Goal: Task Accomplishment & Management: Manage account settings

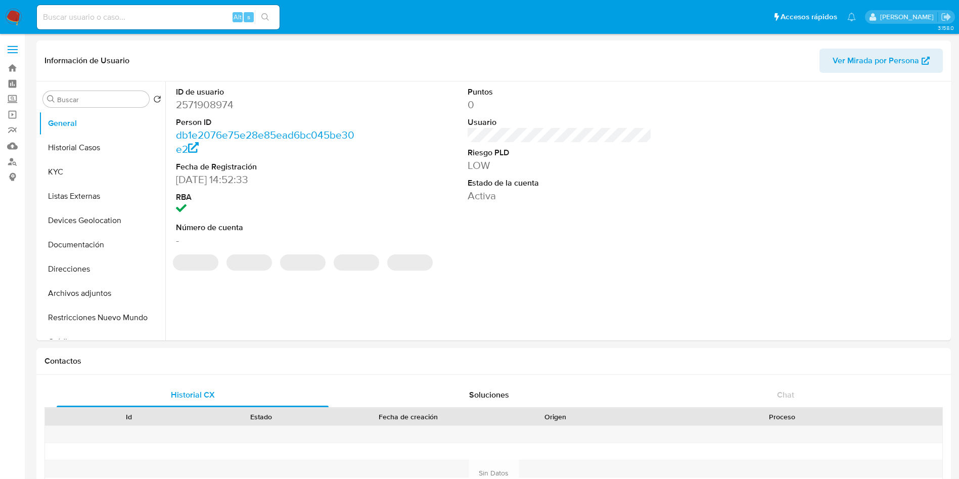
select select "10"
click at [366, 271] on div "ID de usuario 2571908974 Person ID db1e2076e75e28e85ead6bc045be30e2 Fecha de Re…" at bounding box center [556, 210] width 783 height 259
click at [4, 92] on label "Screening" at bounding box center [60, 100] width 120 height 16
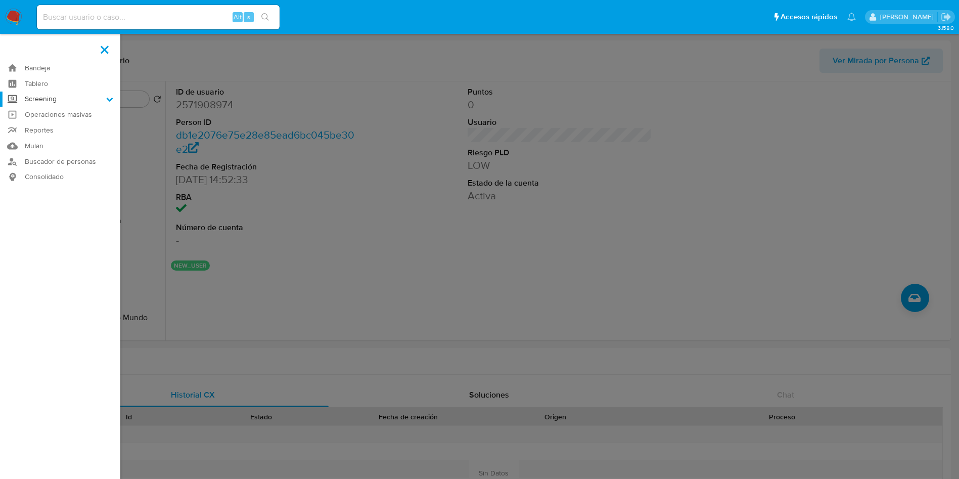
click at [0, 0] on input "Screening" at bounding box center [0, 0] width 0 height 0
click at [39, 139] on link "Herramientas" at bounding box center [60, 138] width 120 height 13
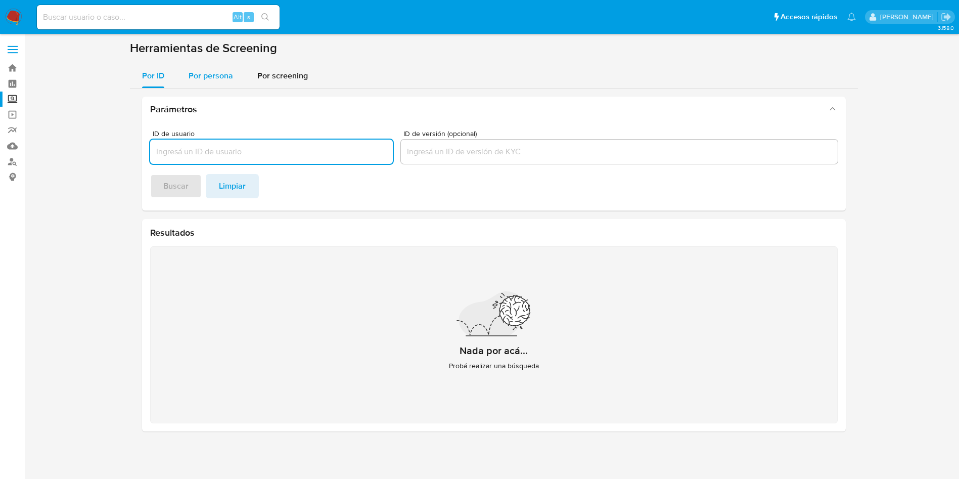
click at [209, 84] on div "Por persona" at bounding box center [211, 76] width 44 height 24
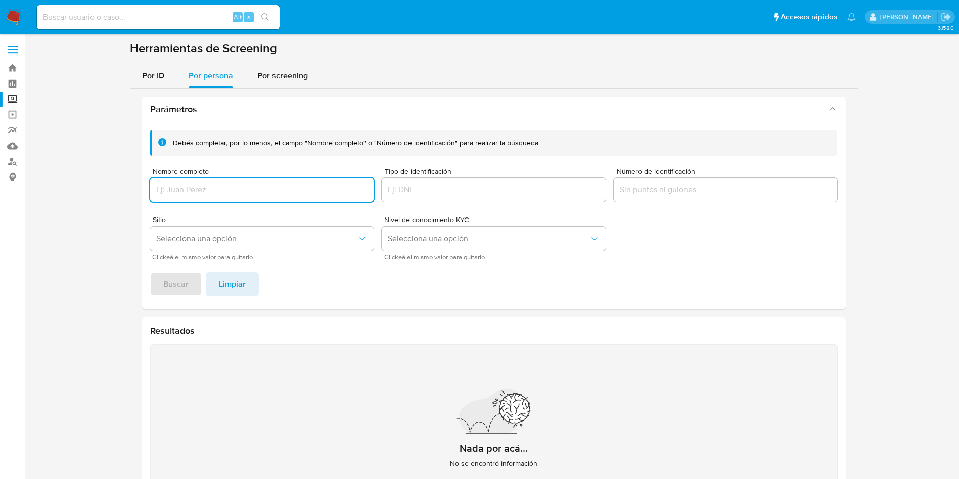
click at [204, 189] on input "Nombre completo" at bounding box center [262, 189] width 224 height 13
type input "[PERSON_NAME]"
click at [176, 283] on span "Buscar" at bounding box center [175, 284] width 25 height 22
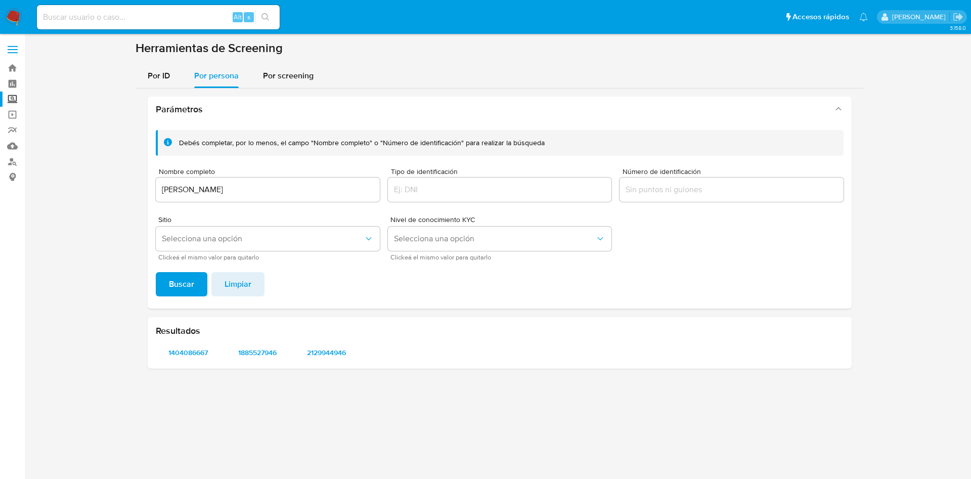
drag, startPoint x: 226, startPoint y: 190, endPoint x: 256, endPoint y: 191, distance: 30.3
click at [227, 190] on input "[PERSON_NAME]" at bounding box center [268, 189] width 224 height 13
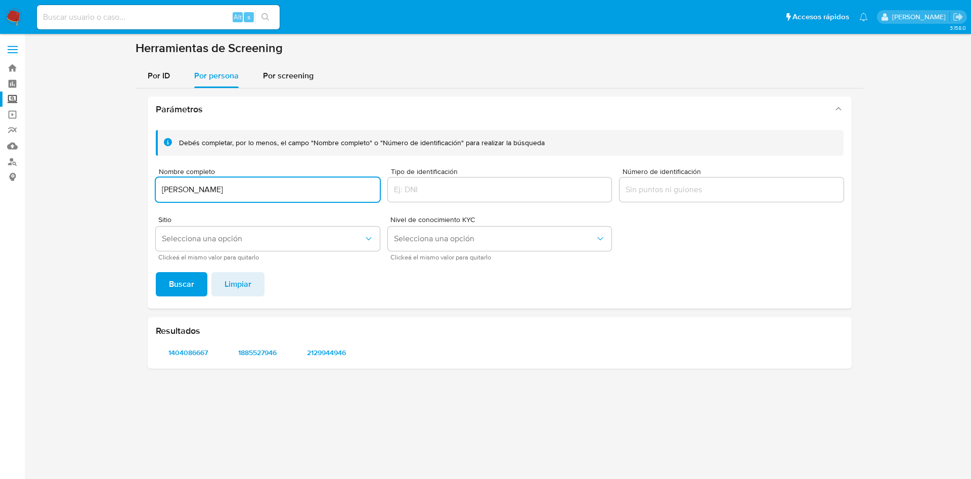
drag, startPoint x: 104, startPoint y: 167, endPoint x: 285, endPoint y: 199, distance: 183.8
click at [61, 160] on section at bounding box center [499, 208] width 926 height 336
type input "[PERSON_NAME] ETENIEL [PERSON_NAME]"
click at [156, 272] on button "Buscar" at bounding box center [182, 284] width 52 height 24
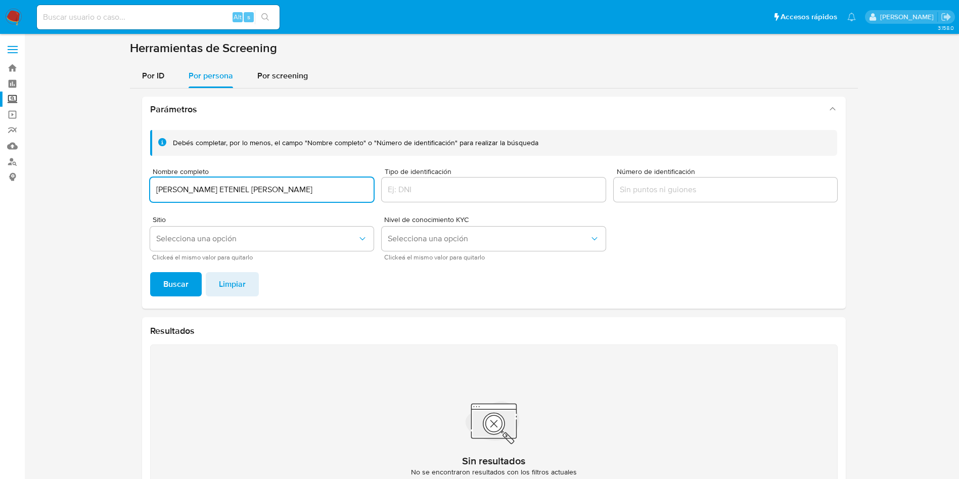
click at [165, 22] on input at bounding box center [158, 17] width 243 height 13
paste input "2544439576"
type input "2544439576"
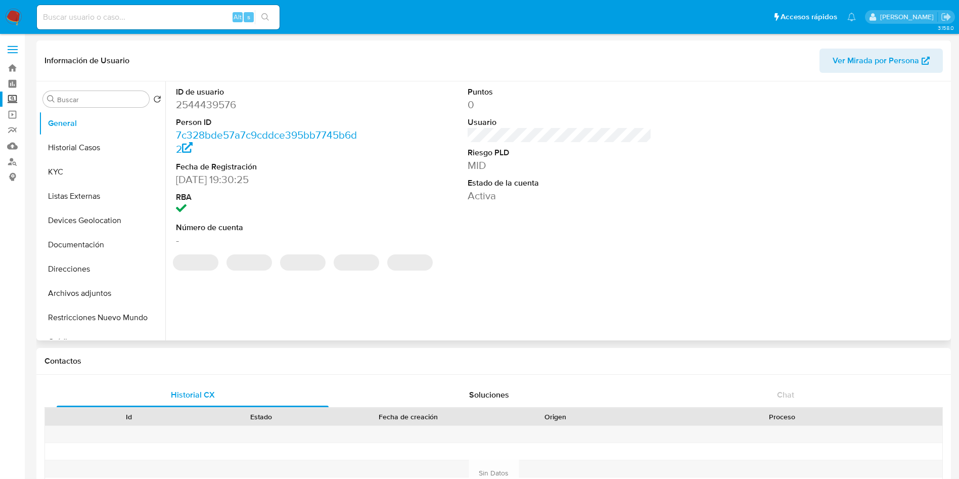
select select "10"
click at [373, 259] on section "ID de usuario 2544439576 Person ID 7c328bde57a7c9cddce395bb7745b6d2 Fecha de Re…" at bounding box center [560, 175] width 778 height 189
click at [449, 253] on section "ID de usuario 2544439576 Person ID 7c328bde57a7c9cddce395bb7745b6d2 Fecha de Re…" at bounding box center [560, 175] width 778 height 189
select select "10"
click at [317, 294] on div "ID de usuario 2544439576 Person ID 7c328bde57a7c9cddce395bb7745b6d2 Fecha de Re…" at bounding box center [556, 210] width 783 height 259
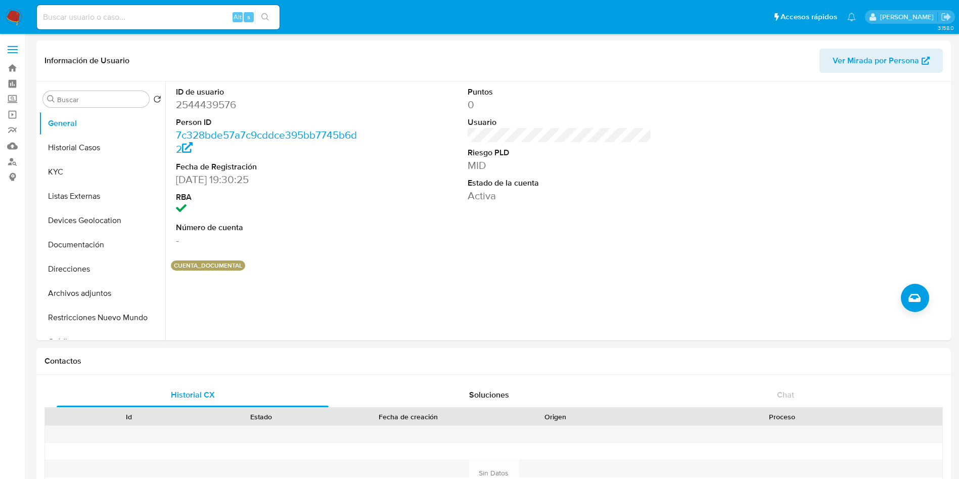
click at [148, 18] on input at bounding box center [158, 17] width 243 height 13
paste input "2544439576"
type input "2544439576"
click at [74, 169] on button "KYC" at bounding box center [98, 172] width 118 height 24
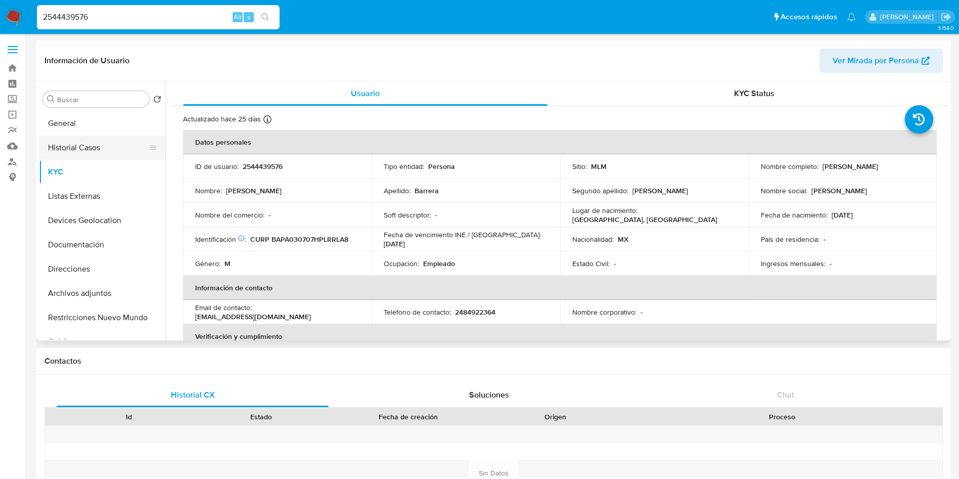
click at [102, 154] on button "Historial Casos" at bounding box center [98, 147] width 118 height 24
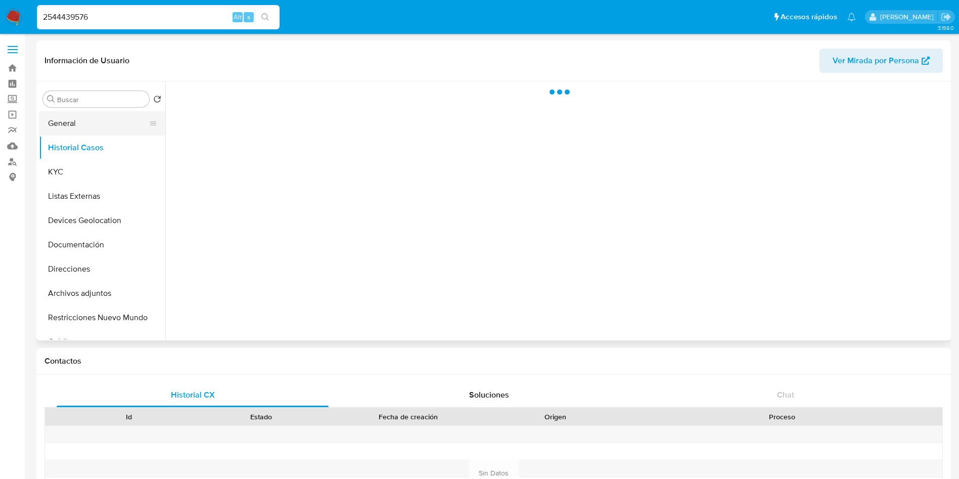
click at [96, 126] on button "General" at bounding box center [98, 123] width 118 height 24
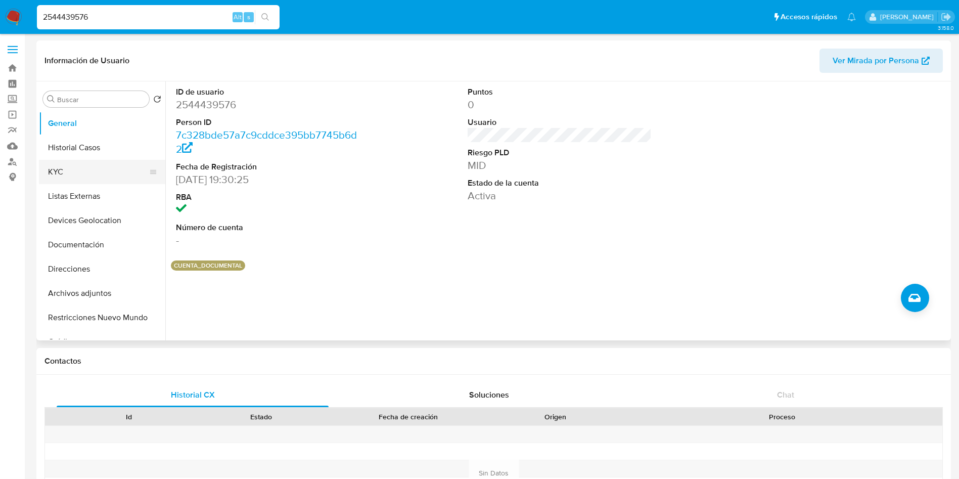
click at [84, 169] on button "KYC" at bounding box center [98, 172] width 118 height 24
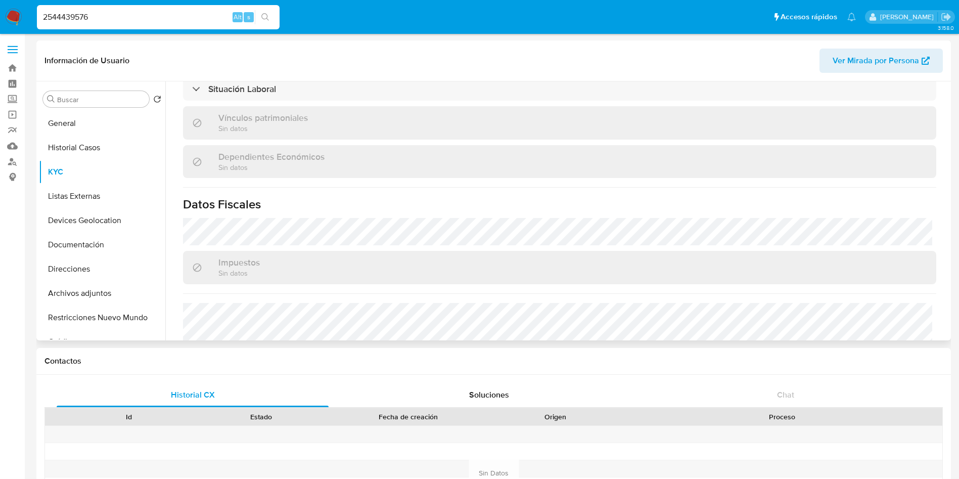
scroll to position [616, 0]
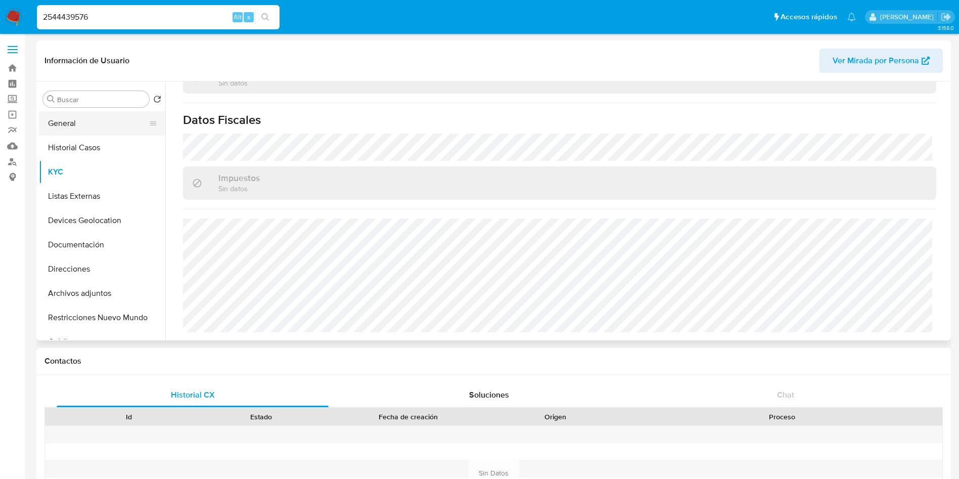
click at [68, 118] on button "General" at bounding box center [98, 123] width 118 height 24
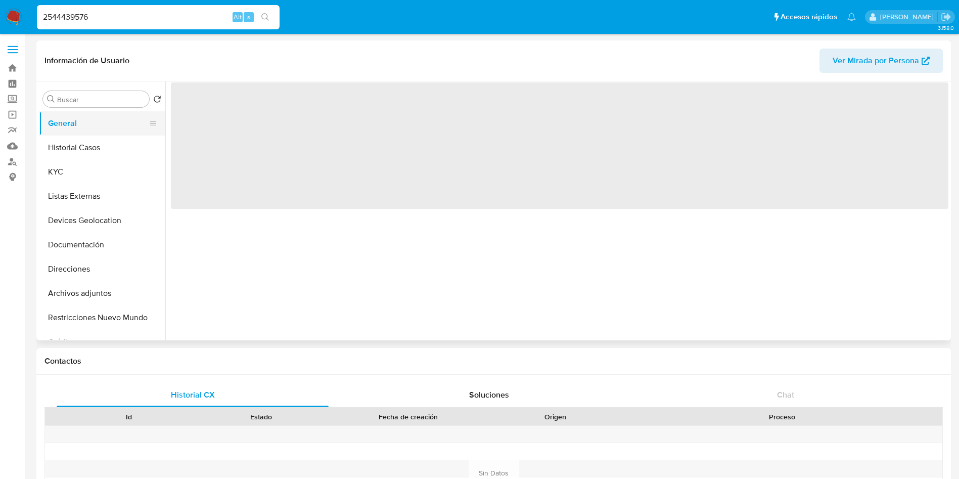
scroll to position [0, 0]
click at [77, 148] on button "Historial Casos" at bounding box center [98, 147] width 118 height 24
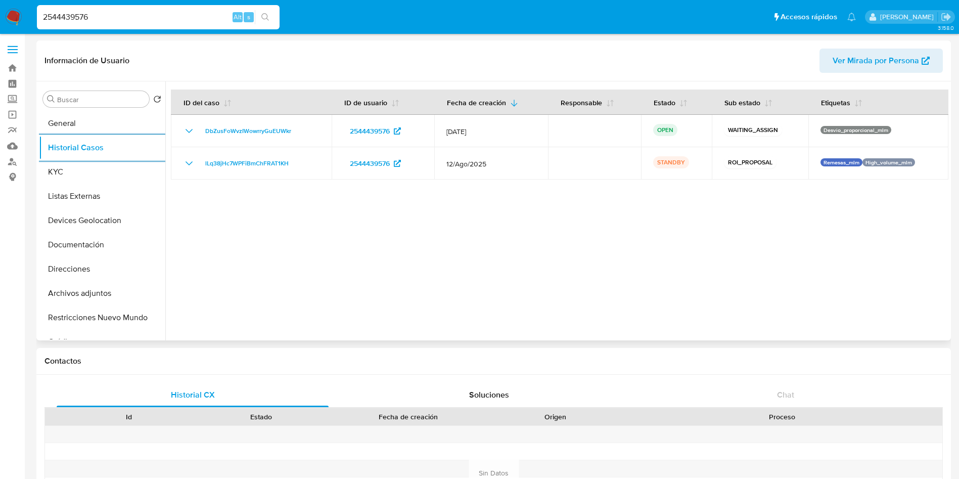
click at [473, 242] on div at bounding box center [556, 210] width 783 height 259
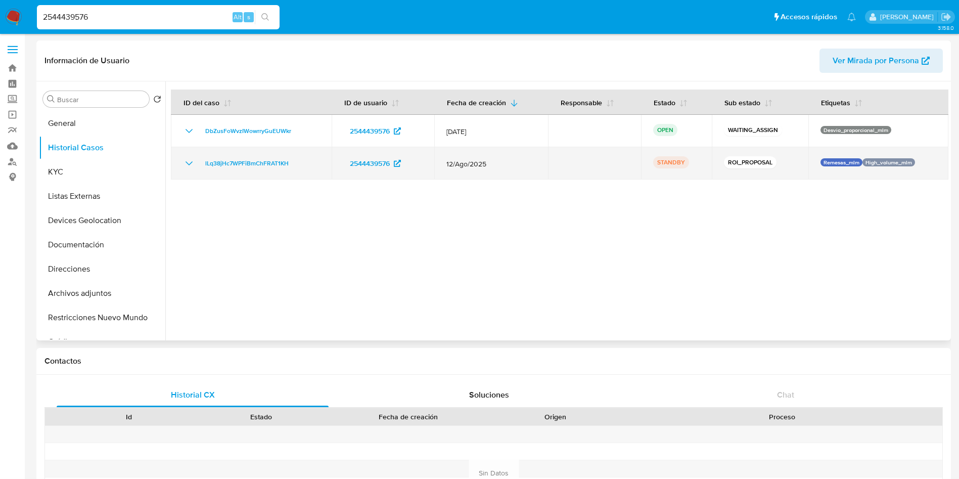
drag, startPoint x: 443, startPoint y: 161, endPoint x: 489, endPoint y: 163, distance: 46.0
click at [489, 163] on td "12/Ago/2025" at bounding box center [491, 163] width 114 height 32
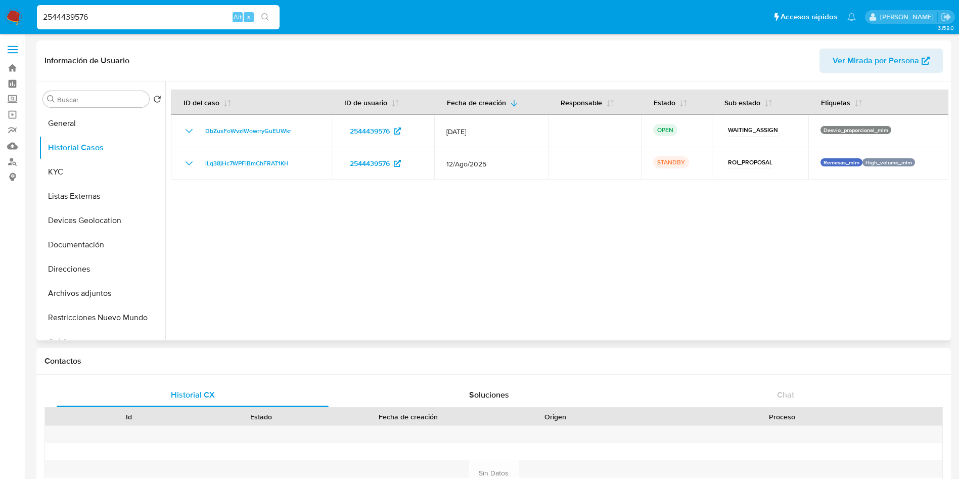
click at [617, 204] on div at bounding box center [556, 210] width 783 height 259
click at [76, 176] on button "KYC" at bounding box center [98, 172] width 118 height 24
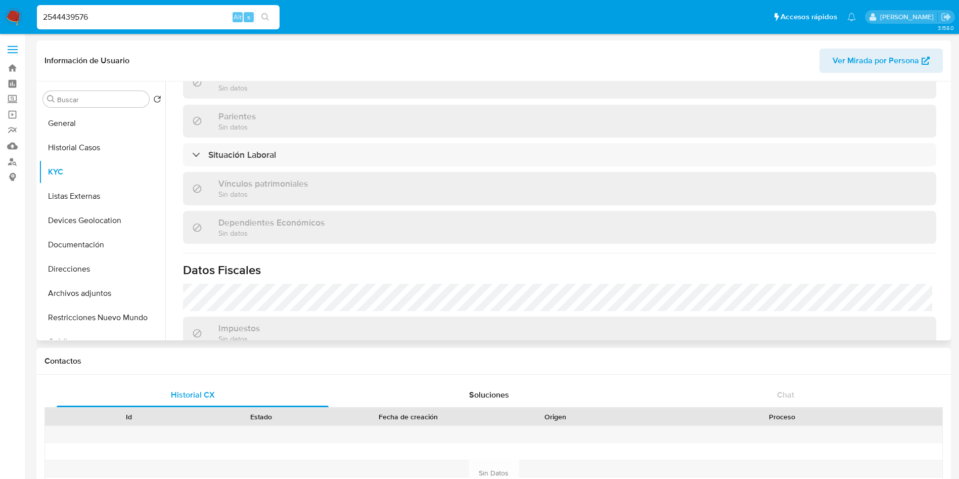
scroll to position [492, 0]
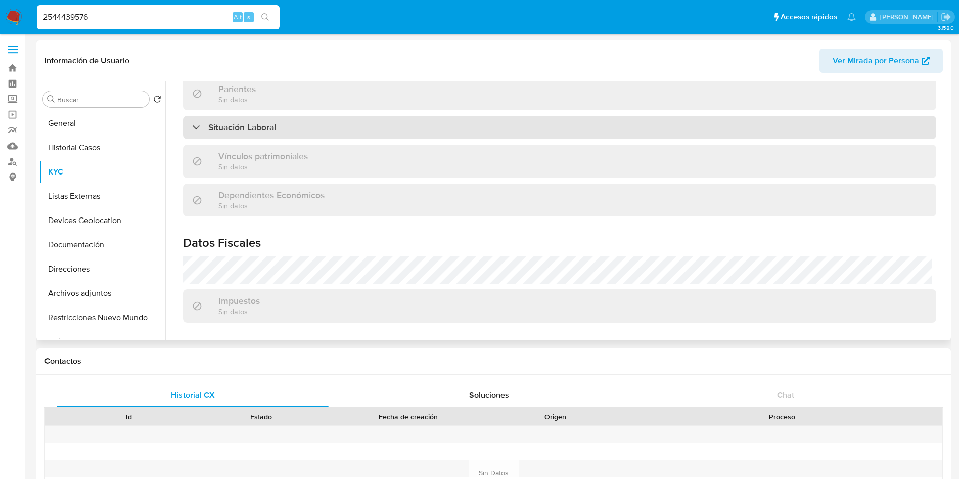
click at [377, 128] on div "Situación Laboral" at bounding box center [559, 127] width 753 height 23
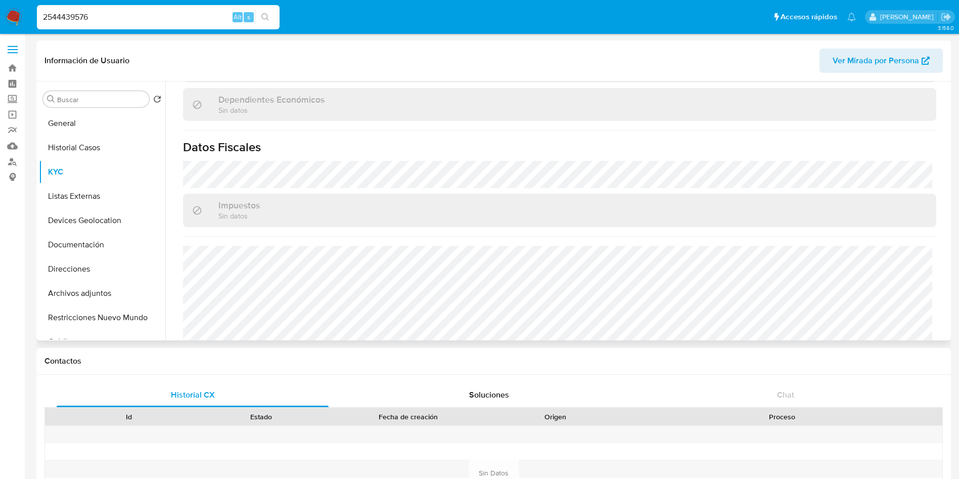
scroll to position [762, 0]
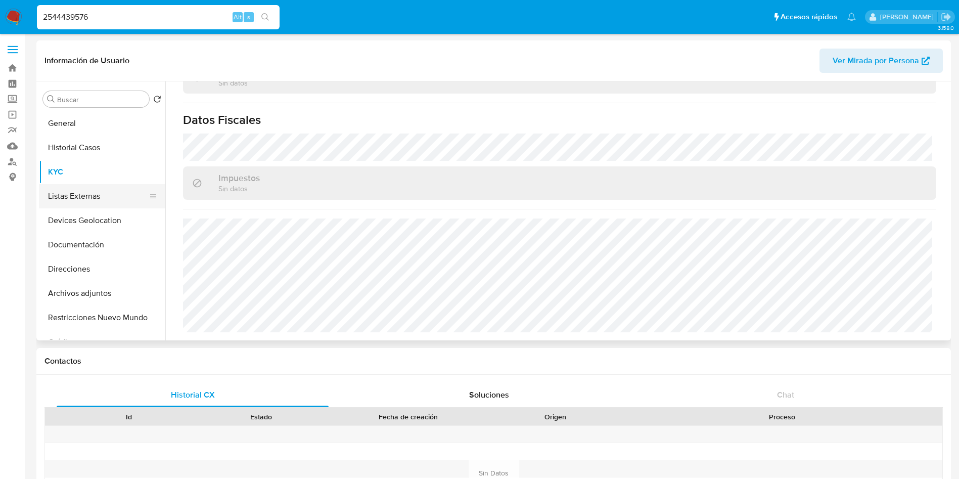
click at [65, 200] on button "Listas Externas" at bounding box center [98, 196] width 118 height 24
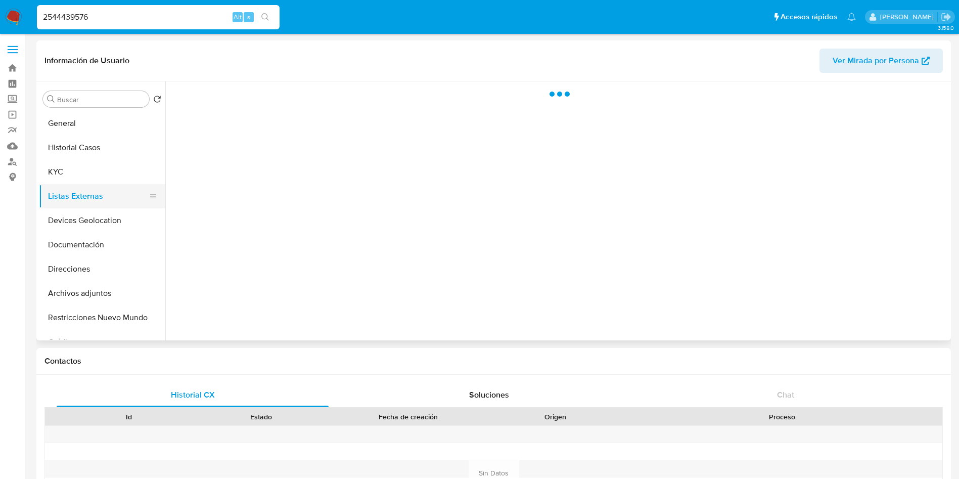
scroll to position [0, 0]
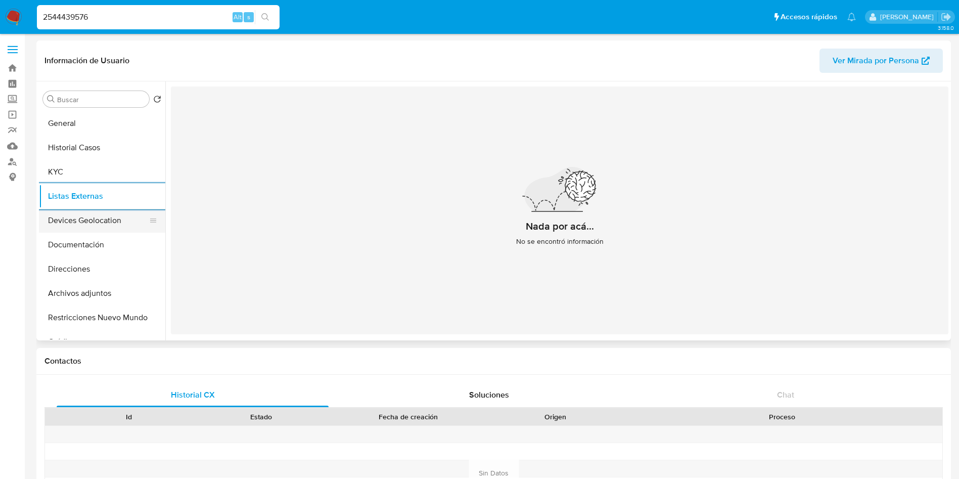
click at [104, 218] on button "Devices Geolocation" at bounding box center [98, 220] width 118 height 24
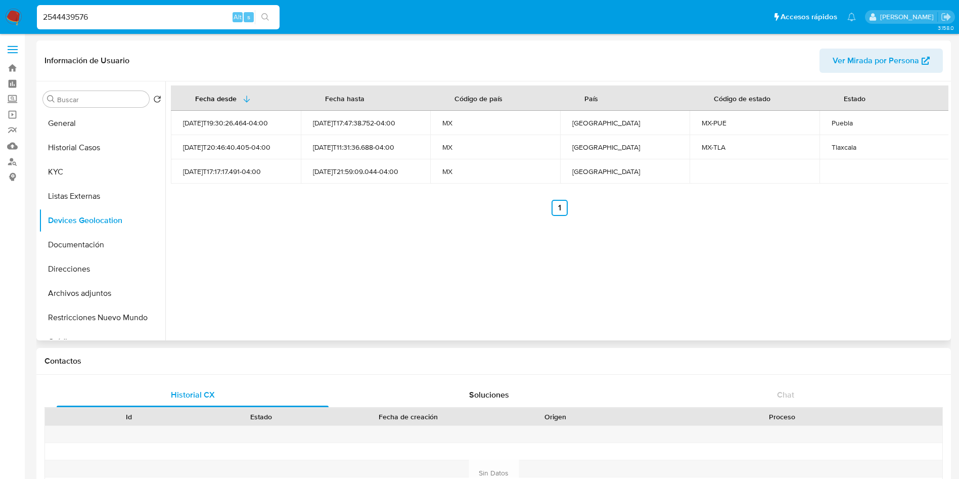
click at [619, 264] on div "Fecha desde Fecha hasta Código de país País Código de estado Estado 2025-07-07T…" at bounding box center [556, 210] width 783 height 259
click at [42, 247] on button "Documentación" at bounding box center [98, 245] width 118 height 24
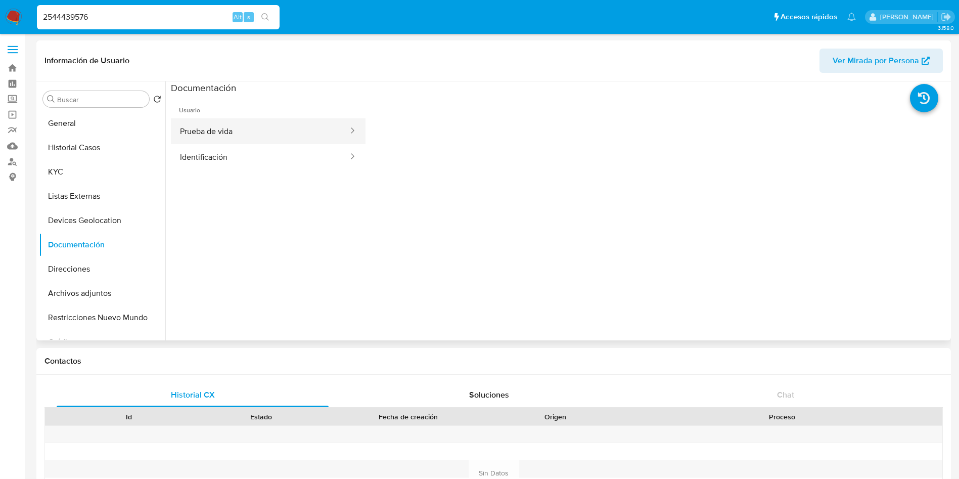
click at [244, 134] on button "Prueba de vida" at bounding box center [260, 131] width 178 height 26
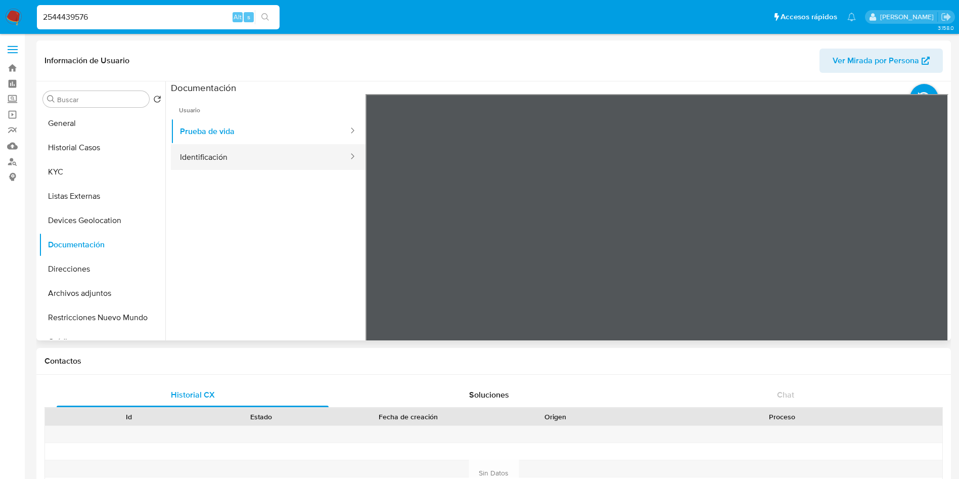
click at [261, 163] on button "Identificación" at bounding box center [260, 157] width 178 height 26
drag, startPoint x: 62, startPoint y: 269, endPoint x: 265, endPoint y: 271, distance: 202.8
click at [62, 269] on button "Direcciones" at bounding box center [102, 269] width 126 height 24
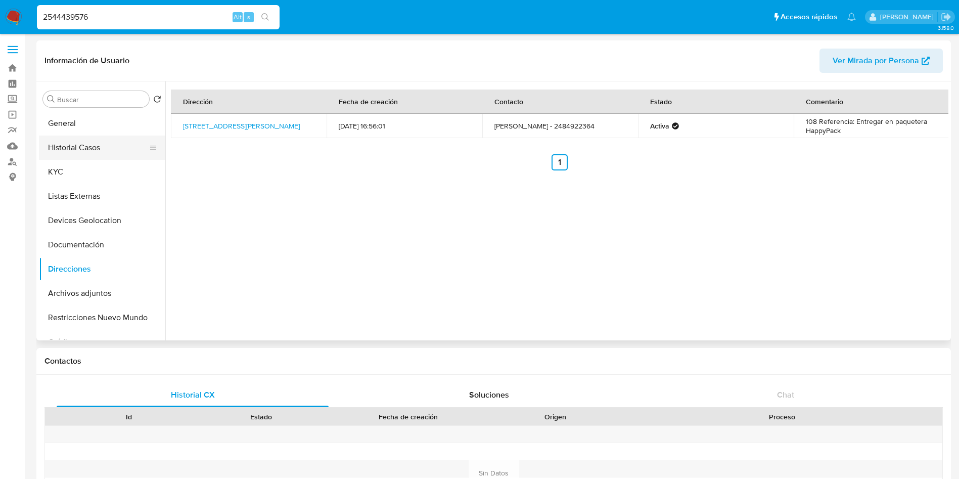
click at [77, 135] on button "Historial Casos" at bounding box center [98, 147] width 118 height 24
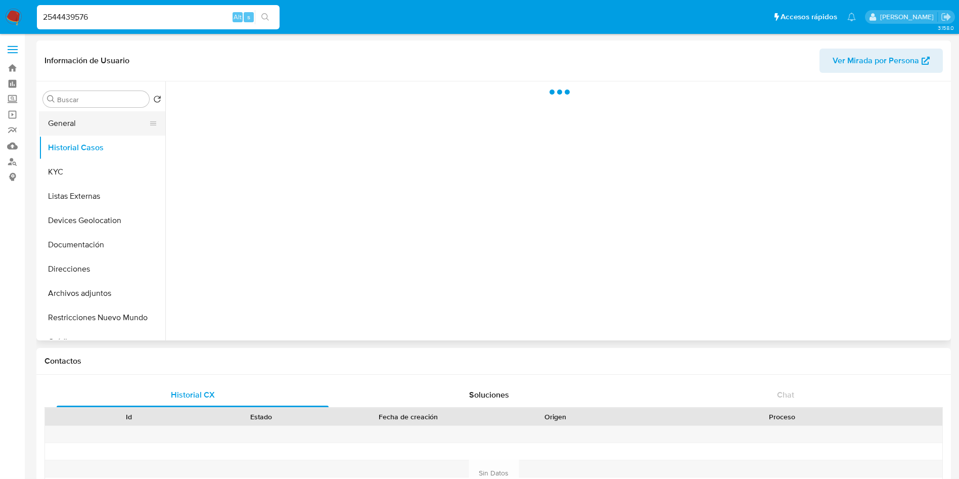
click at [77, 124] on button "General" at bounding box center [98, 123] width 118 height 24
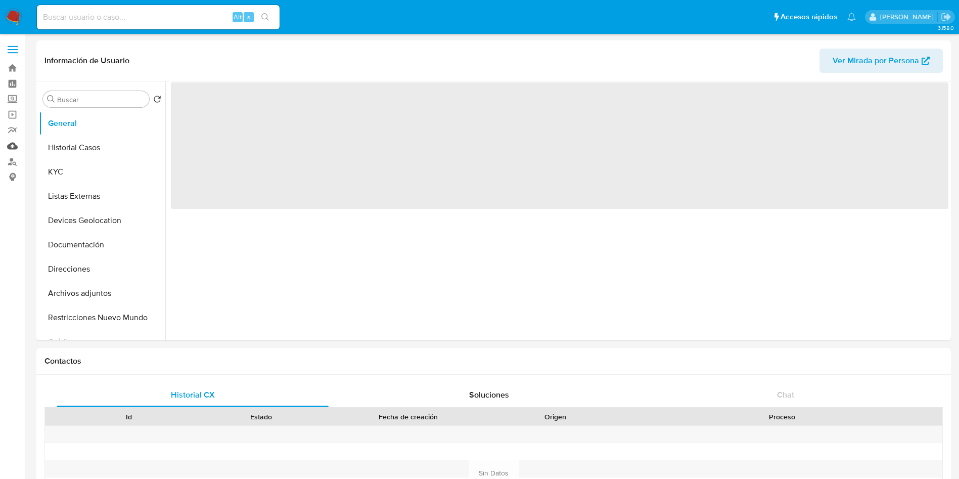
click at [12, 142] on link "Mulan" at bounding box center [60, 146] width 120 height 16
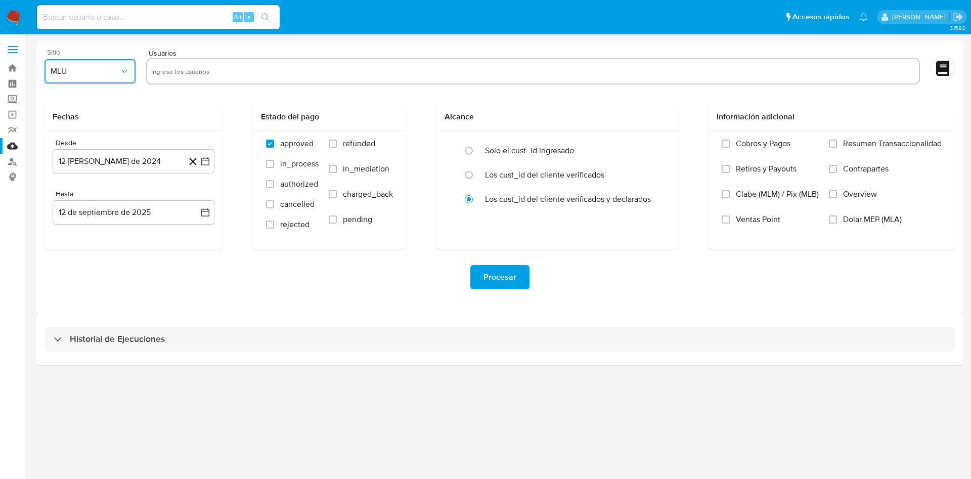
click at [108, 72] on span "MLU" at bounding box center [85, 71] width 69 height 10
click at [81, 212] on div "MLM" at bounding box center [87, 220] width 73 height 24
click at [205, 157] on icon "button" at bounding box center [205, 161] width 10 height 10
click at [196, 195] on icon "Mes siguiente" at bounding box center [197, 197] width 4 height 7
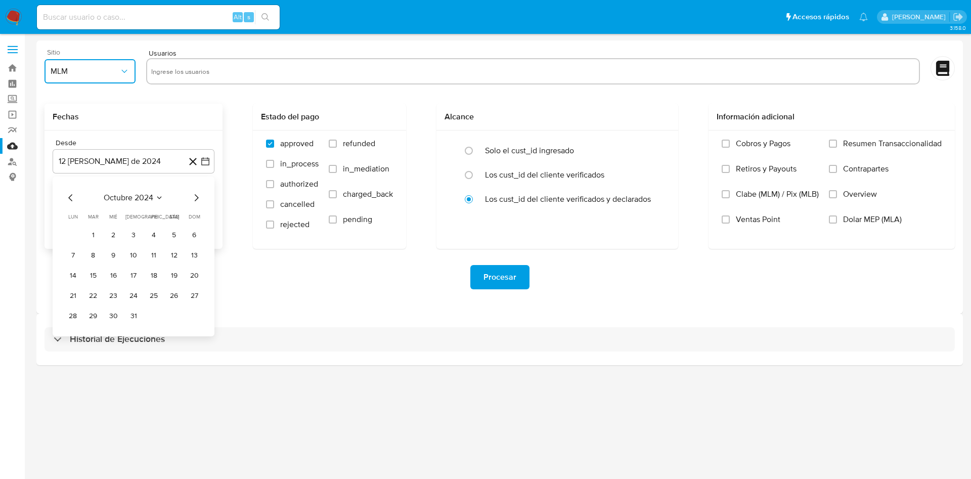
click at [196, 195] on icon "Mes siguiente" at bounding box center [197, 197] width 4 height 7
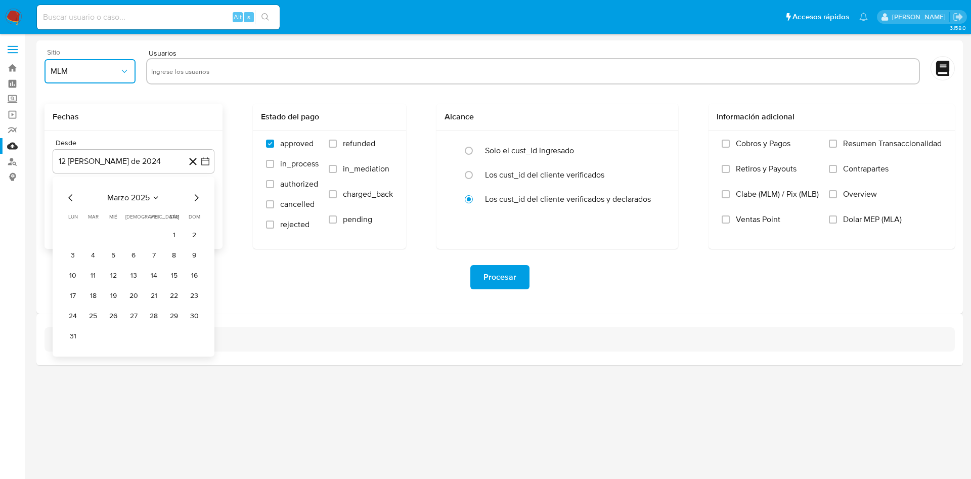
click at [196, 195] on icon "Mes siguiente" at bounding box center [197, 197] width 4 height 7
click at [87, 235] on button "1" at bounding box center [93, 235] width 16 height 16
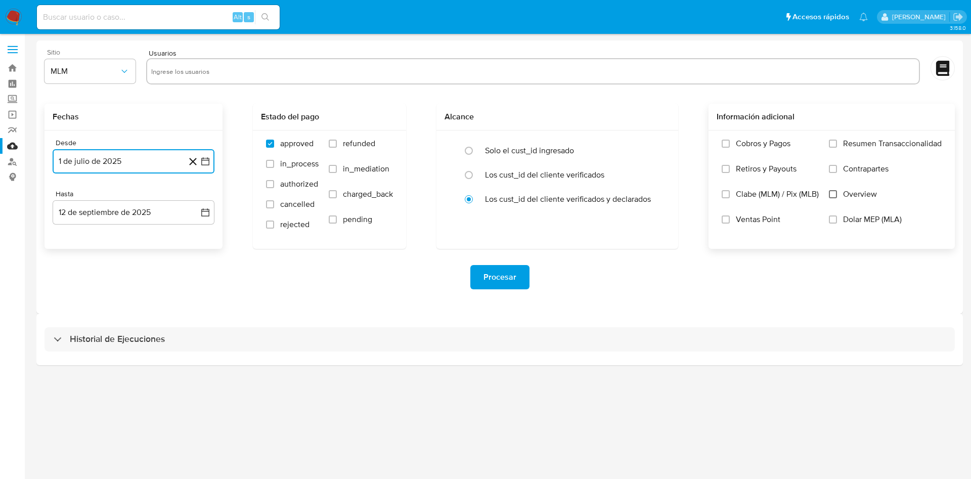
click at [832, 193] on input "Overview" at bounding box center [833, 194] width 8 height 8
click at [275, 78] on input "text" at bounding box center [532, 71] width 763 height 16
paste input "2544439576"
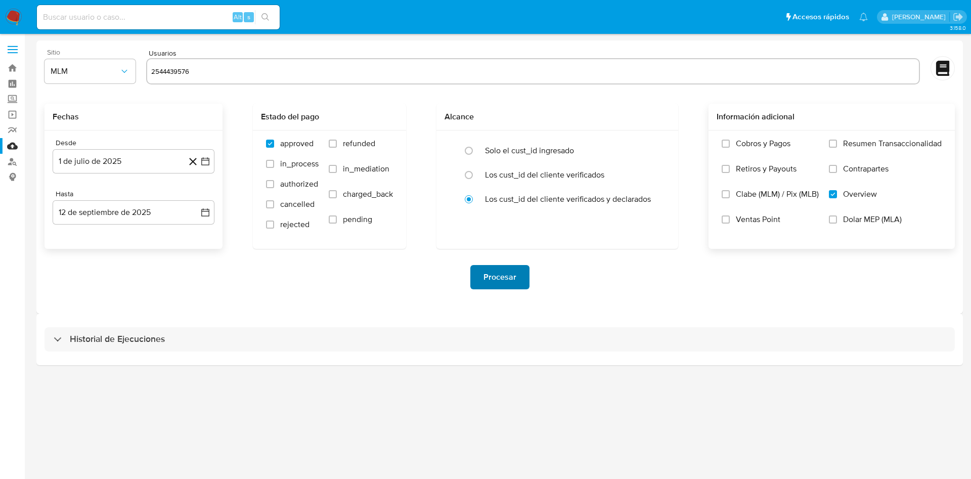
type input "2544439576"
click at [506, 281] on span "Procesar" at bounding box center [499, 277] width 33 height 22
click at [141, 22] on input at bounding box center [158, 17] width 243 height 13
paste input "EASYEAT"
type input "EASYEAT"
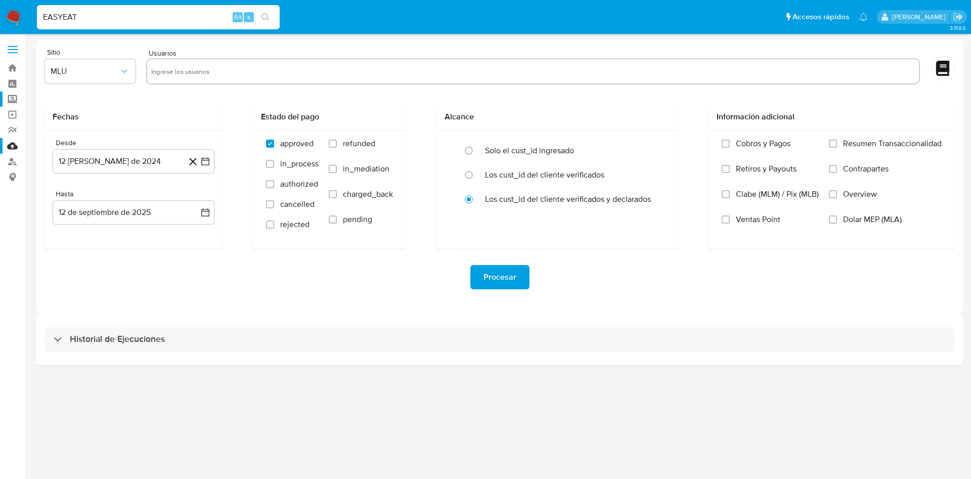
click at [13, 101] on label "Screening" at bounding box center [60, 100] width 120 height 16
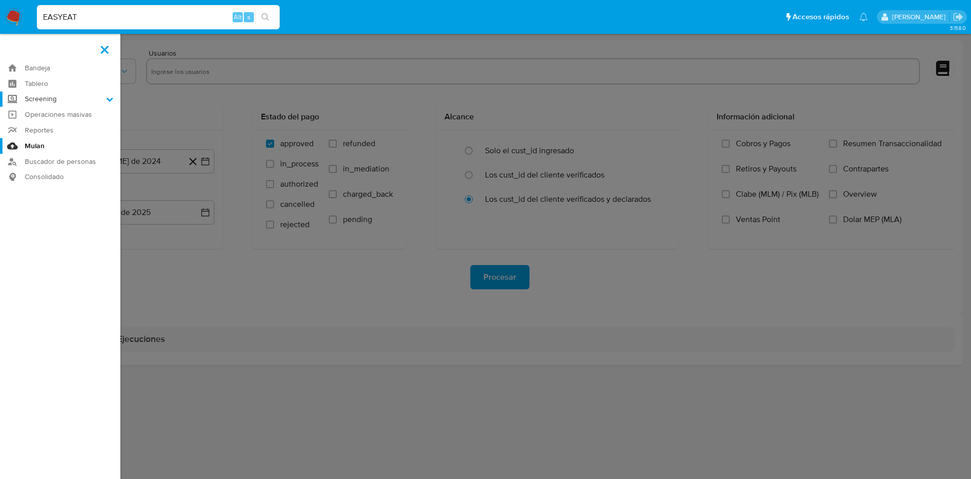
click at [0, 0] on input "Screening" at bounding box center [0, 0] width 0 height 0
click at [55, 140] on link "Herramientas" at bounding box center [60, 138] width 120 height 13
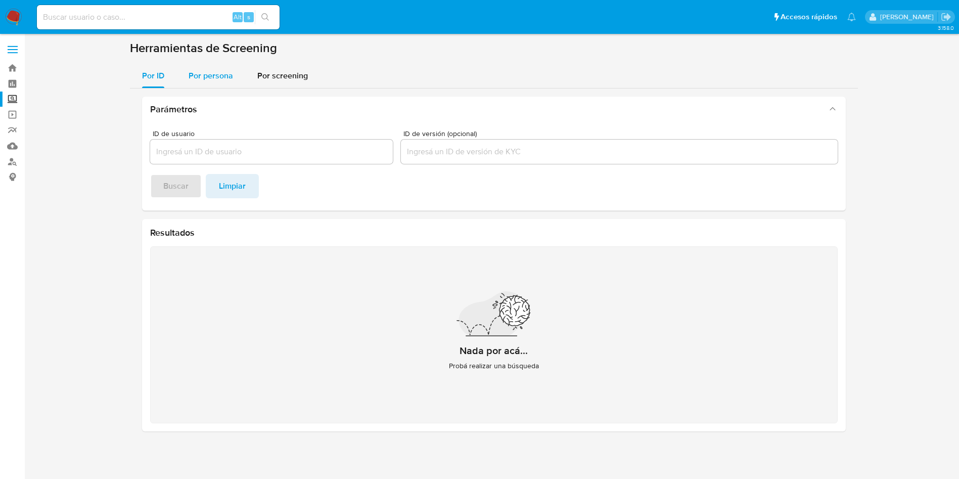
drag, startPoint x: 212, startPoint y: 69, endPoint x: 209, endPoint y: 82, distance: 14.0
click at [211, 70] on span "Por persona" at bounding box center [211, 76] width 44 height 12
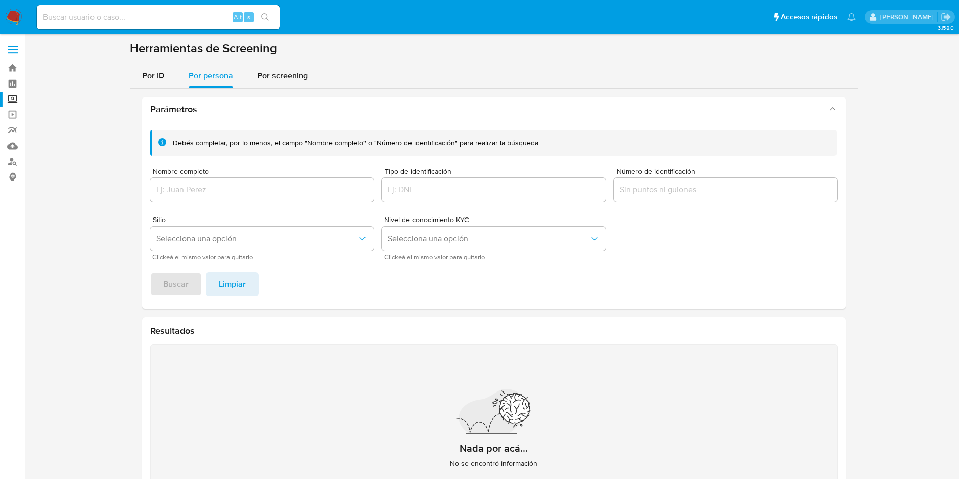
drag, startPoint x: 207, startPoint y: 178, endPoint x: 211, endPoint y: 195, distance: 16.7
click at [206, 178] on div at bounding box center [262, 189] width 224 height 24
click at [211, 195] on input "Nombre completo" at bounding box center [262, 189] width 224 height 13
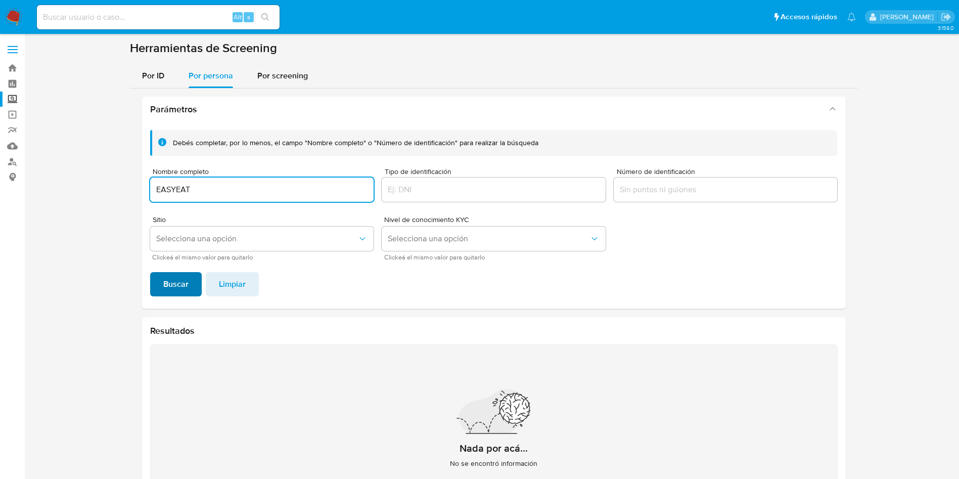
type input "EASYEAT"
click at [172, 282] on span "Buscar" at bounding box center [175, 284] width 25 height 22
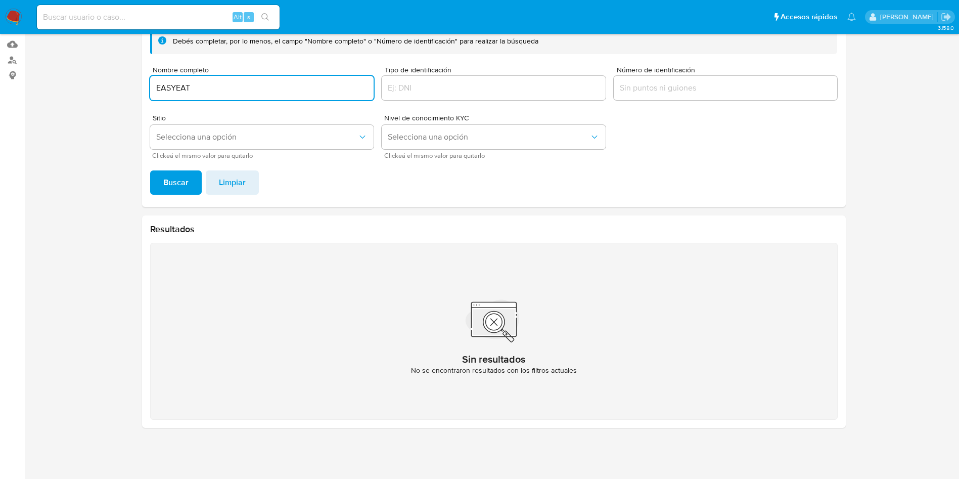
click at [180, 91] on input "EASYEAT" at bounding box center [262, 87] width 224 height 13
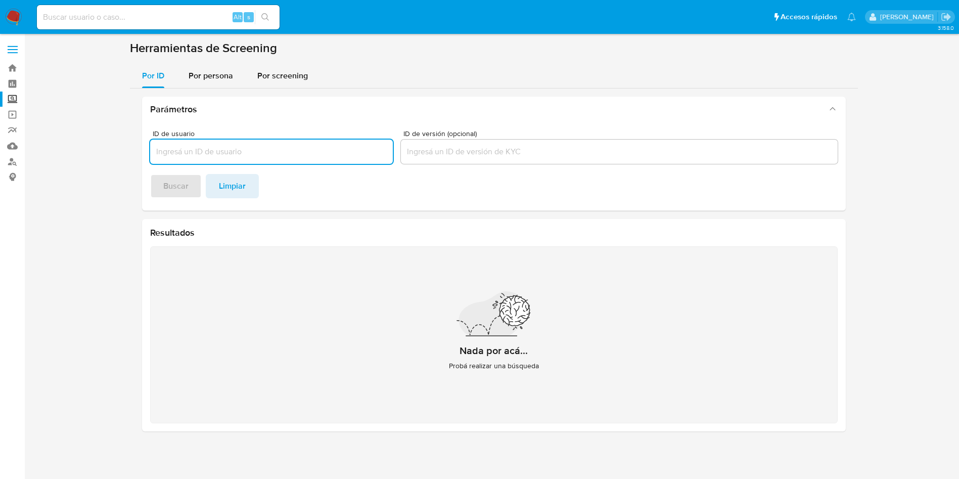
click at [11, 12] on img at bounding box center [13, 17] width 17 height 17
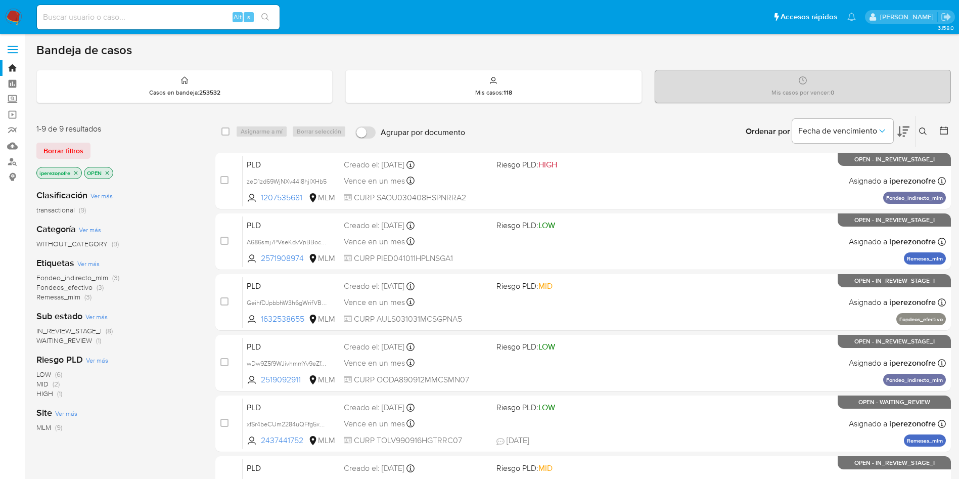
click at [921, 133] on icon at bounding box center [923, 131] width 8 height 8
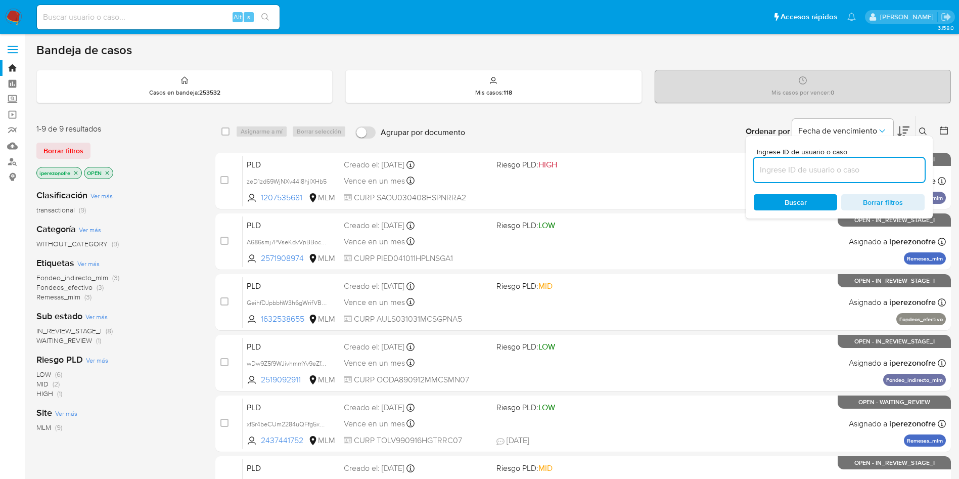
click at [829, 173] on input at bounding box center [839, 169] width 171 height 13
click at [814, 163] on input at bounding box center [839, 169] width 171 height 13
paste input "2571908974"
type input "2571908974"
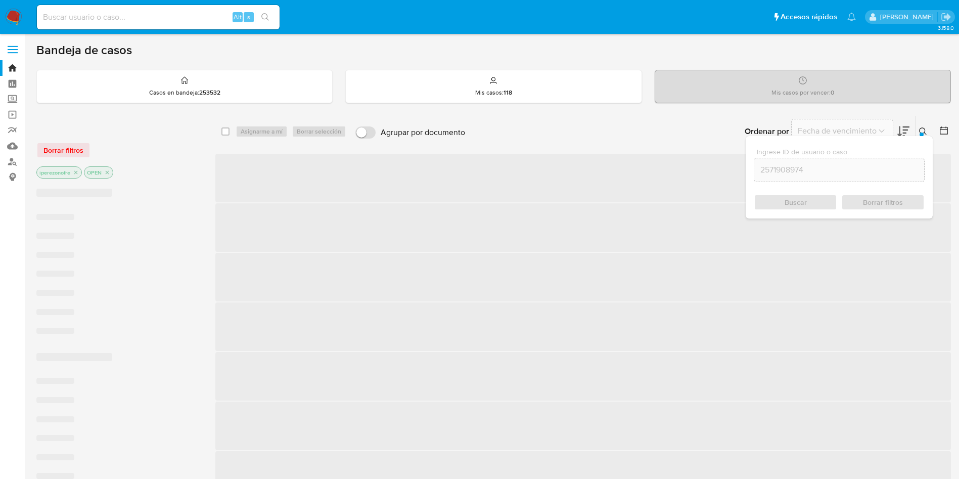
click at [803, 206] on span "Buscar" at bounding box center [796, 202] width 22 height 16
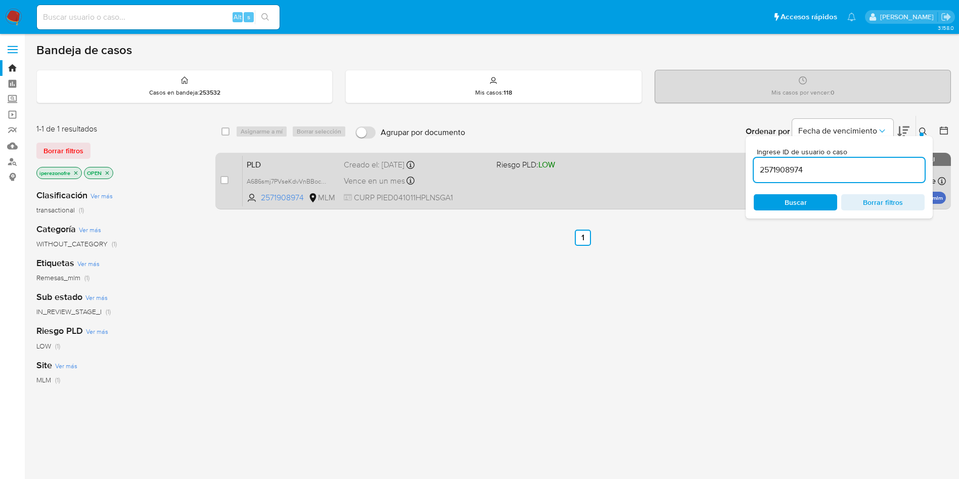
click at [534, 198] on div "PLD A686smj7PVseKdvVnBBocnaX 2571908974 MLM Riesgo PLD: LOW Creado el: 12/08/20…" at bounding box center [594, 180] width 703 height 51
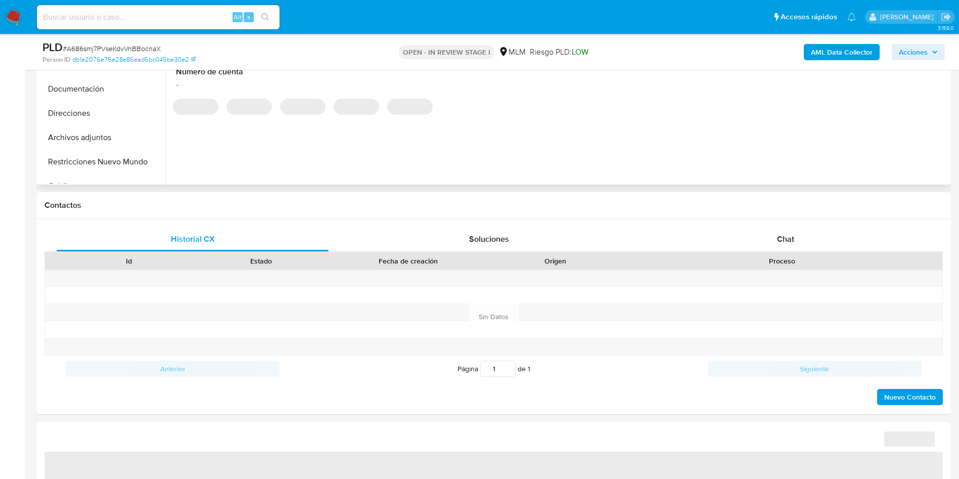
scroll to position [228, 0]
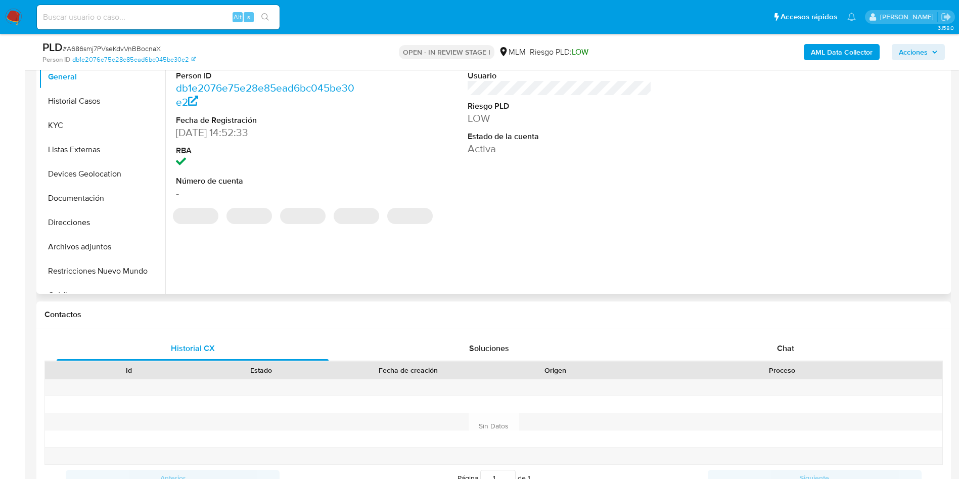
select select "10"
click at [96, 249] on button "Archivos adjuntos" at bounding box center [98, 247] width 118 height 24
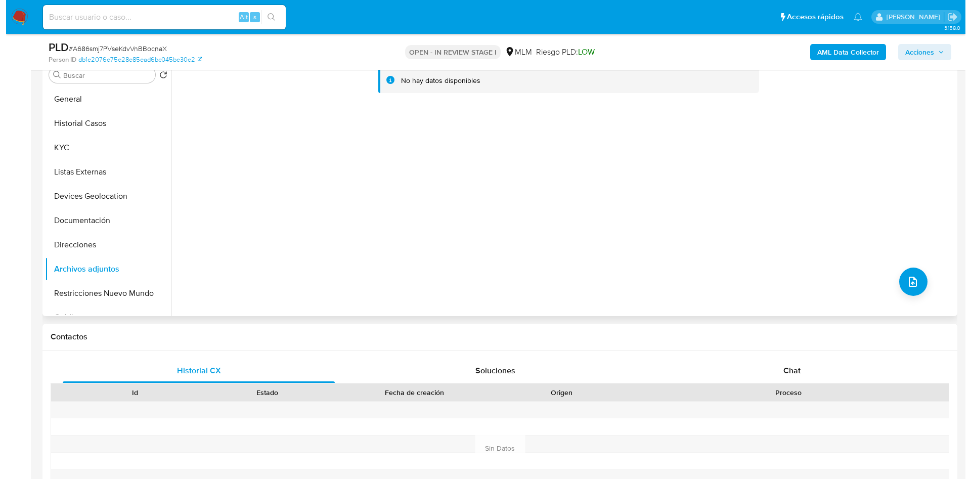
scroll to position [152, 0]
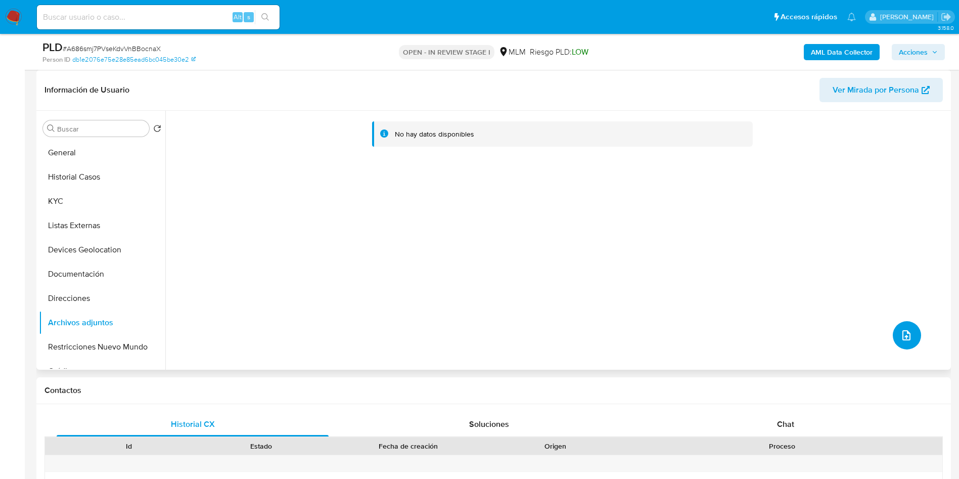
click at [903, 340] on icon "upload-file" at bounding box center [906, 335] width 12 height 12
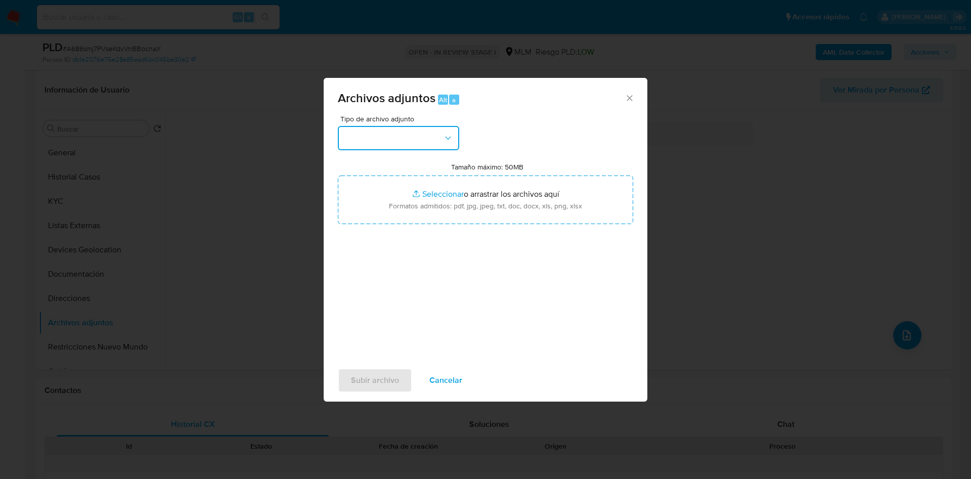
click at [404, 148] on button "button" at bounding box center [398, 138] width 121 height 24
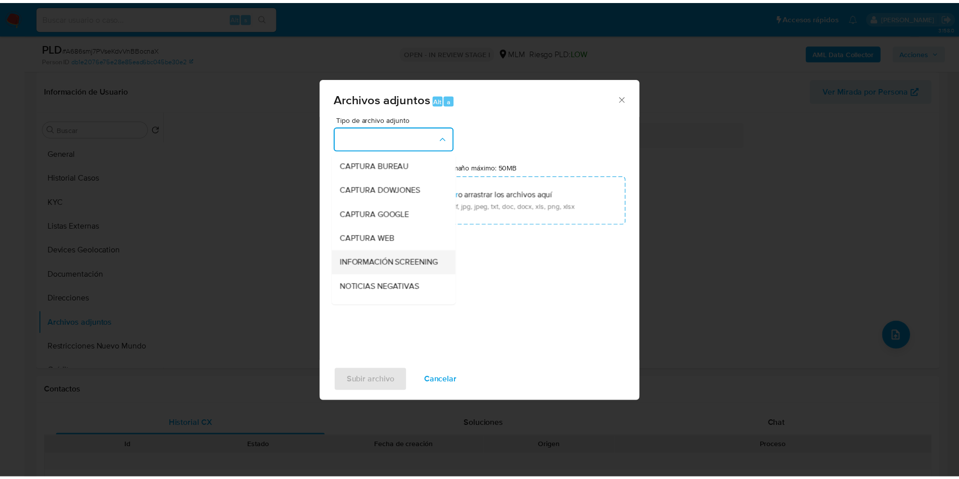
scroll to position [76, 0]
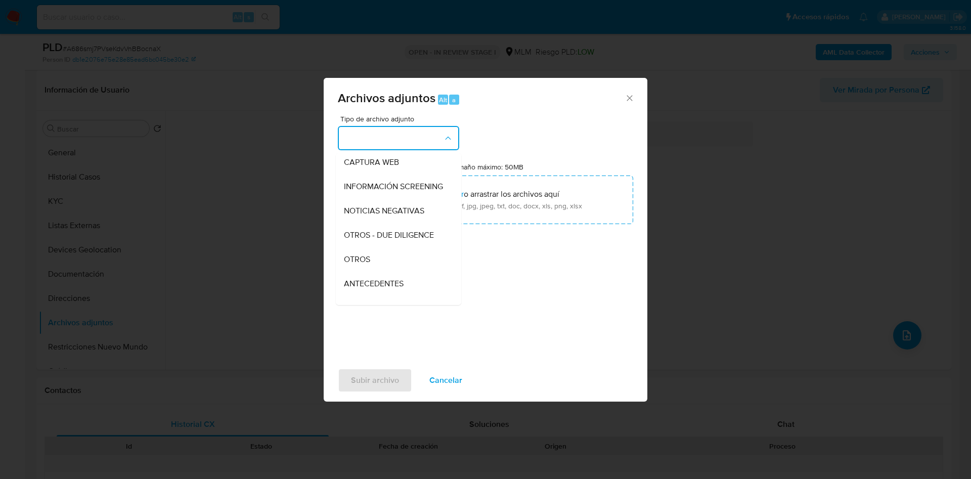
click at [382, 268] on div "OTROS" at bounding box center [395, 259] width 103 height 24
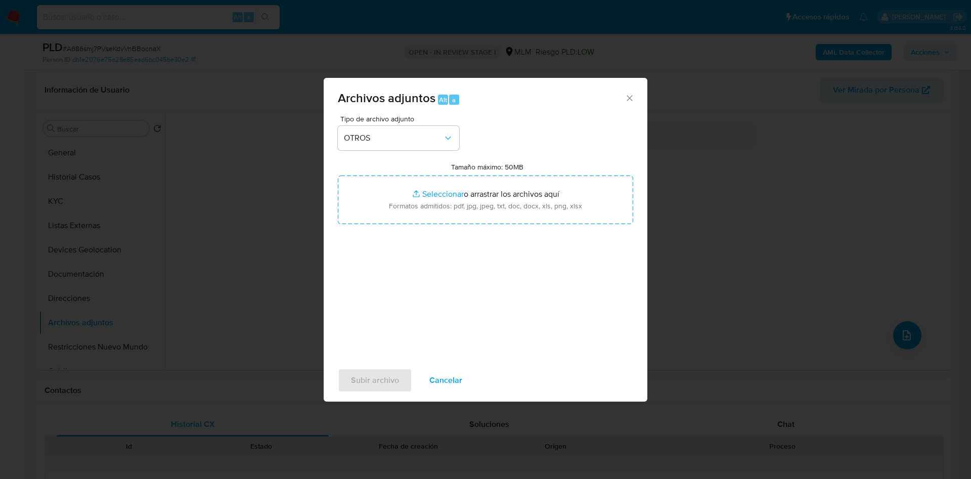
click at [556, 316] on div "Tipo de archivo adjunto OTROS Tamaño máximo: 50MB Seleccionar archivos Seleccio…" at bounding box center [485, 234] width 295 height 239
click at [372, 381] on span "Subir archivo" at bounding box center [375, 380] width 48 height 22
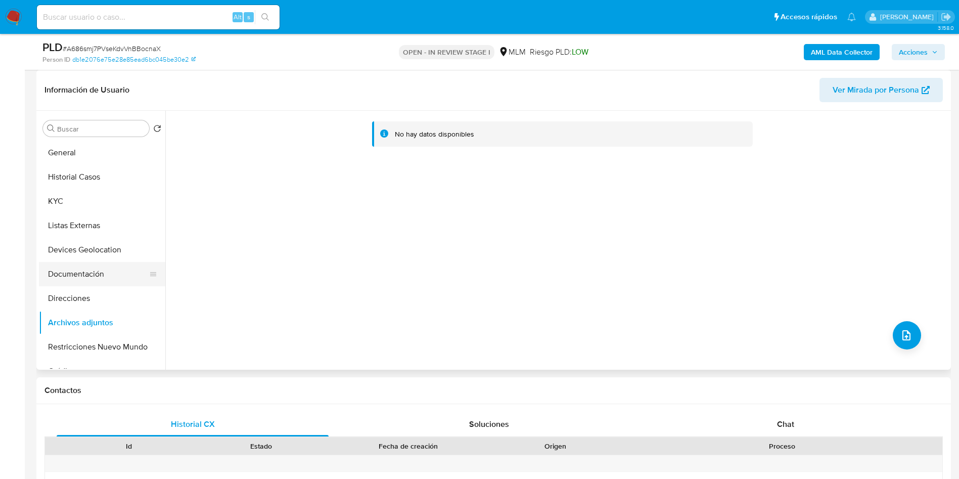
click at [77, 284] on button "Documentación" at bounding box center [98, 274] width 118 height 24
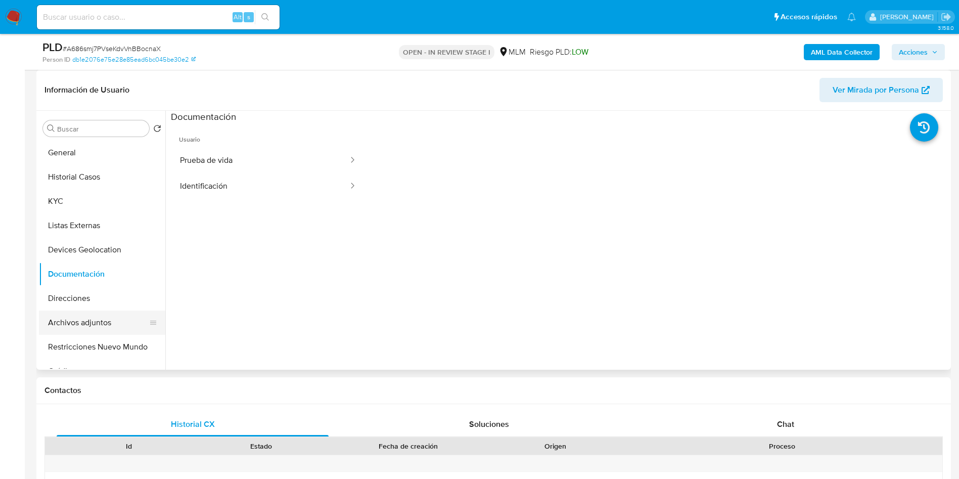
click at [92, 324] on button "Archivos adjuntos" at bounding box center [98, 322] width 118 height 24
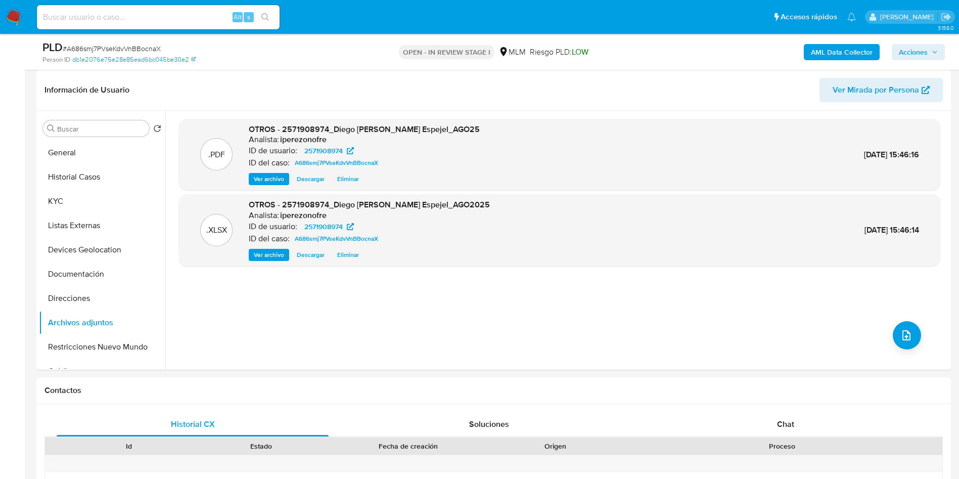
click at [914, 52] on span "Acciones" at bounding box center [913, 52] width 29 height 16
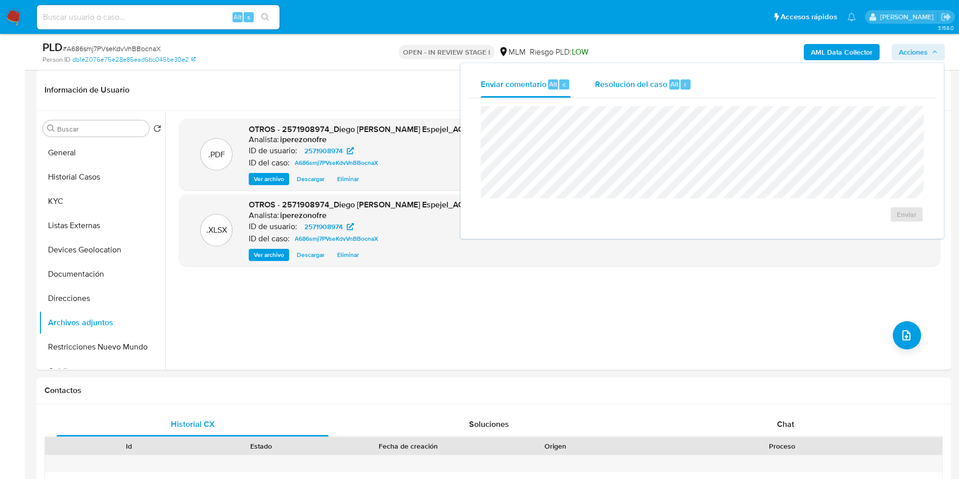
click at [611, 87] on span "Resolución del caso" at bounding box center [631, 84] width 72 height 12
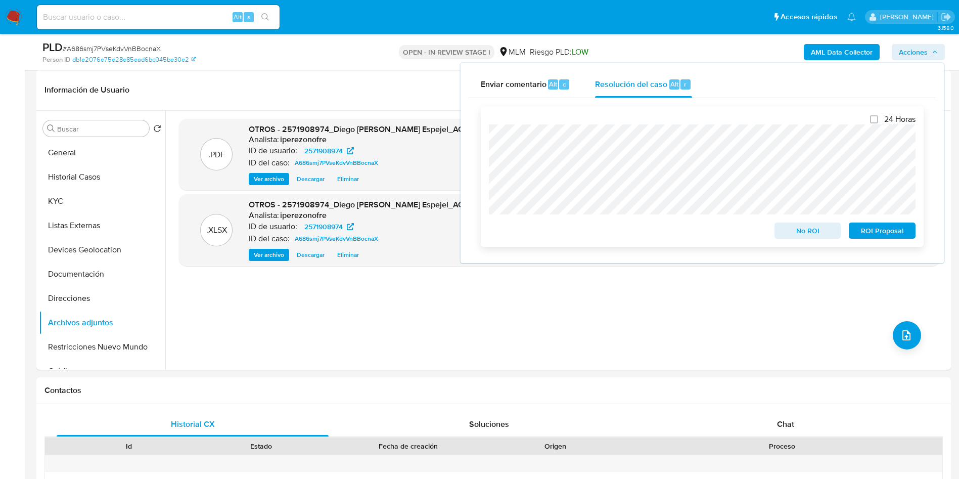
click at [891, 230] on span "ROI Proposal" at bounding box center [882, 230] width 53 height 14
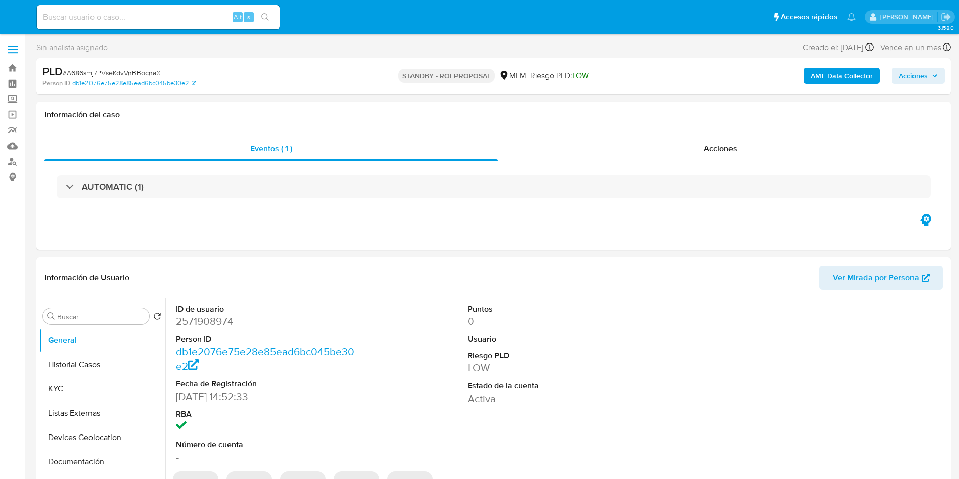
select select "10"
click at [127, 23] on input at bounding box center [158, 17] width 243 height 13
paste input "2577876347"
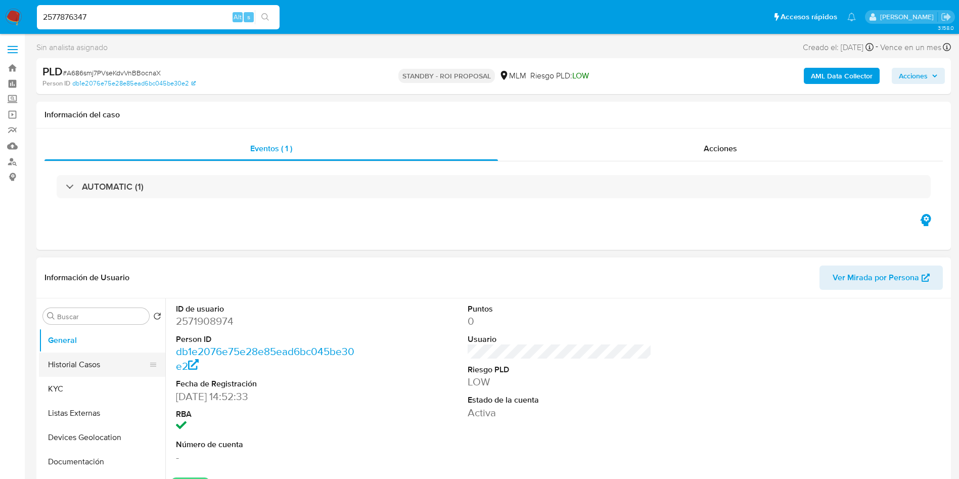
type input "2577876347"
click at [96, 374] on button "Historial Casos" at bounding box center [98, 364] width 118 height 24
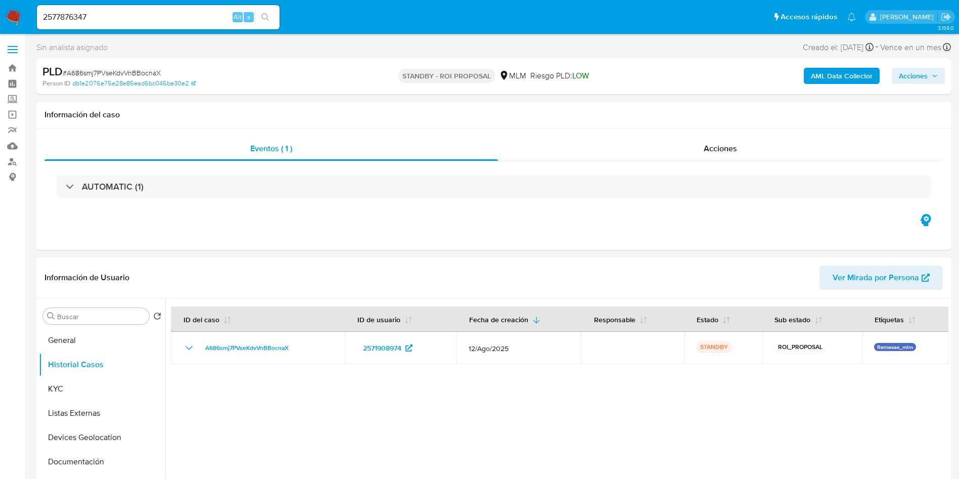
click at [113, 20] on input "2577876347" at bounding box center [158, 17] width 243 height 13
drag, startPoint x: 115, startPoint y: 20, endPoint x: 7, endPoint y: 13, distance: 108.5
click at [0, 13] on nav "Pausado Ver notificaciones 2577876347 Alt s Accesos rápidos Presiona las siguie…" at bounding box center [479, 17] width 959 height 34
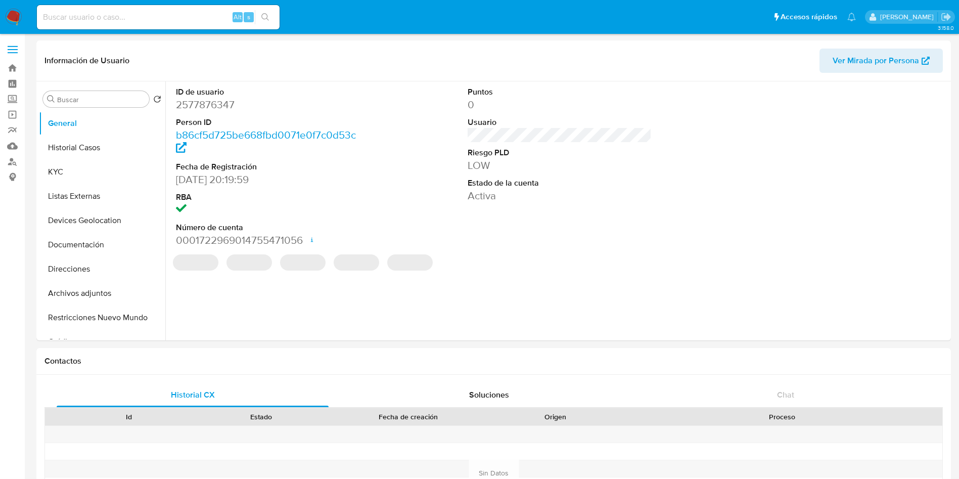
select select "10"
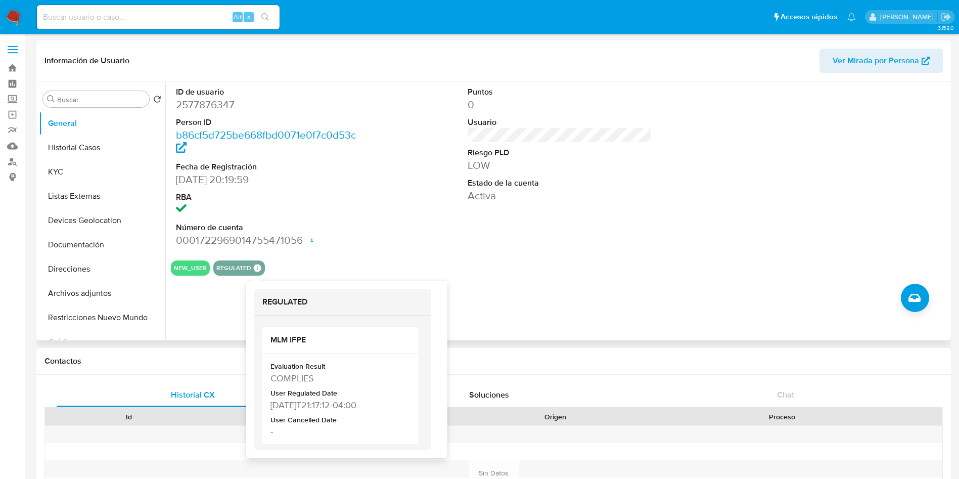
click at [253, 266] on icon at bounding box center [257, 268] width 8 height 8
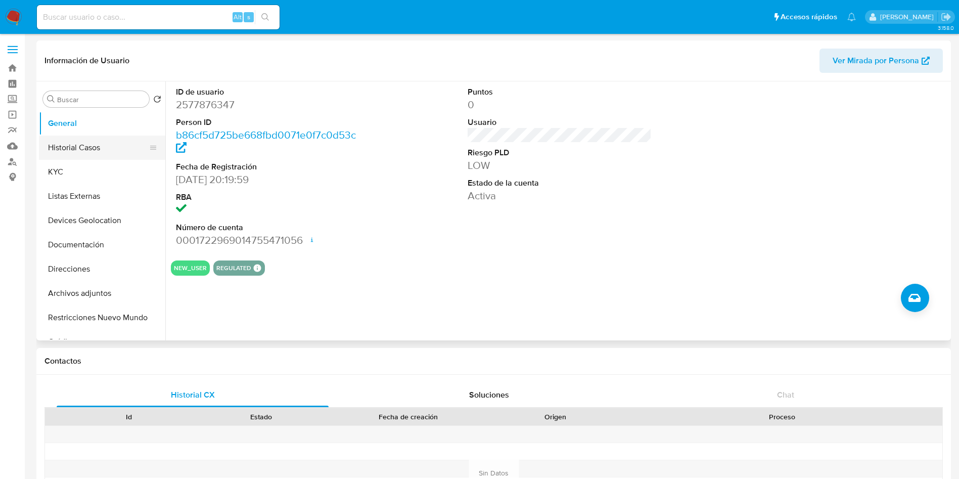
click at [91, 151] on button "Historial Casos" at bounding box center [98, 147] width 118 height 24
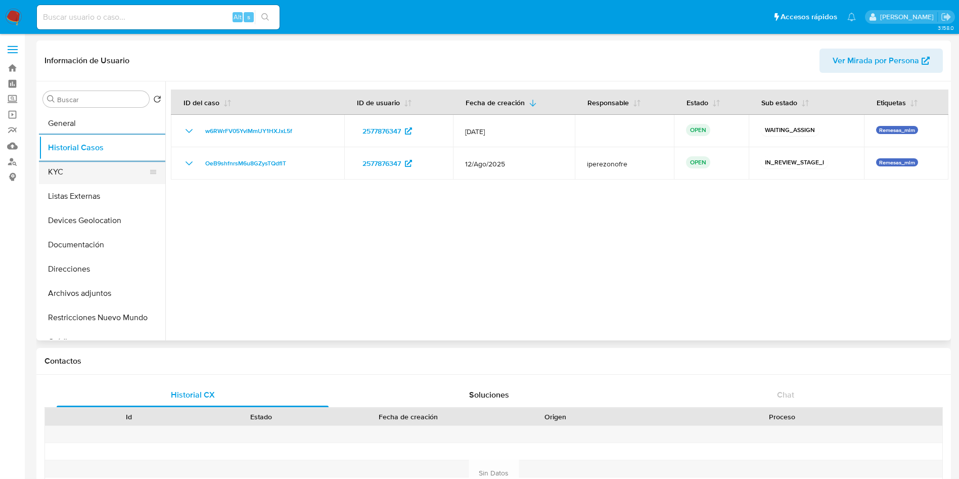
click at [85, 171] on button "KYC" at bounding box center [98, 172] width 118 height 24
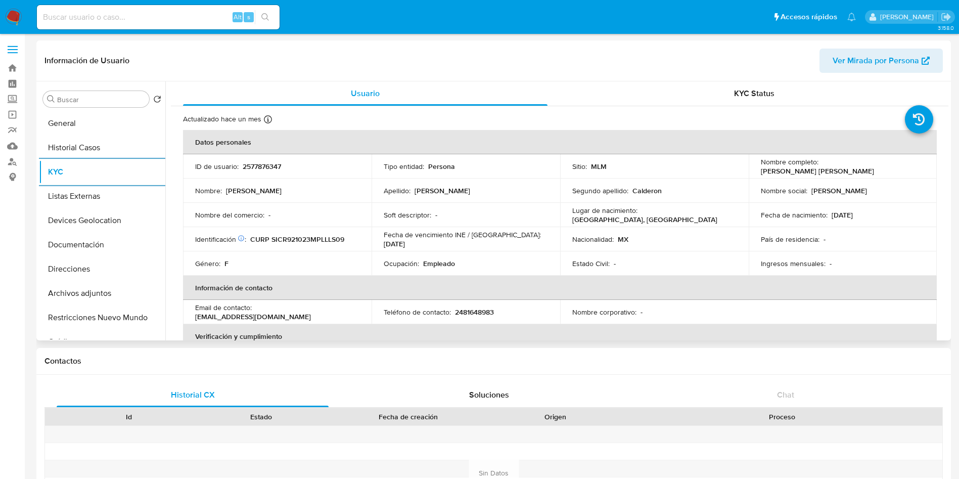
click at [462, 313] on p "2481648983" at bounding box center [474, 311] width 39 height 9
copy p "2481648983"
drag, startPoint x: 359, startPoint y: 308, endPoint x: 255, endPoint y: 313, distance: 103.8
click at [255, 313] on td "Email de contacto : mariasilvacaderon@gmail.com" at bounding box center [277, 312] width 189 height 24
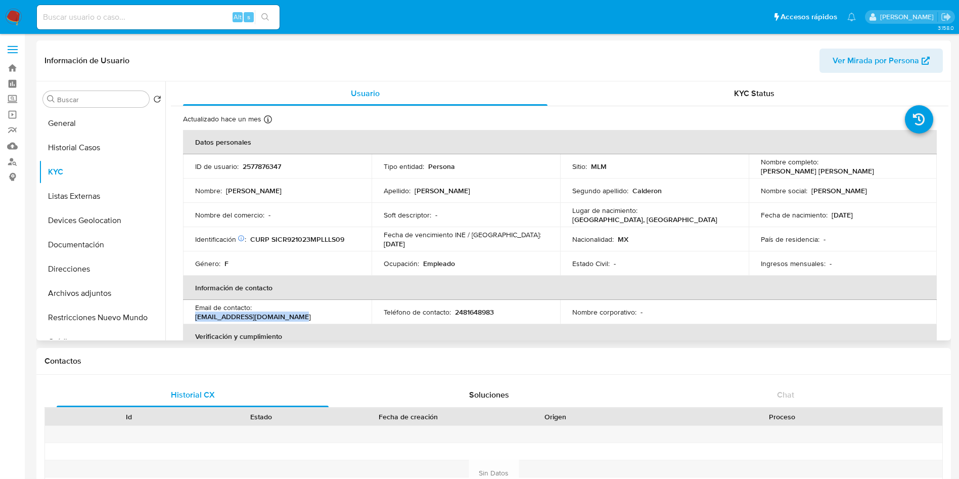
copy p "mariasilvacaderon@gmail.com"
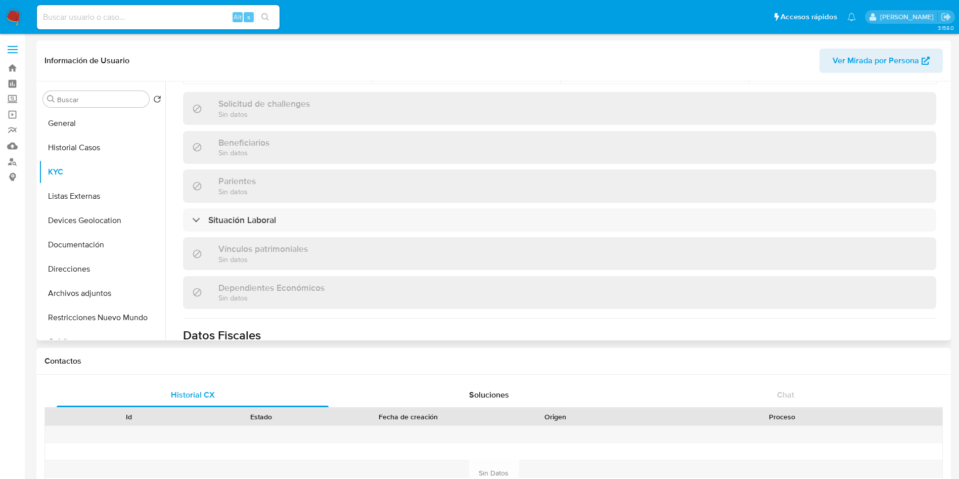
scroll to position [466, 0]
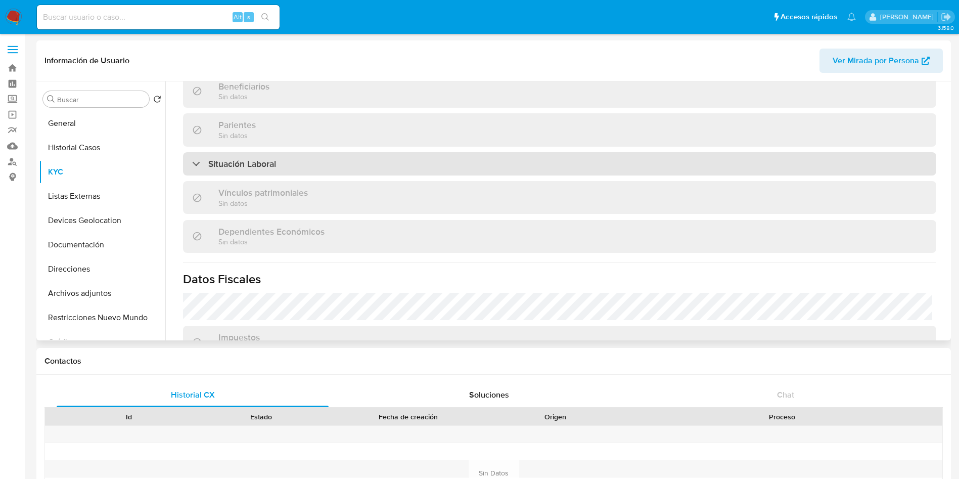
click at [555, 161] on div "Situación Laboral" at bounding box center [559, 163] width 753 height 23
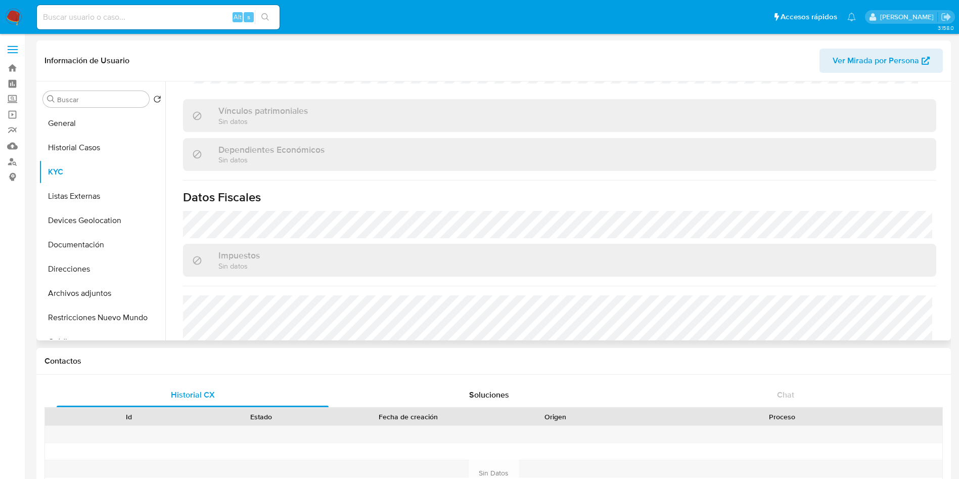
scroll to position [770, 0]
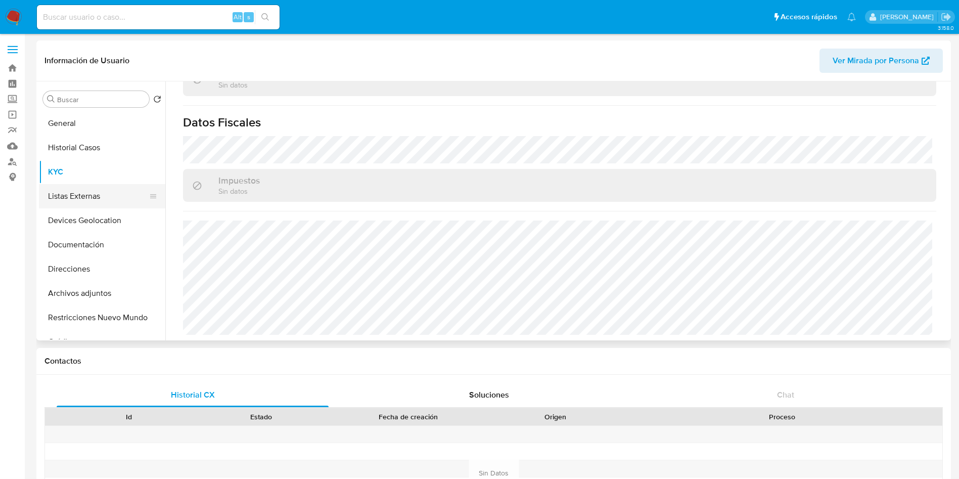
click at [99, 198] on button "Listas Externas" at bounding box center [98, 196] width 118 height 24
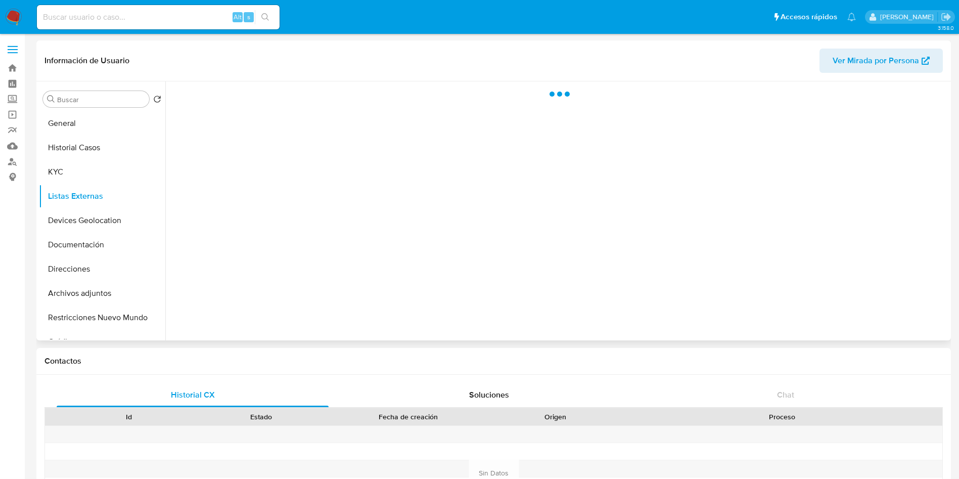
scroll to position [0, 0]
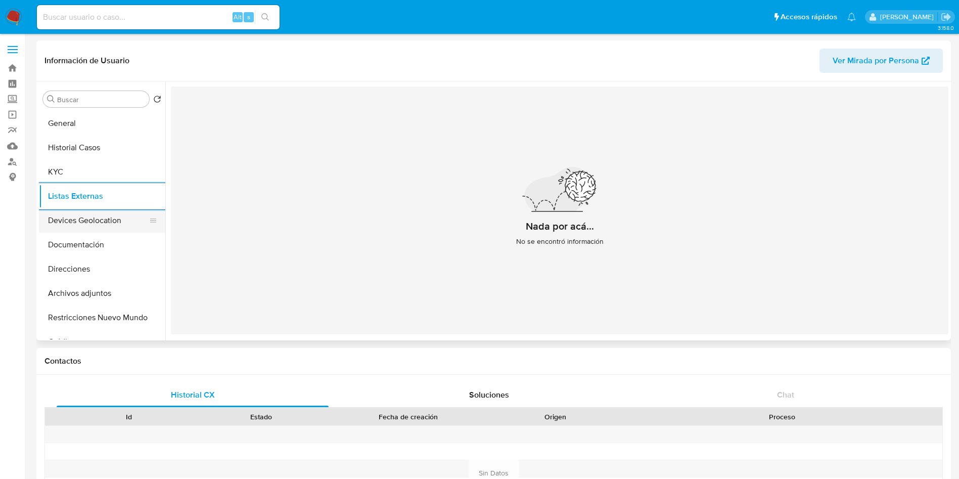
click at [69, 219] on button "Devices Geolocation" at bounding box center [98, 220] width 118 height 24
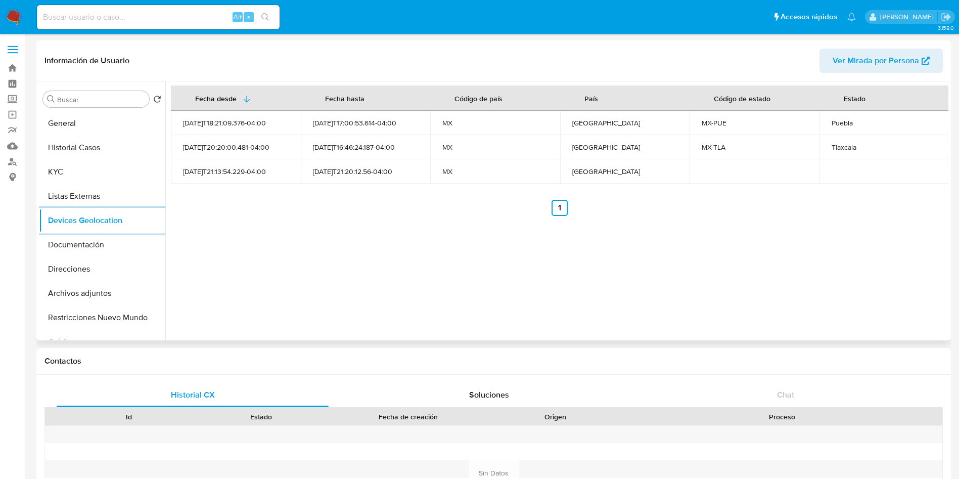
click at [834, 124] on div "Puebla" at bounding box center [885, 122] width 106 height 9
copy div "Puebla"
click at [840, 147] on div "Tlaxcala" at bounding box center [885, 147] width 106 height 9
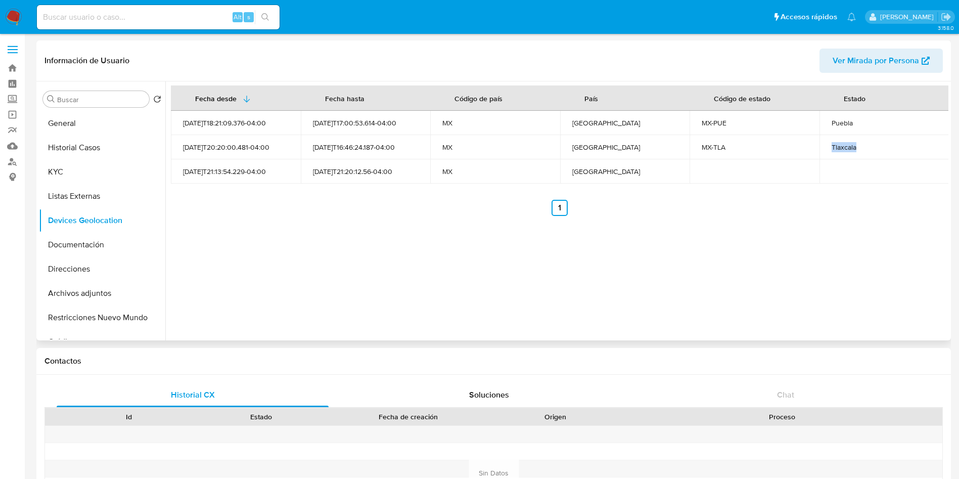
copy div "Tlaxcala"
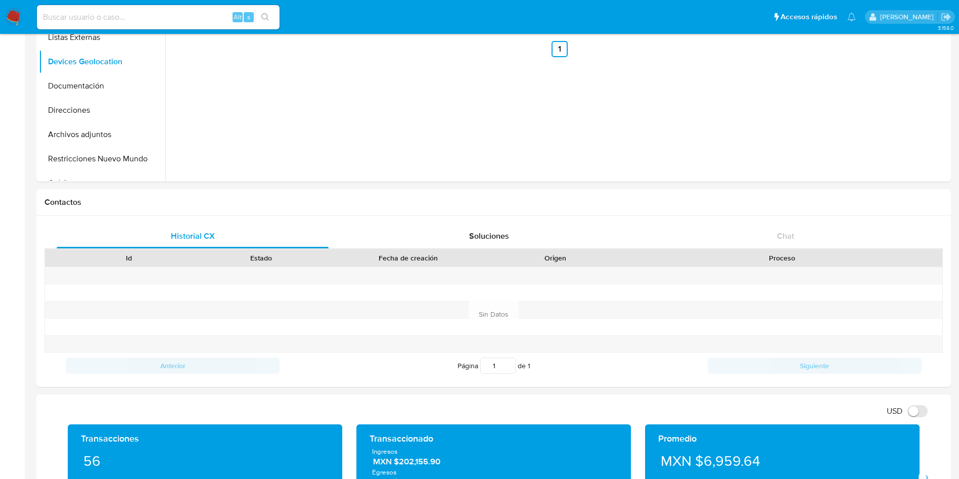
scroll to position [531, 0]
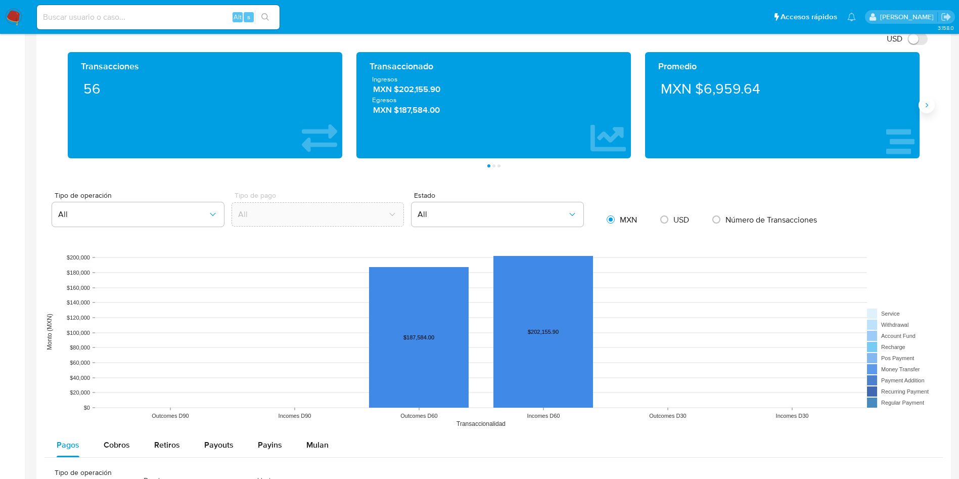
click at [926, 106] on icon "Siguiente" at bounding box center [927, 105] width 8 height 8
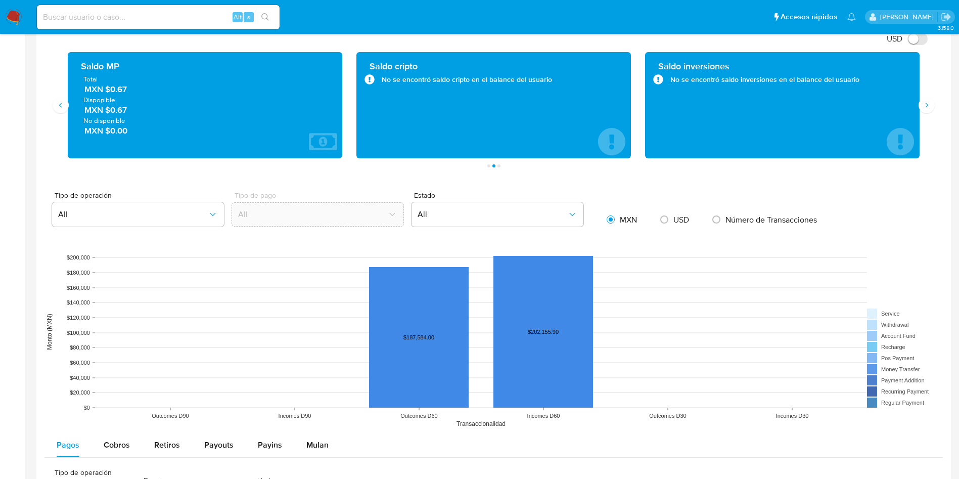
drag, startPoint x: 115, startPoint y: 92, endPoint x: 107, endPoint y: 89, distance: 8.5
click at [107, 89] on span "MXN $0.67" at bounding box center [205, 89] width 242 height 12
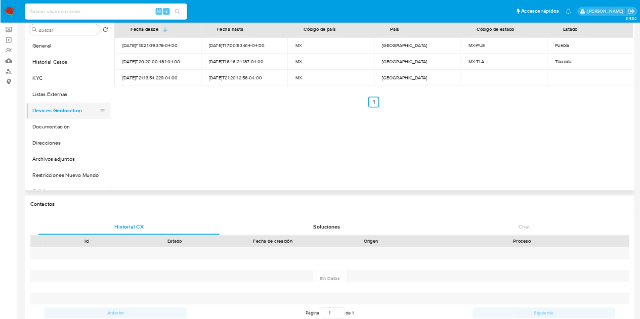
scroll to position [0, 0]
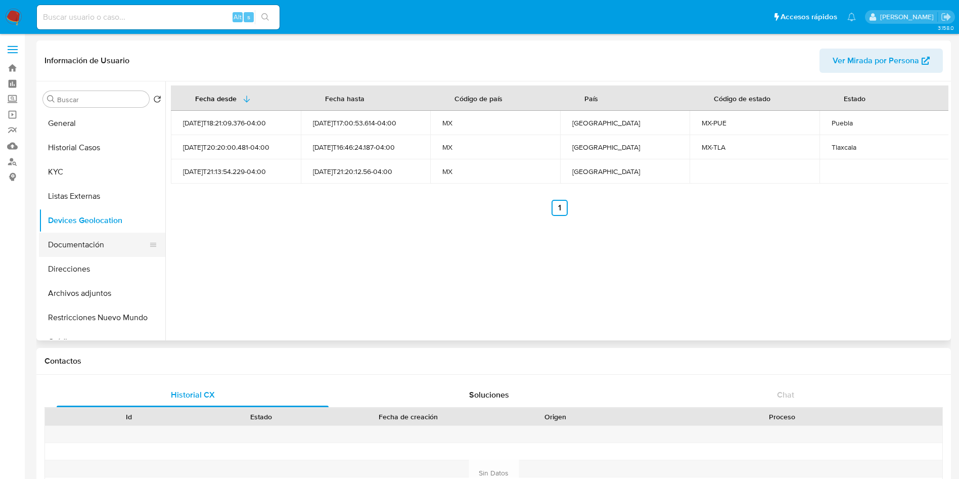
click at [80, 237] on button "Documentación" at bounding box center [98, 245] width 118 height 24
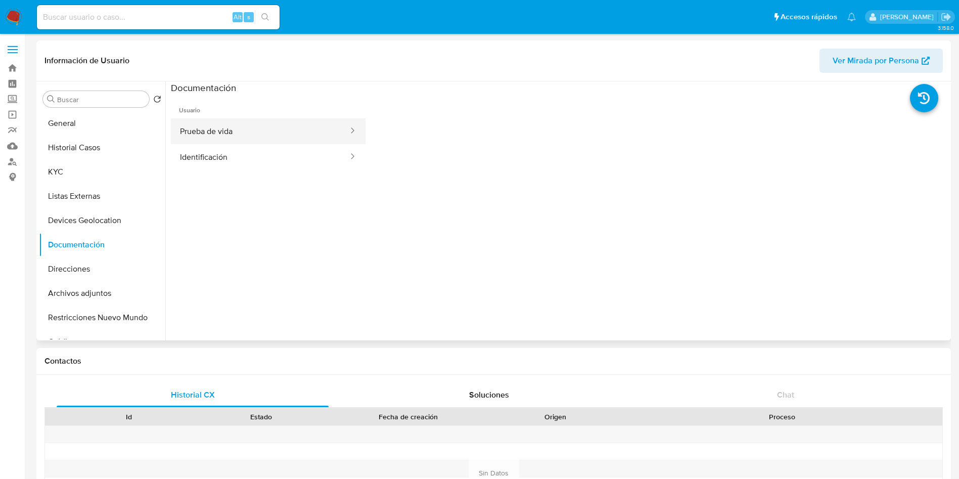
click at [265, 125] on button "Prueba de vida" at bounding box center [260, 131] width 178 height 26
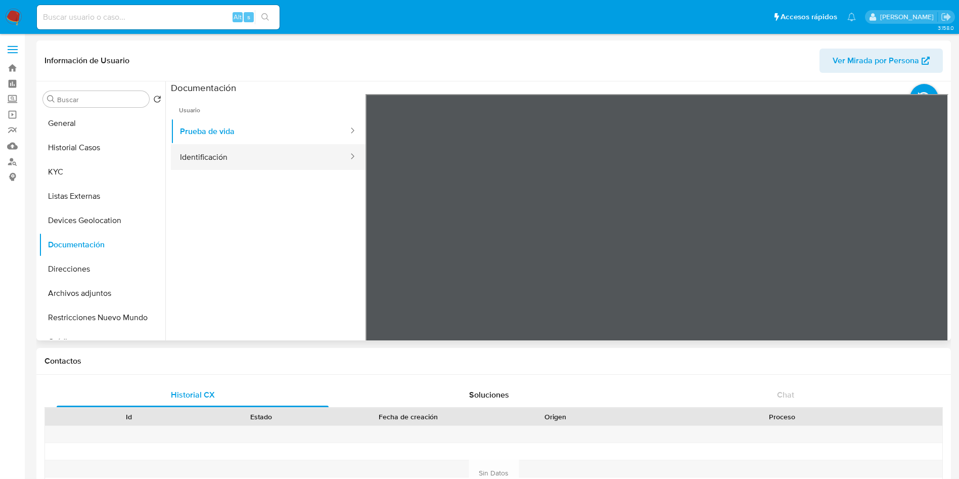
click at [210, 158] on button "Identificación" at bounding box center [260, 157] width 178 height 26
click at [926, 262] on icon at bounding box center [936, 258] width 20 height 20
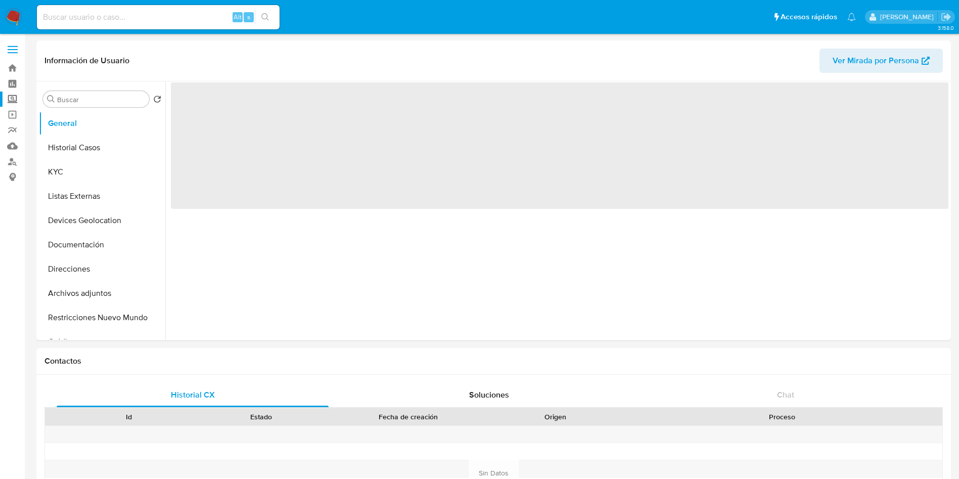
click at [10, 98] on label "Screening" at bounding box center [60, 100] width 120 height 16
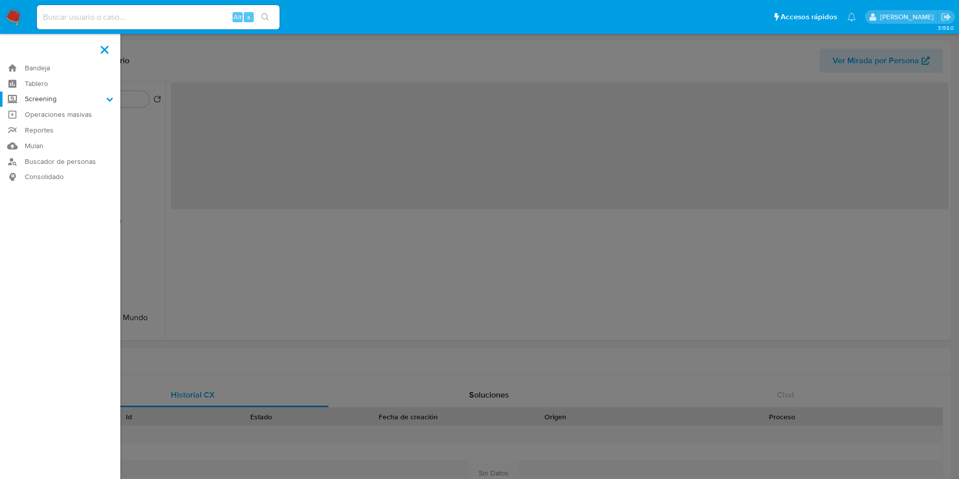
click at [0, 0] on input "Screening" at bounding box center [0, 0] width 0 height 0
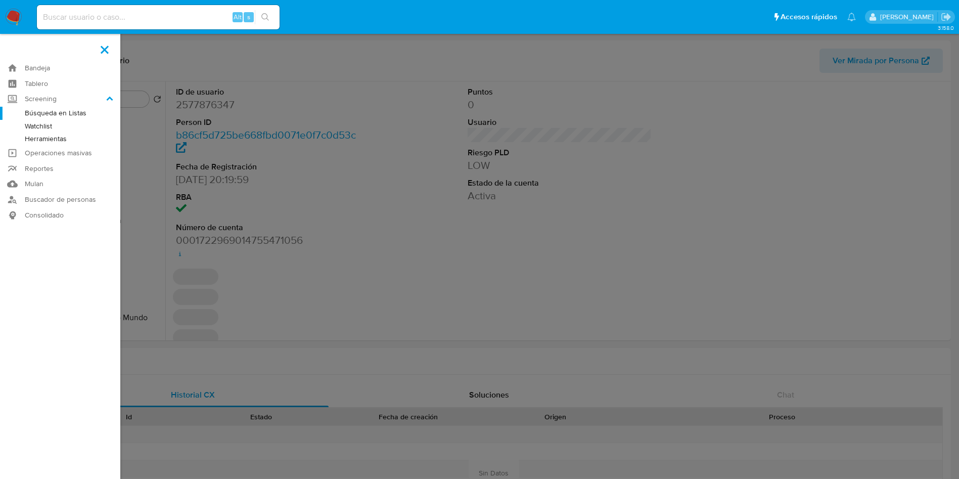
select select "10"
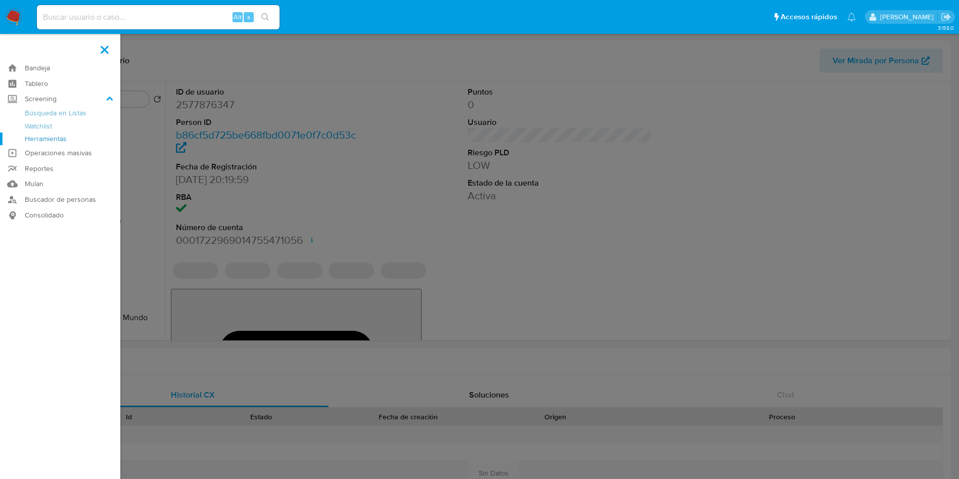
drag, startPoint x: 47, startPoint y: 141, endPoint x: 56, endPoint y: 140, distance: 9.1
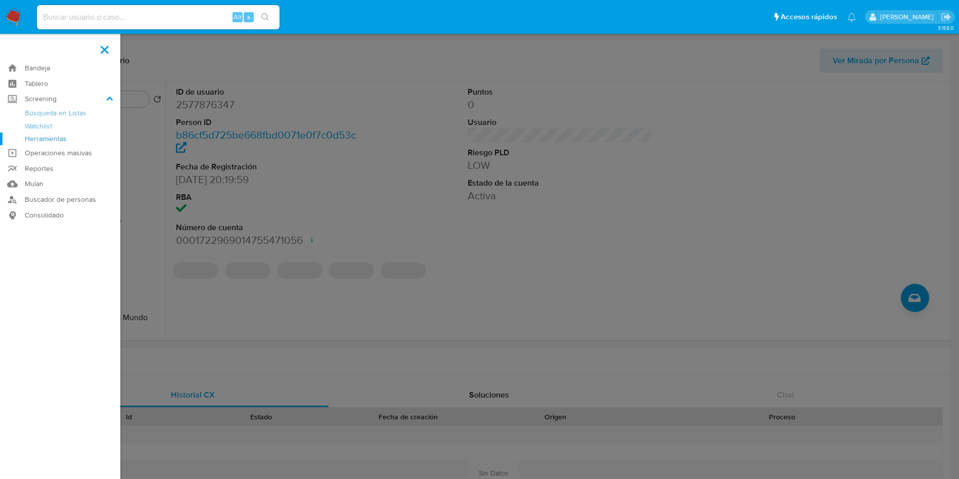
click at [47, 140] on link "Herramientas" at bounding box center [60, 138] width 120 height 13
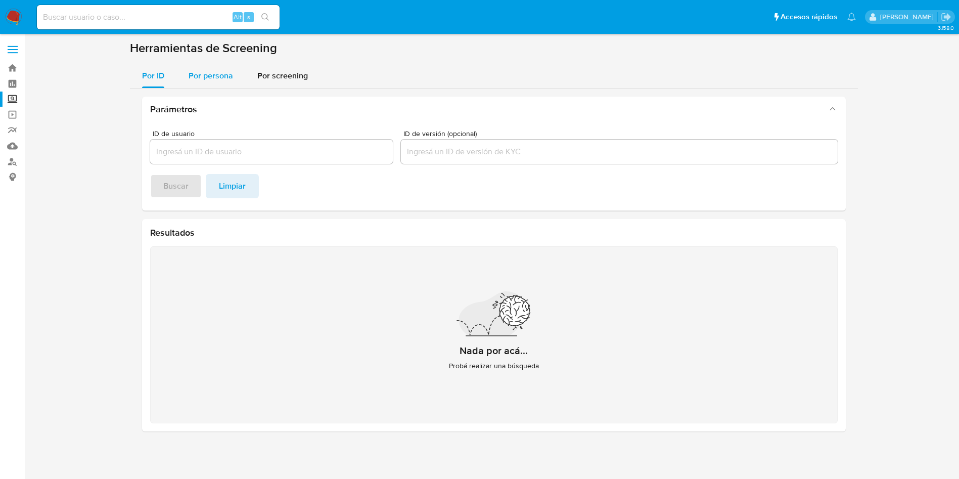
click at [218, 75] on span "Por persona" at bounding box center [211, 76] width 44 height 12
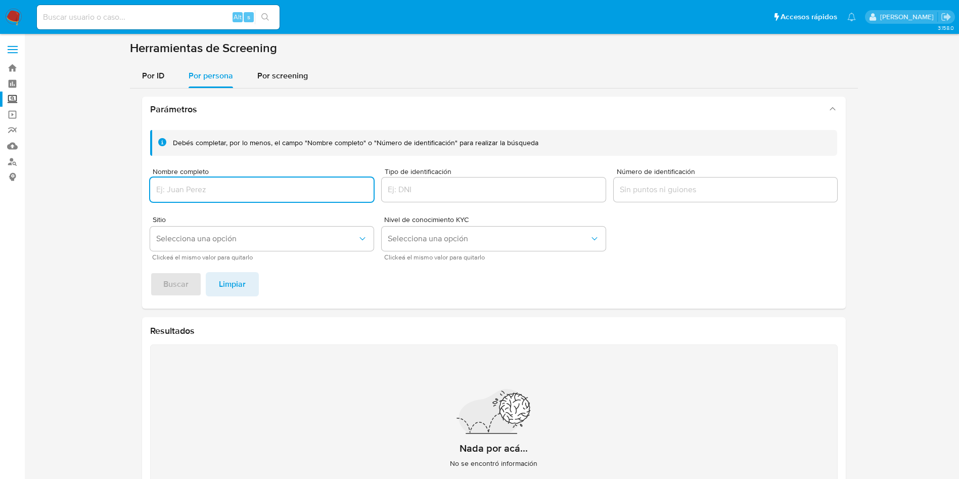
click at [223, 192] on input "Nombre completo" at bounding box center [262, 189] width 224 height 13
type input "[PERSON_NAME]"
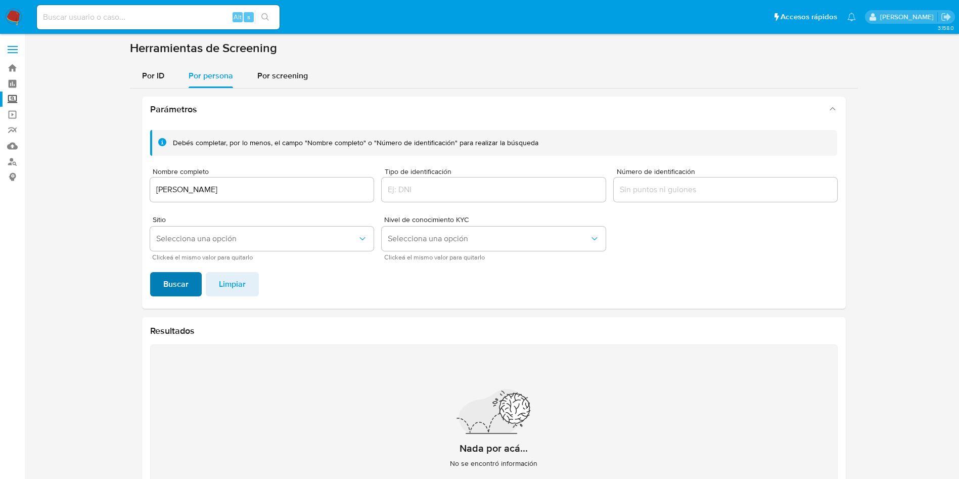
click at [182, 285] on span "Buscar" at bounding box center [175, 284] width 25 height 22
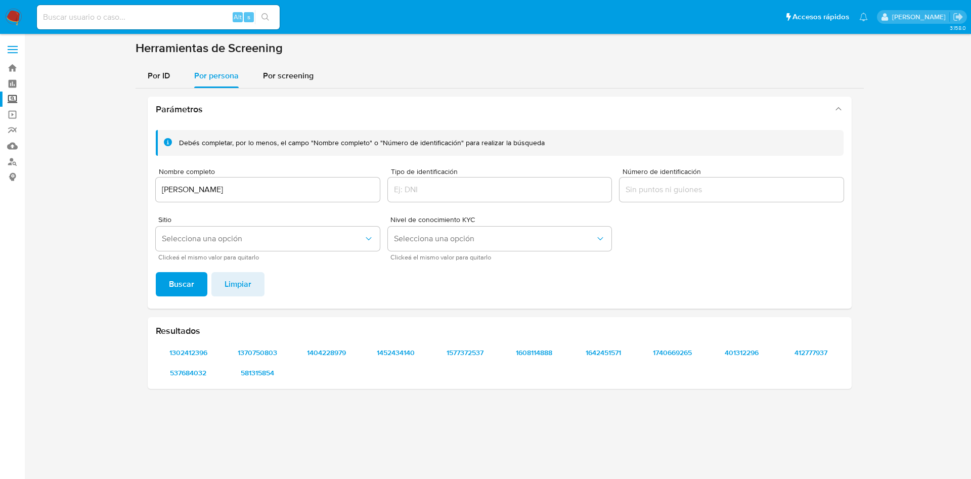
drag, startPoint x: 245, startPoint y: 192, endPoint x: 65, endPoint y: 156, distance: 183.5
click at [244, 192] on input "[PERSON_NAME]" at bounding box center [268, 189] width 224 height 13
click at [64, 156] on section at bounding box center [499, 218] width 926 height 356
drag, startPoint x: 236, startPoint y: 190, endPoint x: 208, endPoint y: 188, distance: 28.4
click at [235, 190] on input "[PERSON_NAME]" at bounding box center [268, 189] width 224 height 13
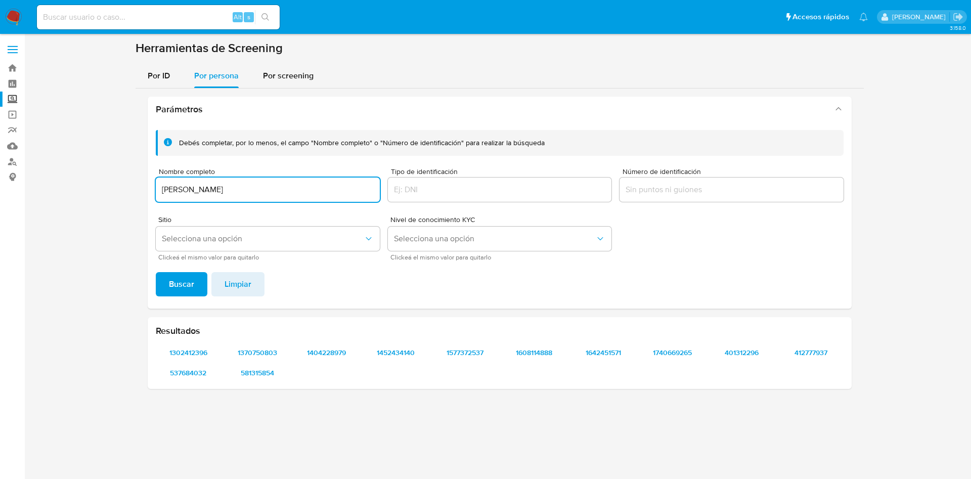
drag, startPoint x: 208, startPoint y: 188, endPoint x: 153, endPoint y: 185, distance: 55.2
click at [153, 185] on div "Debés completar, por lo menos, el campo "Nombre completo" o "Número de identifi…" at bounding box center [500, 215] width 704 height 187
drag, startPoint x: 229, startPoint y: 192, endPoint x: 157, endPoint y: 189, distance: 71.3
click at [157, 189] on input "[PERSON_NAME]" at bounding box center [268, 189] width 224 height 13
click at [256, 195] on input "[PERSON_NAME]" at bounding box center [268, 189] width 224 height 13
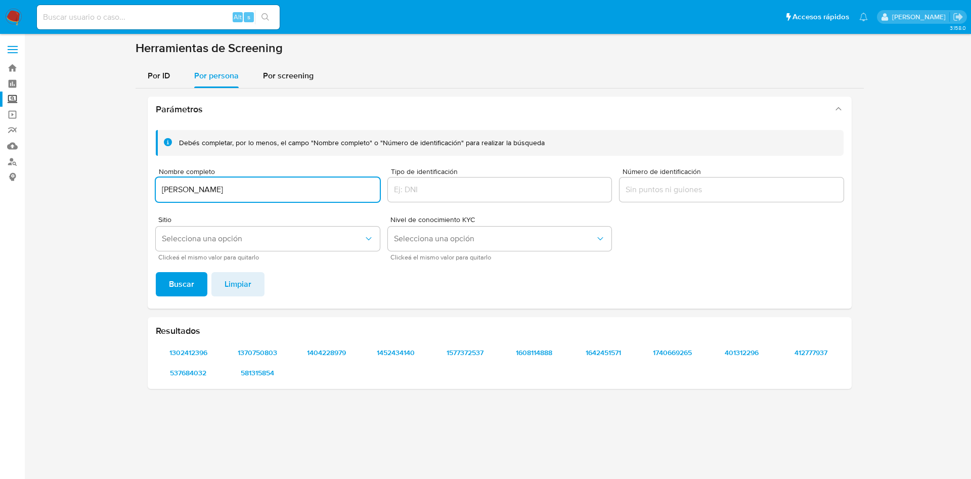
drag, startPoint x: 296, startPoint y: 186, endPoint x: 220, endPoint y: 197, distance: 77.2
click at [30, 162] on main "3.158.0" at bounding box center [485, 239] width 971 height 479
paste input "[PERSON_NAME]"
type input "[PERSON_NAME]"
click at [184, 286] on span "Buscar" at bounding box center [181, 284] width 25 height 22
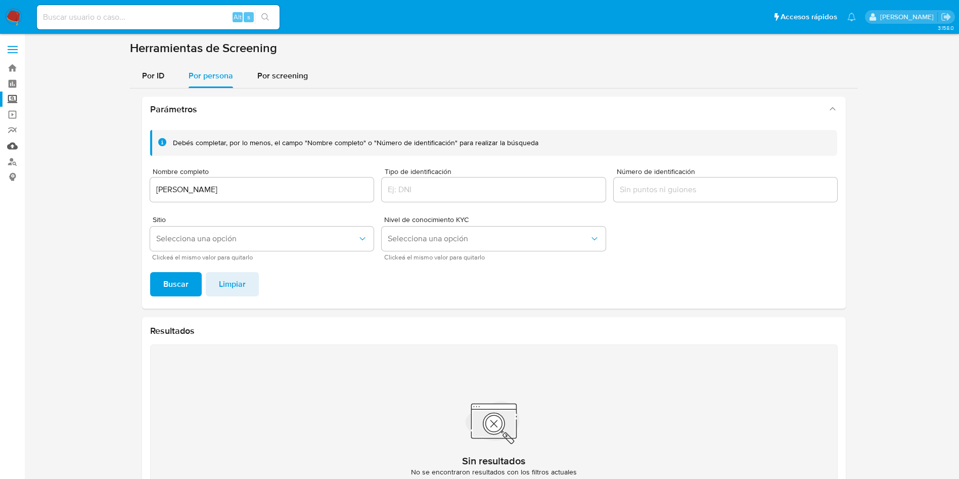
click at [13, 143] on link "Mulan" at bounding box center [60, 146] width 120 height 16
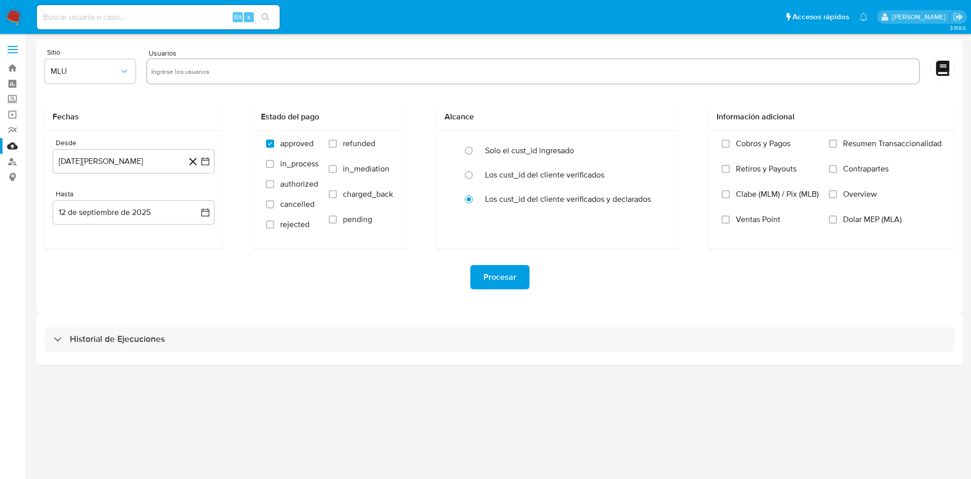
click at [242, 67] on input "text" at bounding box center [532, 71] width 763 height 16
paste input "2544439576"
type input "2544439576"
click at [126, 72] on icon "button" at bounding box center [124, 71] width 10 height 10
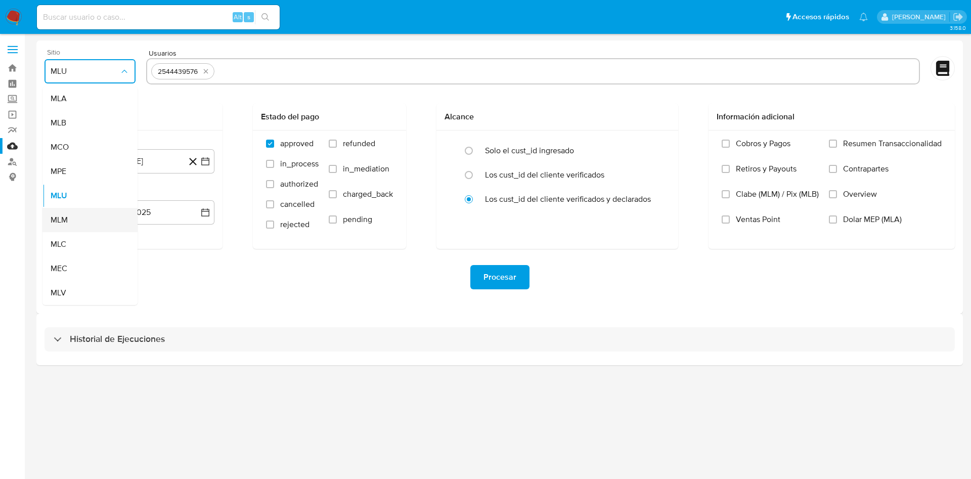
click at [76, 222] on div "MLM" at bounding box center [87, 220] width 73 height 24
click at [204, 154] on button "[DATE][PERSON_NAME]" at bounding box center [134, 161] width 162 height 24
click at [194, 196] on icon "Mes siguiente" at bounding box center [196, 198] width 12 height 12
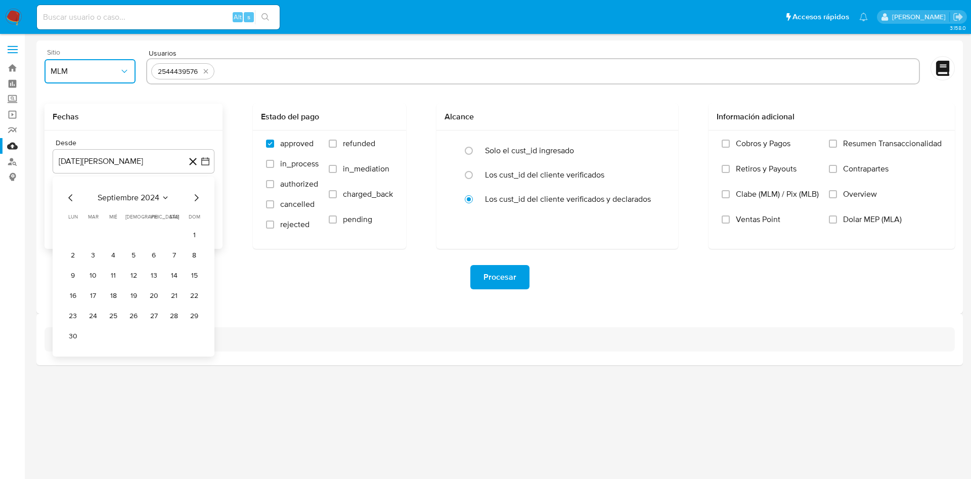
click at [194, 196] on icon "Mes siguiente" at bounding box center [196, 198] width 12 height 12
click at [195, 196] on icon "Mes siguiente" at bounding box center [196, 198] width 12 height 12
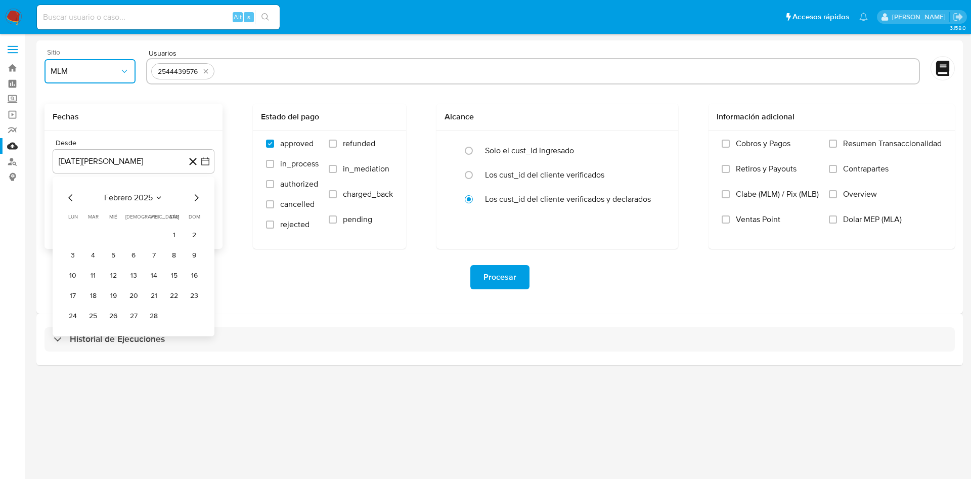
click at [195, 196] on icon "Mes siguiente" at bounding box center [196, 198] width 12 height 12
click at [194, 200] on icon "Mes siguiente" at bounding box center [196, 198] width 12 height 12
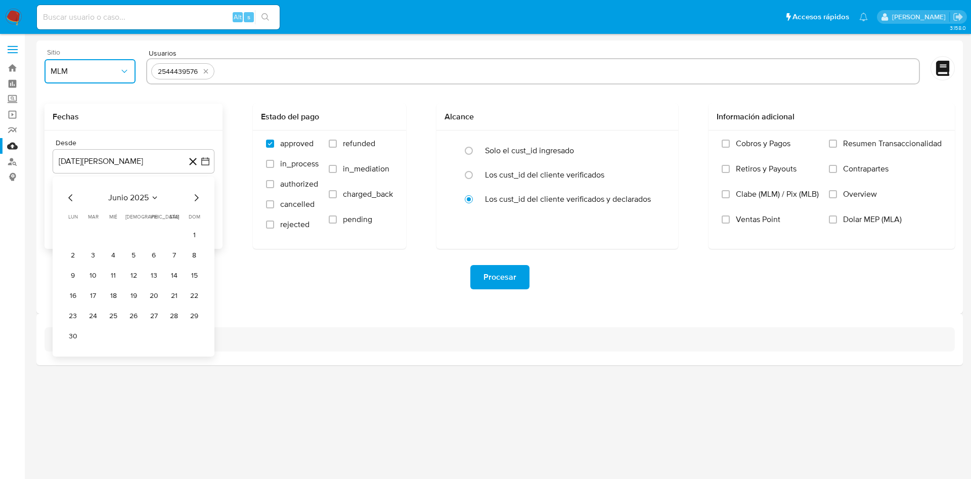
click at [194, 200] on icon "Mes siguiente" at bounding box center [196, 198] width 12 height 12
click at [67, 199] on icon "Mes anterior" at bounding box center [71, 198] width 12 height 12
click at [90, 235] on button "1" at bounding box center [93, 235] width 16 height 16
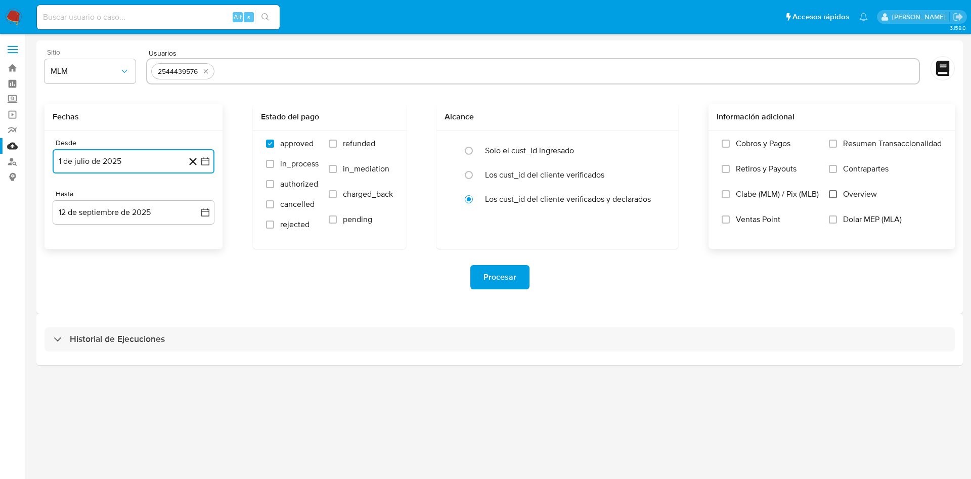
click at [833, 194] on input "Overview" at bounding box center [833, 194] width 8 height 8
click at [506, 278] on span "Procesar" at bounding box center [499, 277] width 33 height 22
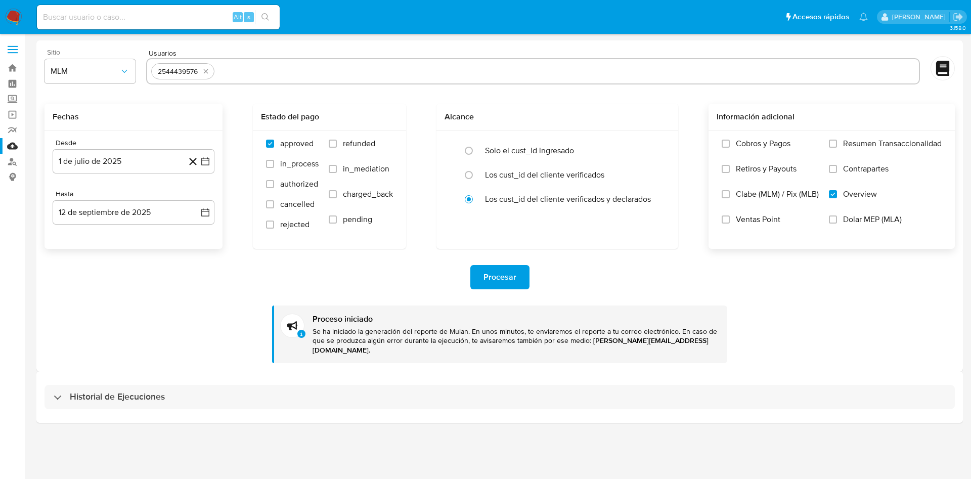
click at [189, 15] on input at bounding box center [158, 17] width 243 height 13
paste input "2544439576"
type input "2544439576"
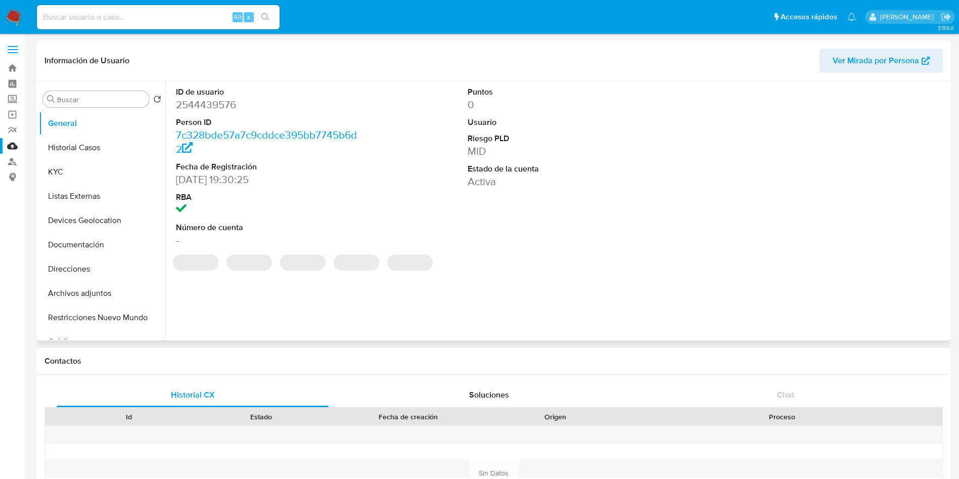
select select "10"
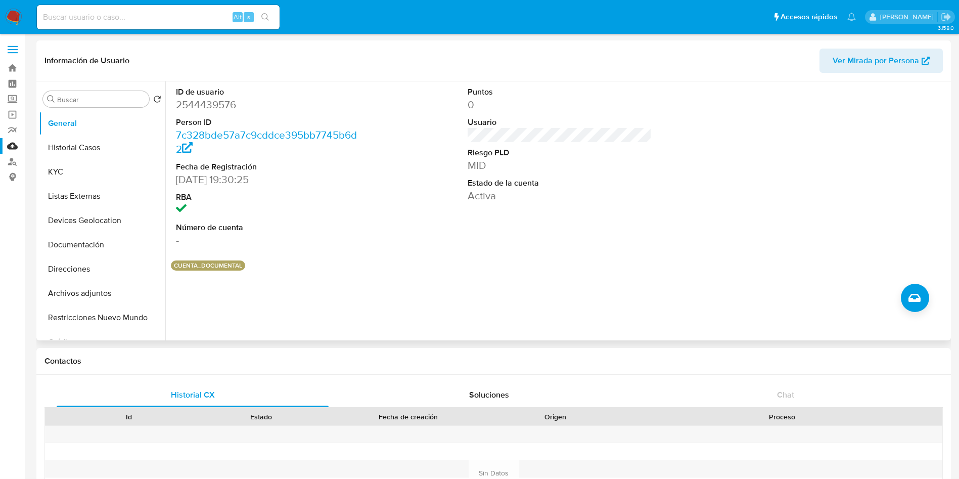
click at [457, 303] on div "ID de usuario 2544439576 Person ID 7c328bde57a7c9cddce395bb7745b6d2 Fecha de Re…" at bounding box center [556, 210] width 783 height 259
click at [91, 136] on button "Historial Casos" at bounding box center [98, 147] width 118 height 24
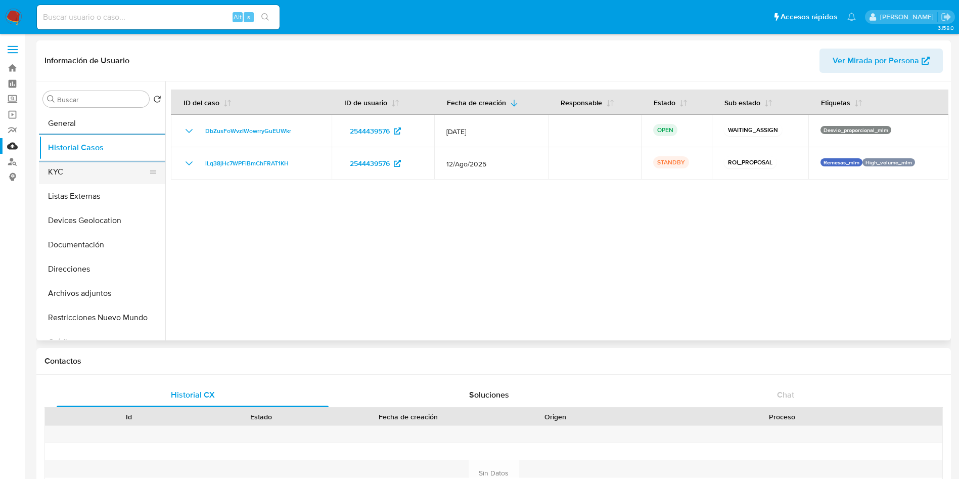
click at [82, 170] on button "KYC" at bounding box center [98, 172] width 118 height 24
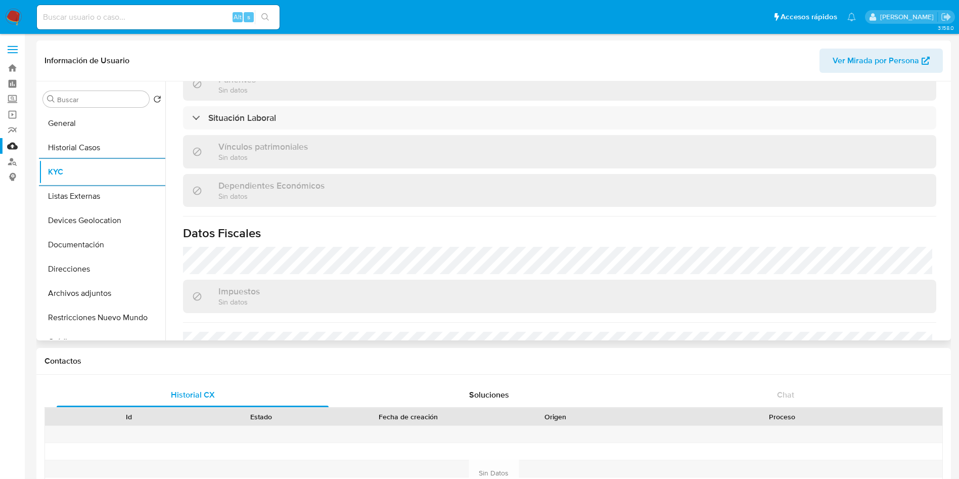
scroll to position [531, 0]
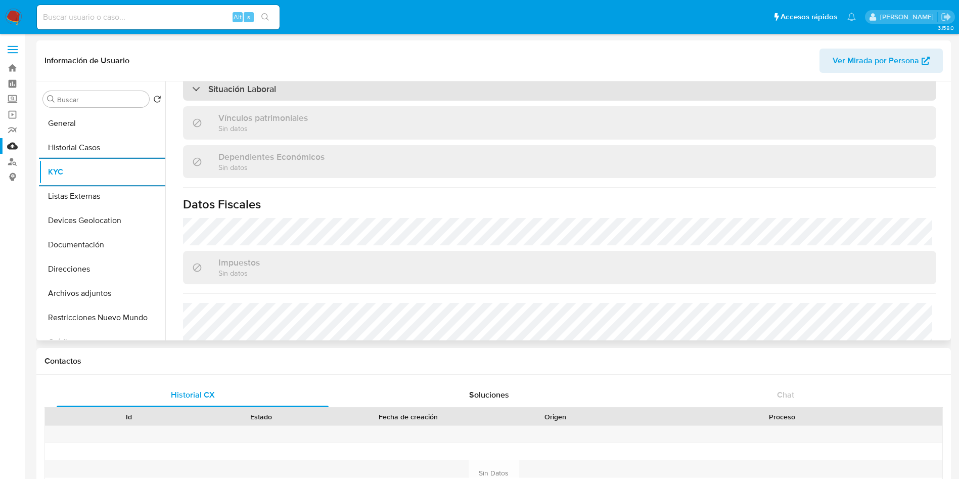
click at [779, 86] on div "Situación Laboral" at bounding box center [559, 88] width 753 height 23
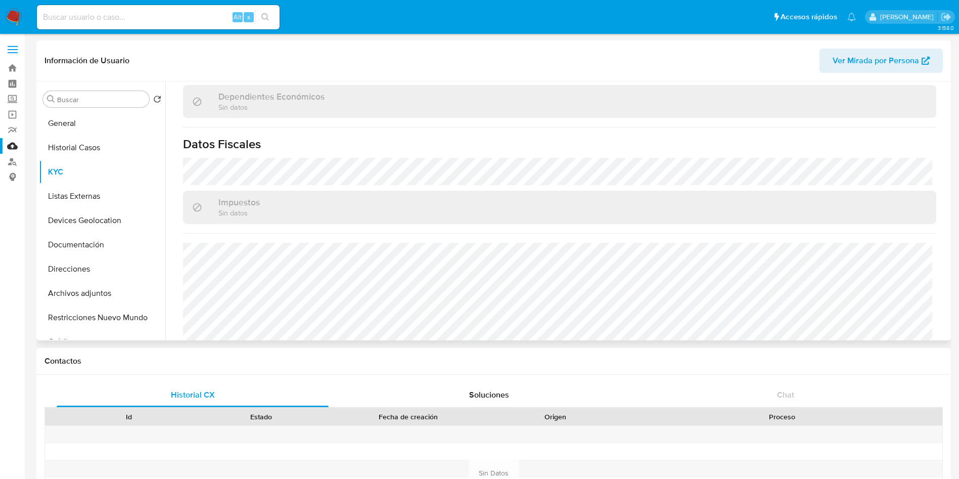
scroll to position [762, 0]
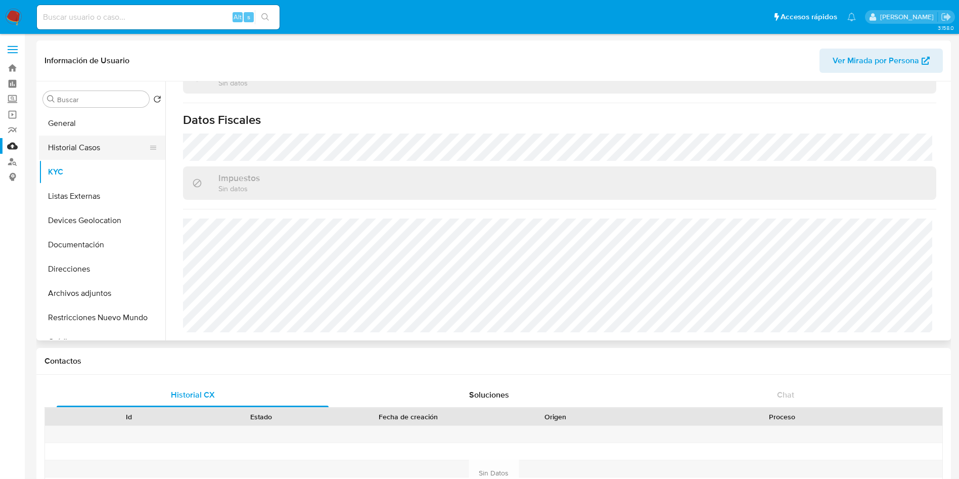
click at [81, 156] on button "Historial Casos" at bounding box center [98, 147] width 118 height 24
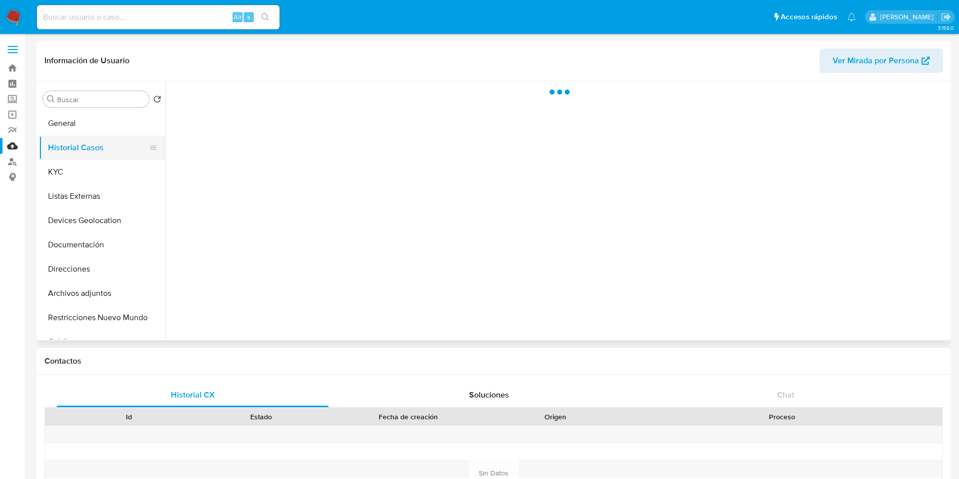
scroll to position [0, 0]
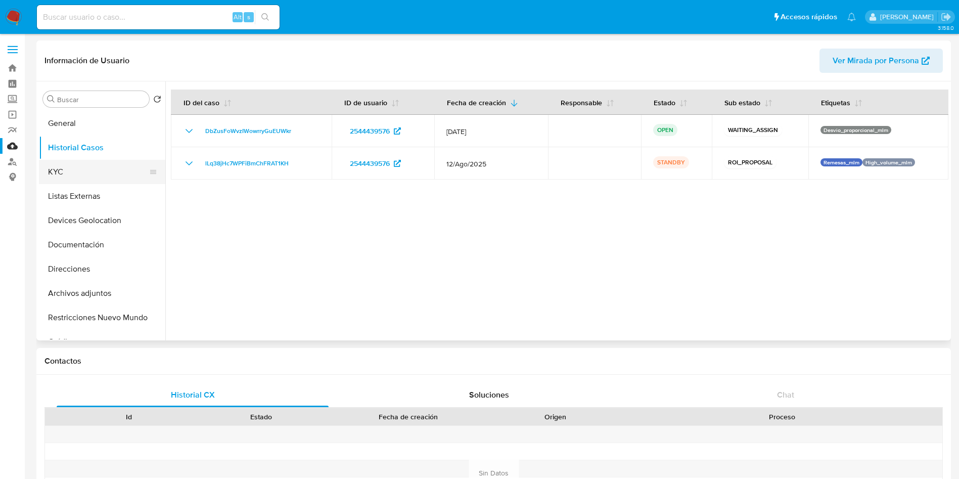
click at [72, 168] on button "KYC" at bounding box center [98, 172] width 118 height 24
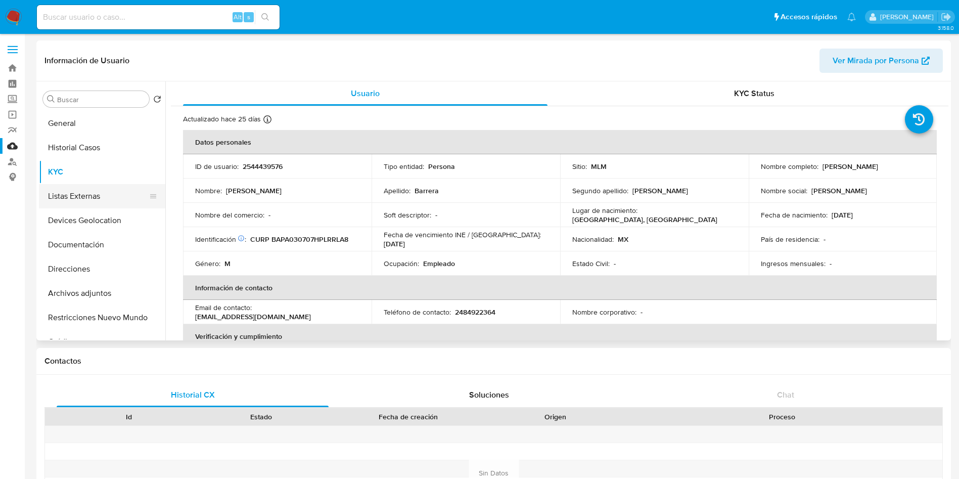
click at [87, 194] on button "Listas Externas" at bounding box center [98, 196] width 118 height 24
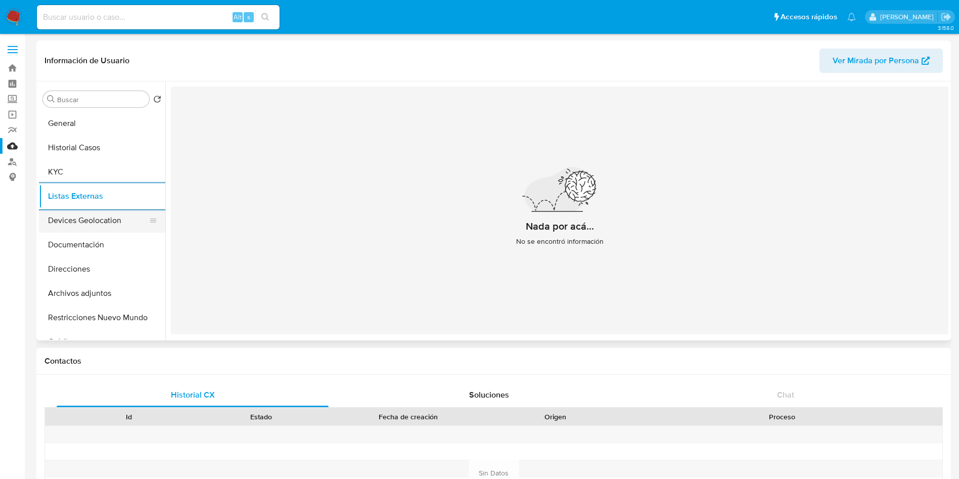
click at [94, 213] on button "Devices Geolocation" at bounding box center [98, 220] width 118 height 24
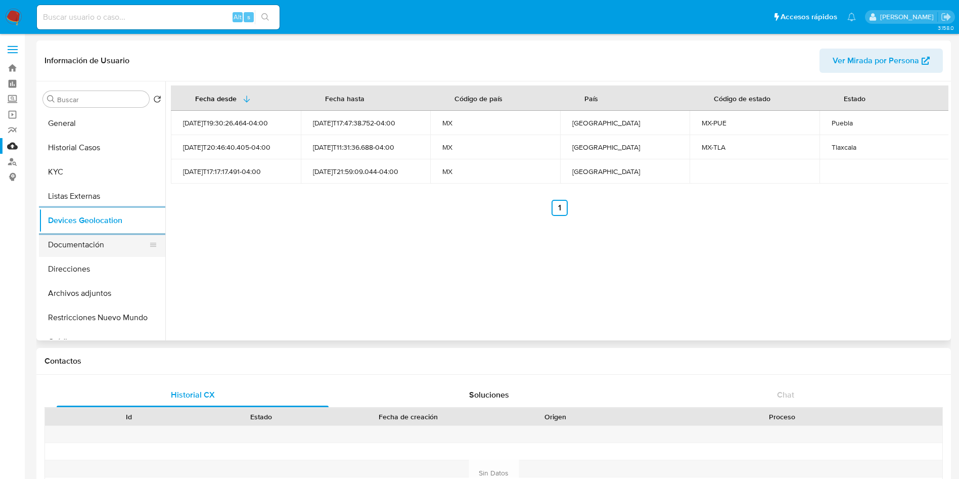
click at [103, 251] on button "Documentación" at bounding box center [98, 245] width 118 height 24
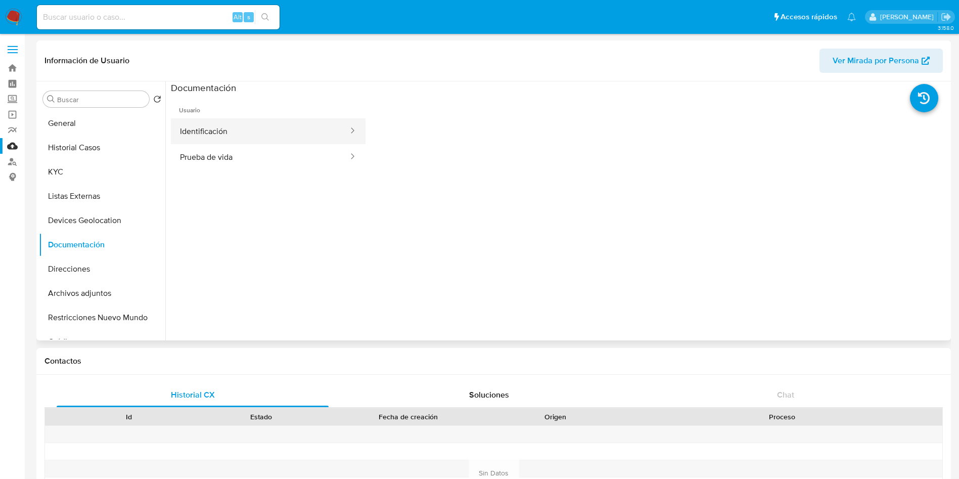
click at [238, 136] on button "Identificación" at bounding box center [260, 131] width 178 height 26
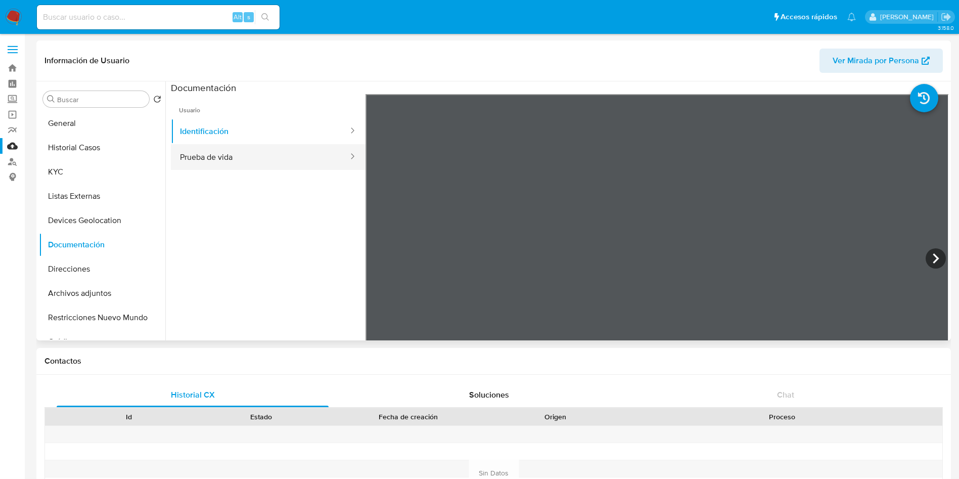
click at [245, 157] on button "Prueba de vida" at bounding box center [260, 157] width 178 height 26
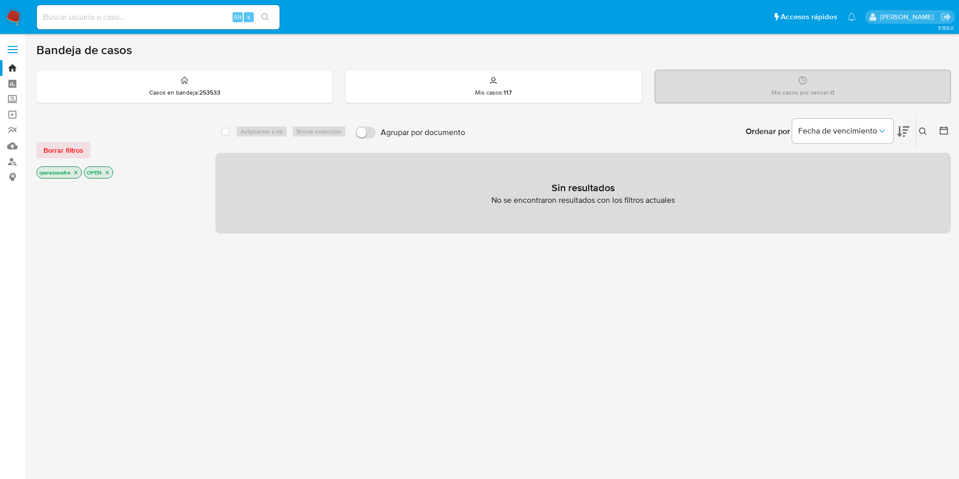
click at [15, 11] on img at bounding box center [13, 17] width 17 height 17
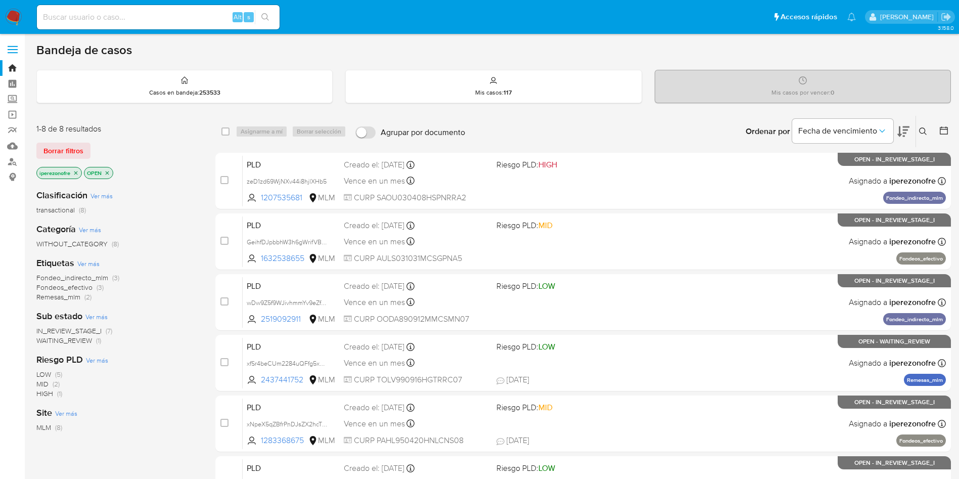
click at [925, 128] on icon at bounding box center [923, 131] width 8 height 8
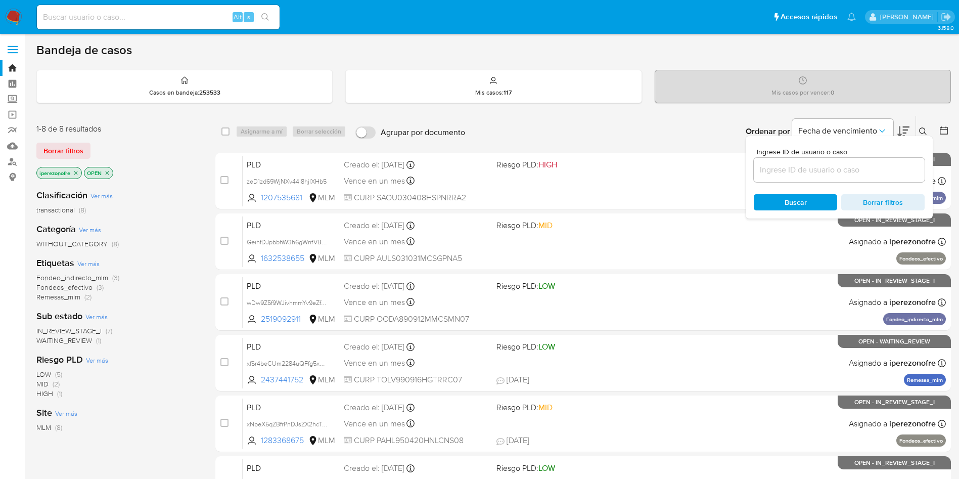
click at [806, 177] on div at bounding box center [839, 170] width 171 height 24
click at [801, 169] on input at bounding box center [839, 169] width 171 height 13
paste input "2577876347"
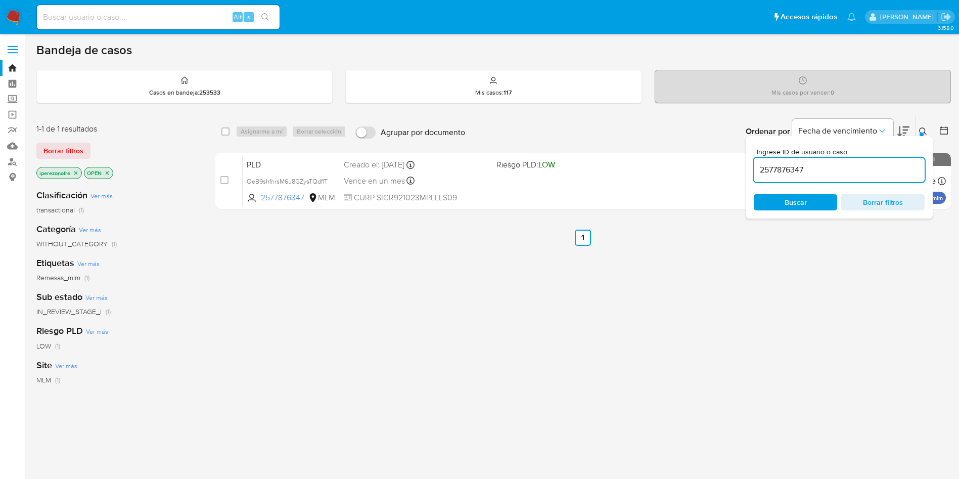
click at [789, 197] on span "Buscar" at bounding box center [796, 202] width 22 height 16
click at [543, 197] on div "PLD OeB9shfnrsM6u8GZysTQdflT 2577876347 MLM Riesgo PLD: LOW Creado el: 12/08/20…" at bounding box center [594, 180] width 703 height 51
click at [813, 166] on input "2577876347" at bounding box center [839, 169] width 171 height 13
click at [820, 166] on input "2577876347" at bounding box center [839, 169] width 171 height 13
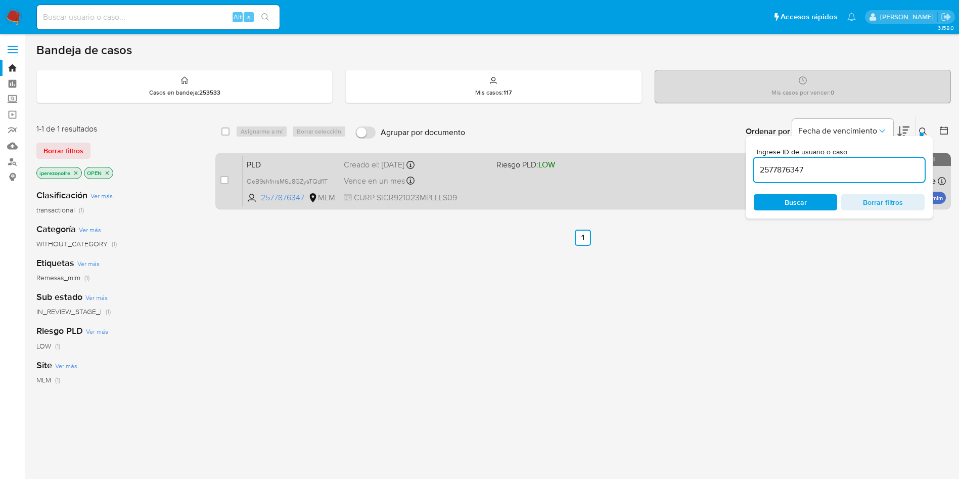
drag, startPoint x: 820, startPoint y: 166, endPoint x: 691, endPoint y: 161, distance: 128.5
click at [691, 161] on div "select-all-cases-checkbox Asignarme a mí Borrar selección Agrupar por documento…" at bounding box center [583, 164] width 736 height 98
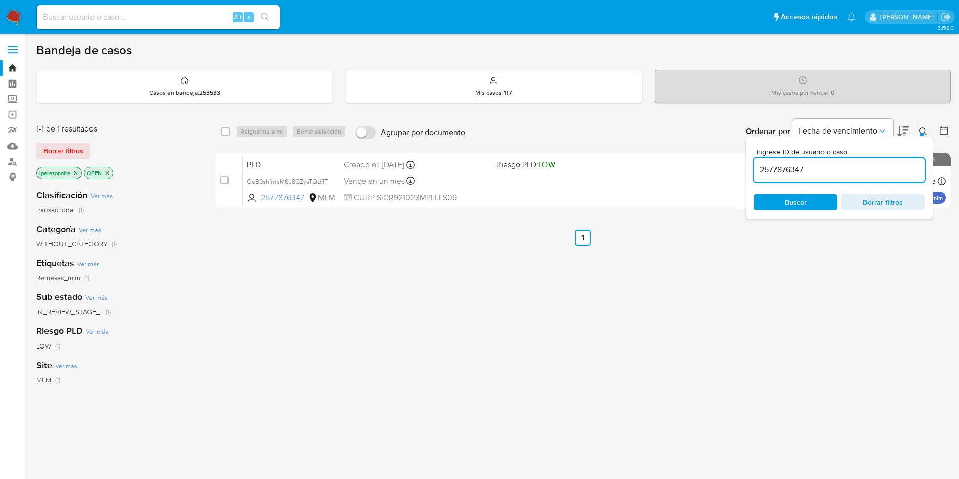
click at [772, 171] on input "2577876347" at bounding box center [839, 169] width 171 height 13
paste input "437441752"
type input "2437441752"
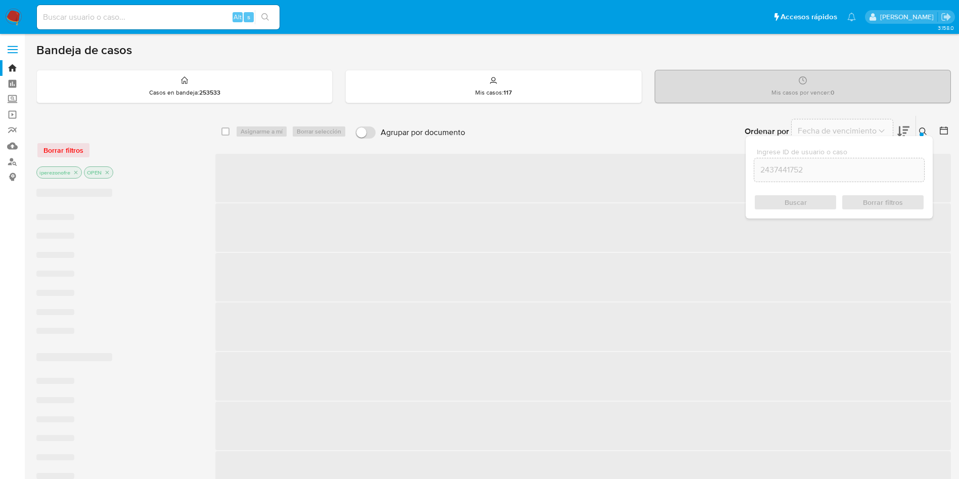
click at [805, 198] on span "Buscar" at bounding box center [796, 202] width 22 height 16
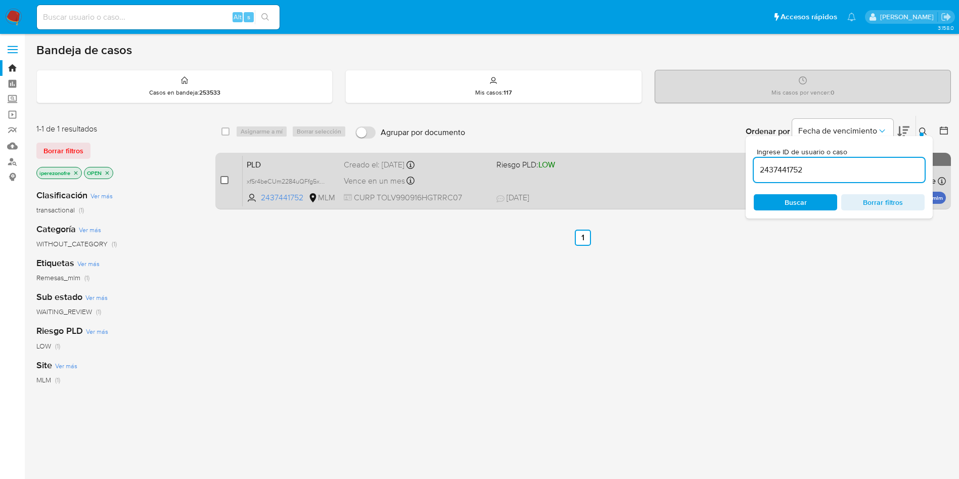
click at [227, 179] on input "checkbox" at bounding box center [224, 180] width 8 height 8
checkbox input "true"
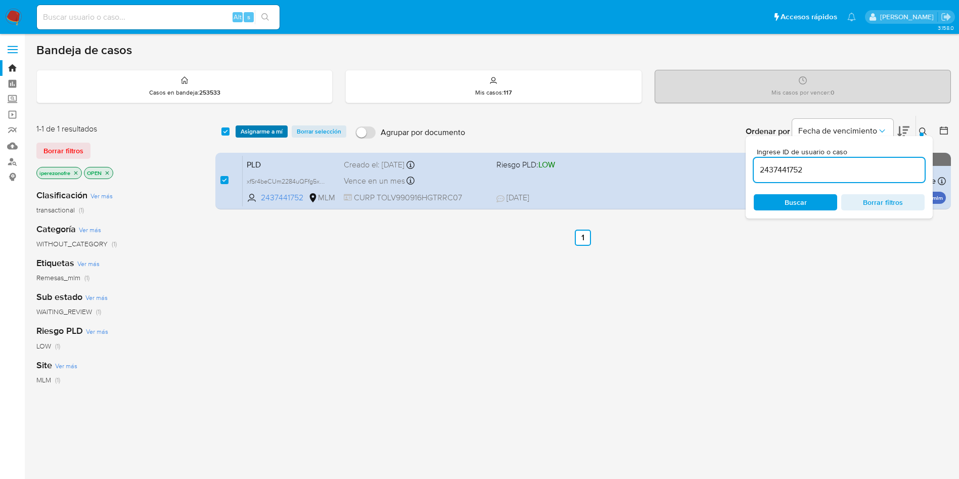
click at [263, 128] on span "Asignarme a mí" at bounding box center [262, 131] width 42 height 10
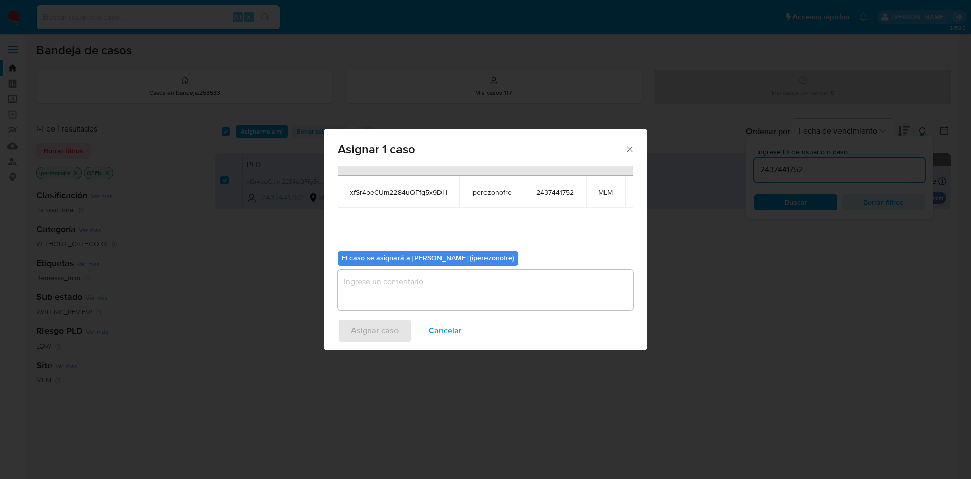
scroll to position [64, 0]
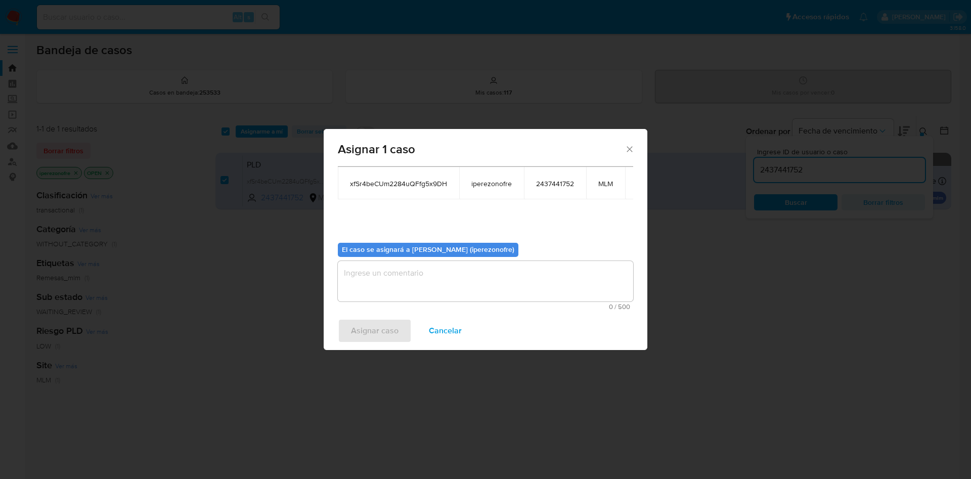
click at [470, 262] on textarea "assign-modal" at bounding box center [485, 281] width 295 height 40
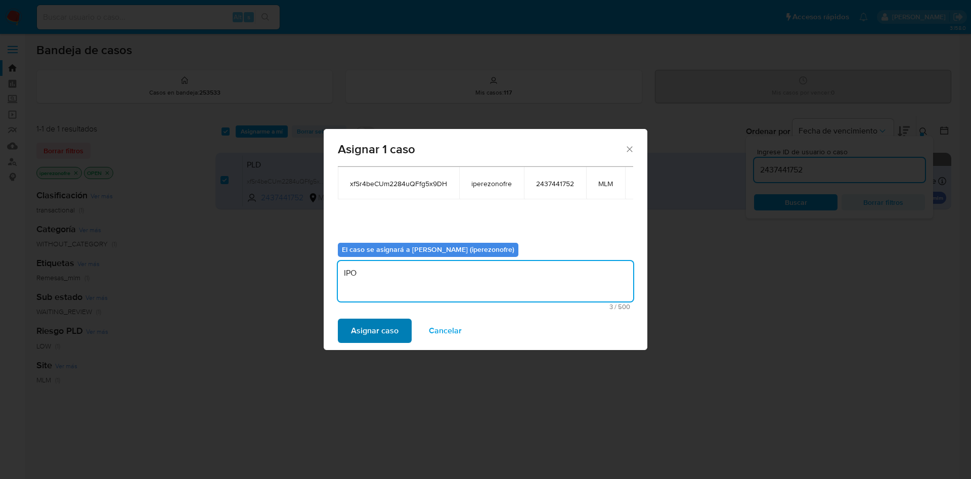
type textarea "IPO"
click at [371, 324] on span "Asignar caso" at bounding box center [375, 331] width 48 height 22
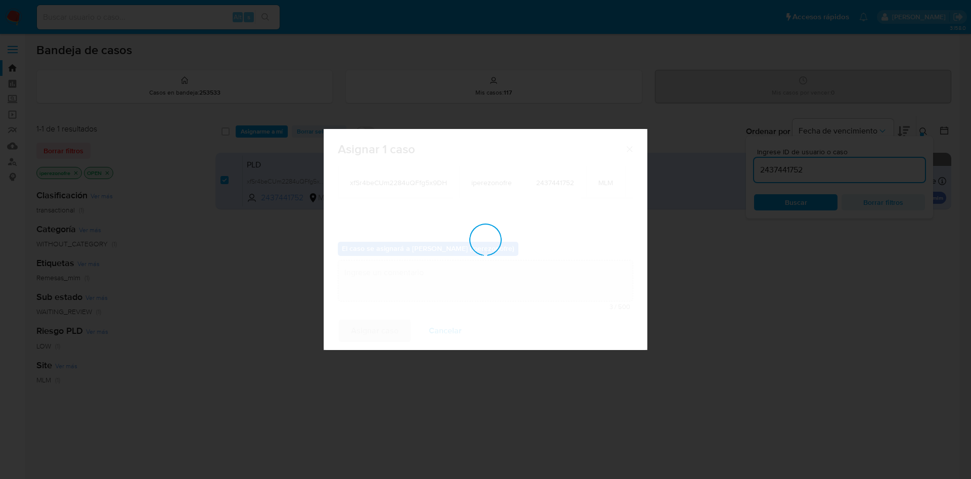
checkbox input "false"
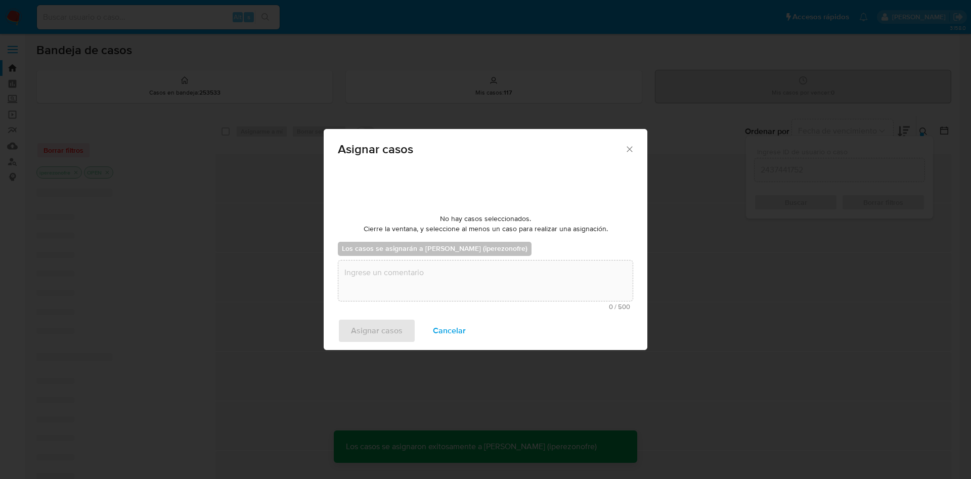
scroll to position [61, 0]
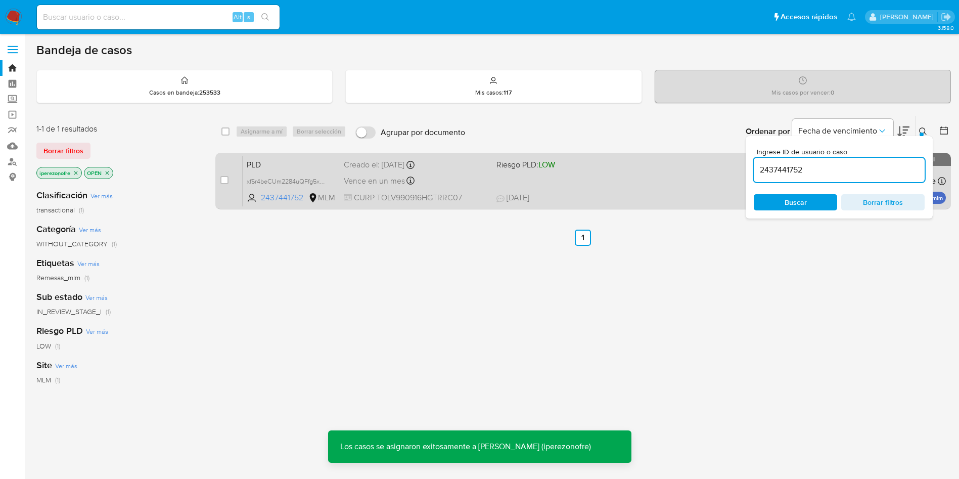
click at [479, 183] on div "Vence en un mes Vence el 11/10/2025 02:10:26" at bounding box center [416, 181] width 145 height 14
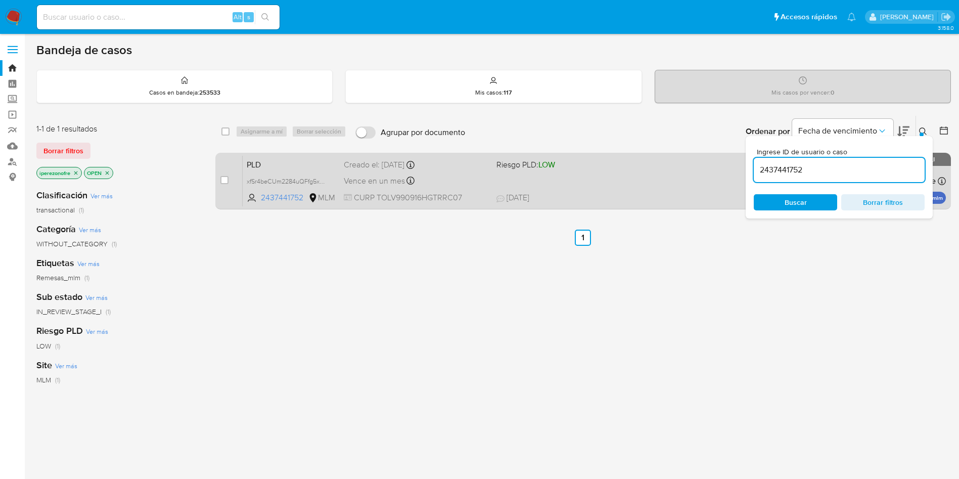
click at [560, 171] on div "PLD xfSr4beCUm2284uQFfg5x9DH 2437441752 MLM Riesgo PLD: LOW Creado el: 12/08/20…" at bounding box center [594, 180] width 703 height 51
click at [223, 180] on input "checkbox" at bounding box center [224, 180] width 8 height 8
checkbox input "true"
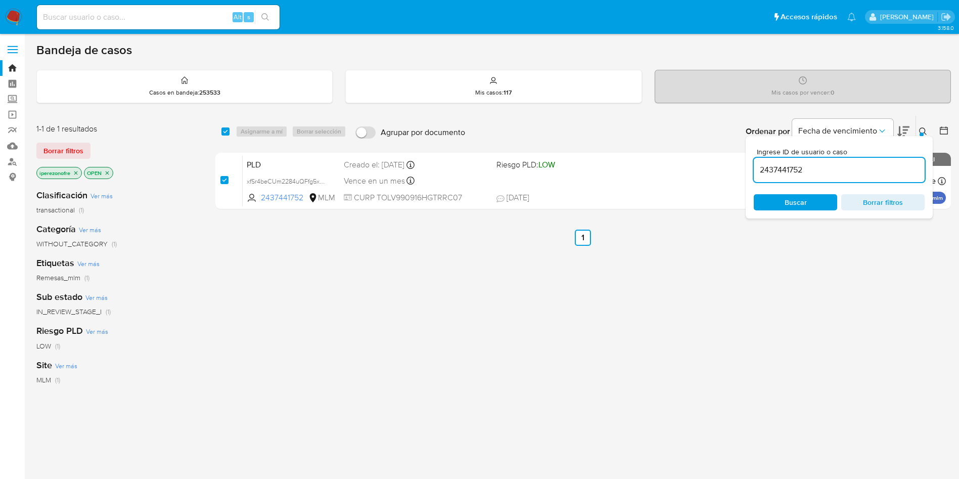
checkbox input "true"
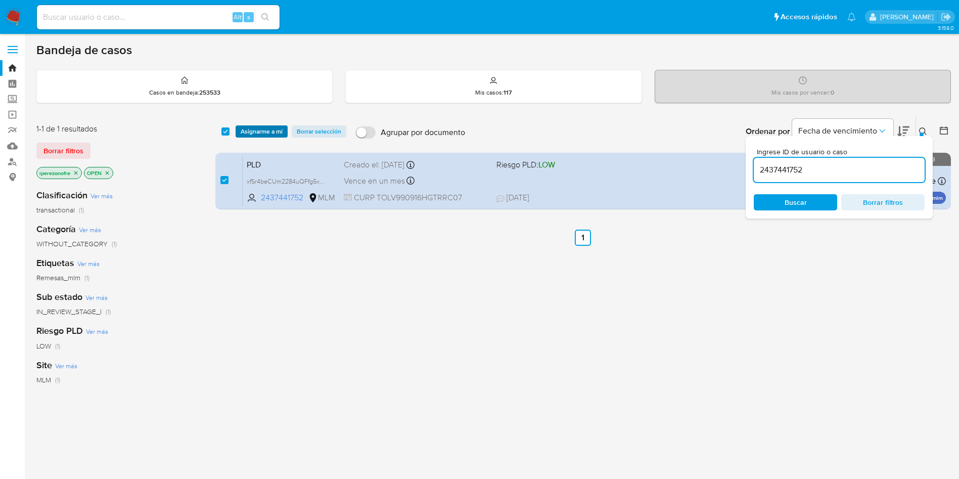
click at [267, 130] on span "Asignarme a mí" at bounding box center [262, 131] width 42 height 10
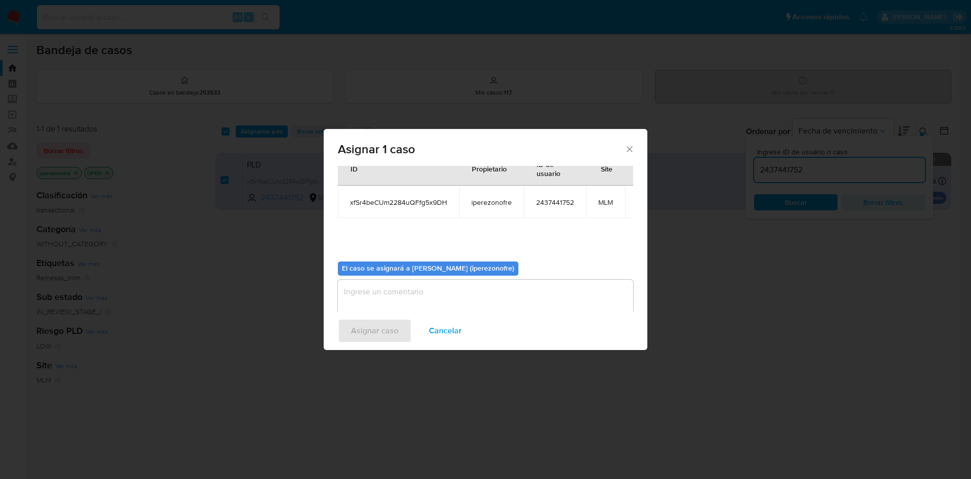
scroll to position [64, 0]
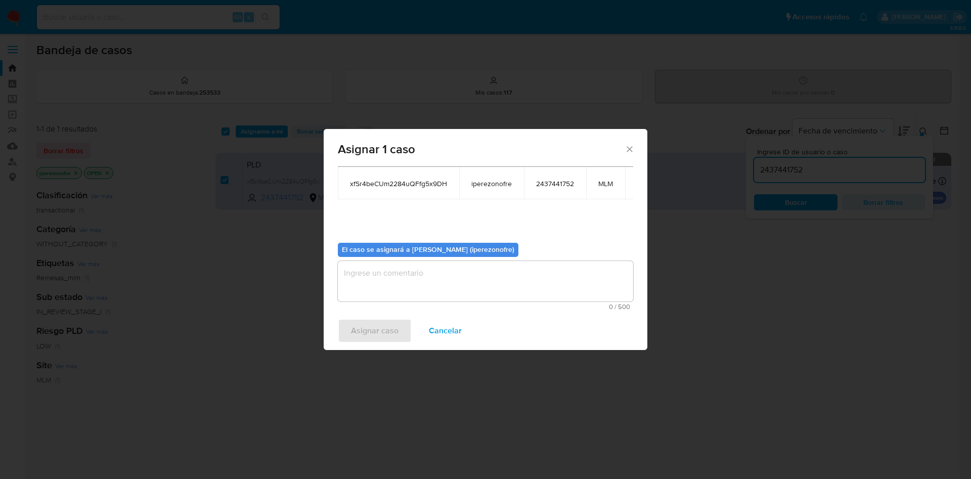
click at [473, 263] on textarea "assign-modal" at bounding box center [485, 281] width 295 height 40
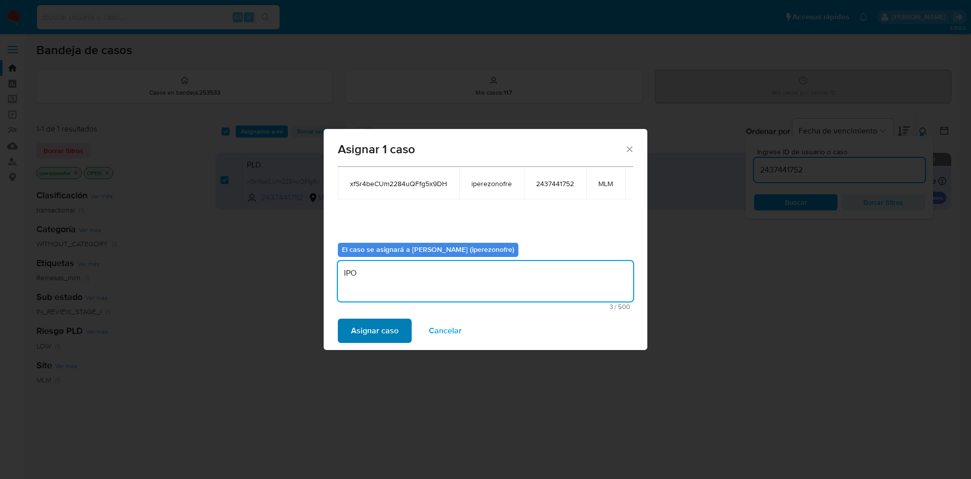
type textarea "IPO"
click at [385, 325] on span "Asignar caso" at bounding box center [375, 331] width 48 height 22
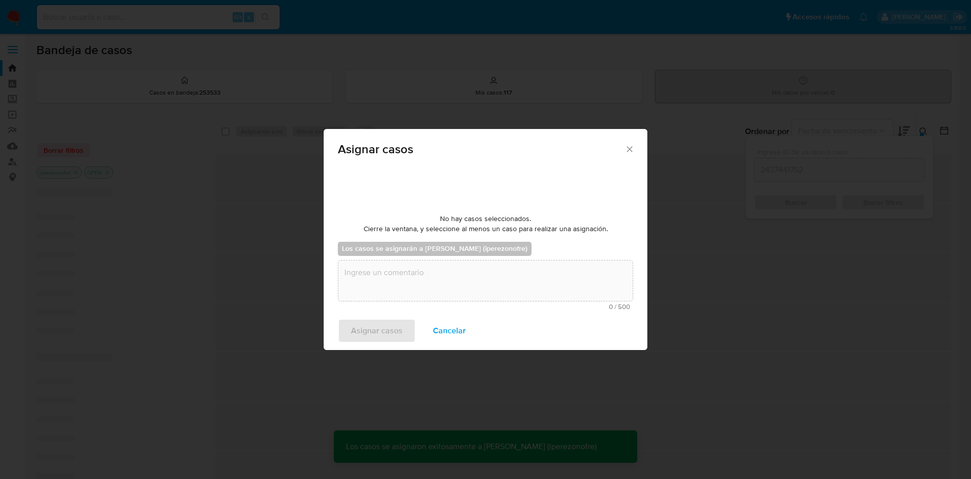
checkbox input "false"
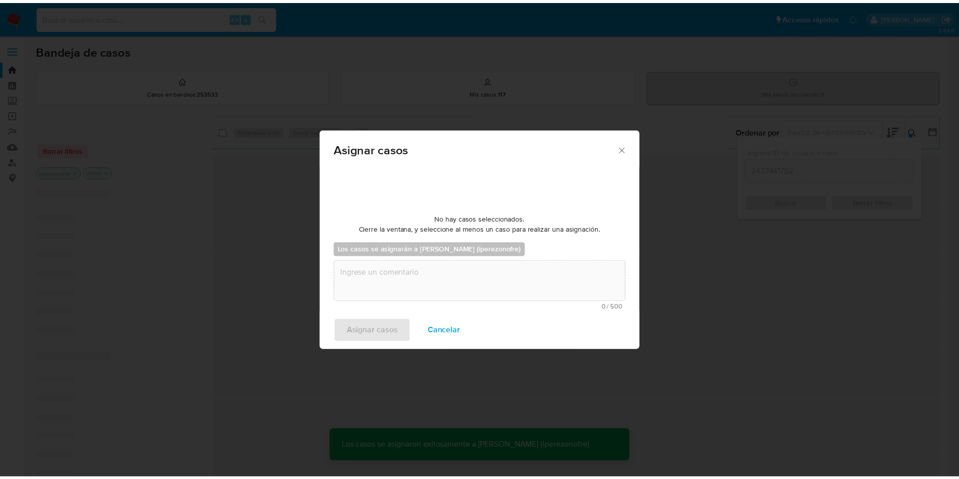
scroll to position [61, 0]
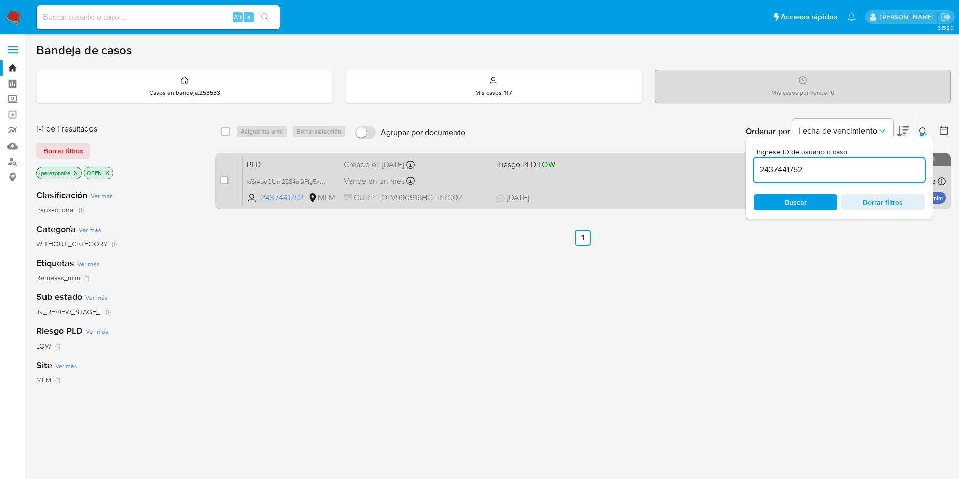
click at [650, 180] on div "PLD xfSr4beCUm2284uQFfg5x9DH 2437441752 MLM Riesgo PLD: LOW Creado el: 12/08/20…" at bounding box center [594, 180] width 703 height 51
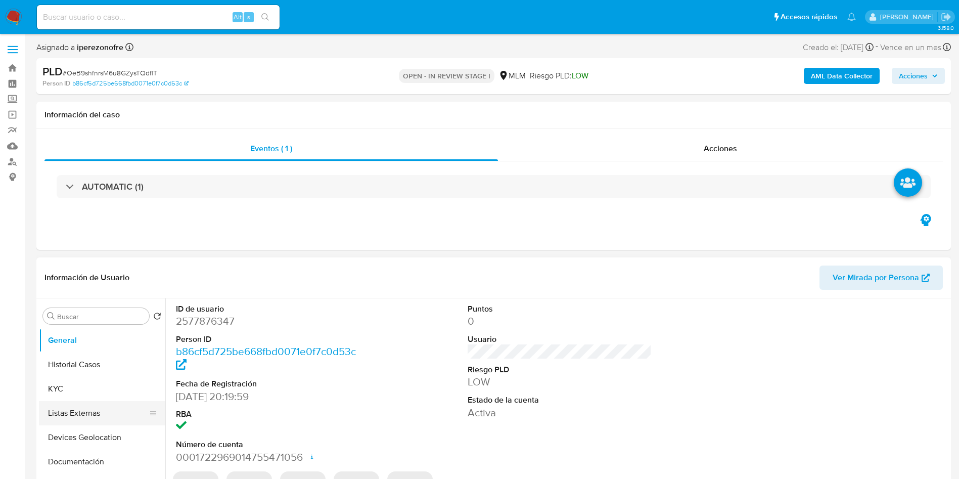
select select "10"
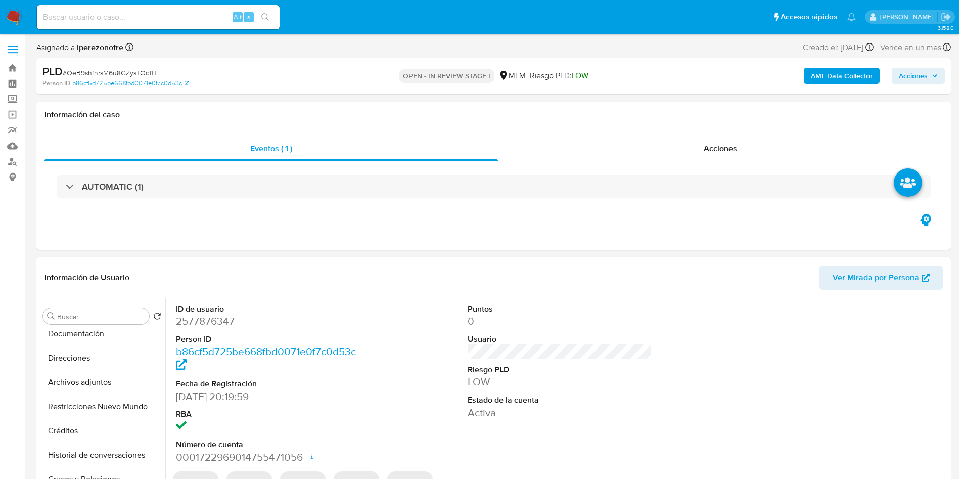
scroll to position [152, 0]
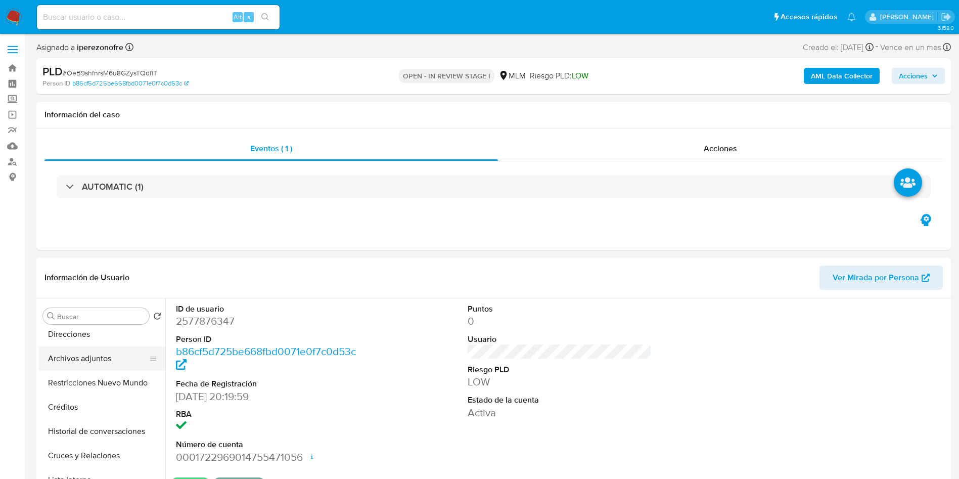
click at [101, 357] on button "Archivos adjuntos" at bounding box center [98, 358] width 118 height 24
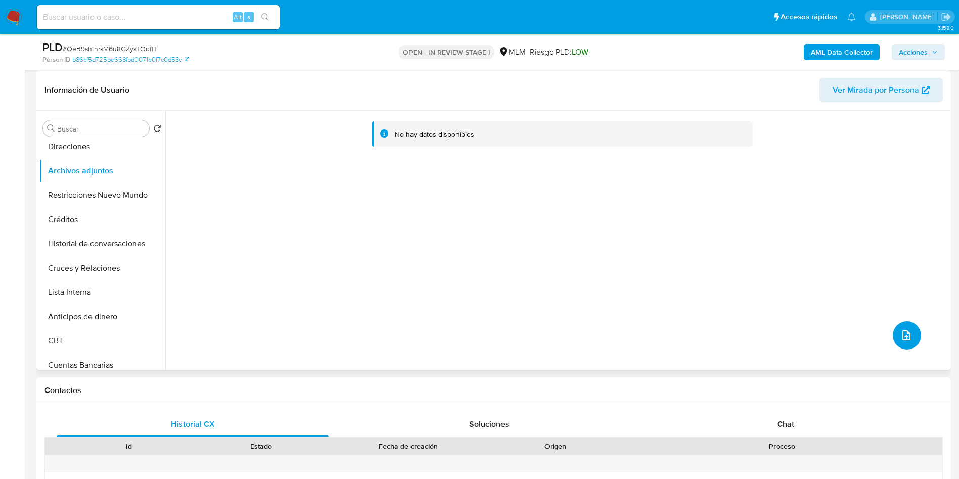
click at [902, 331] on icon "upload-file" at bounding box center [906, 335] width 12 height 12
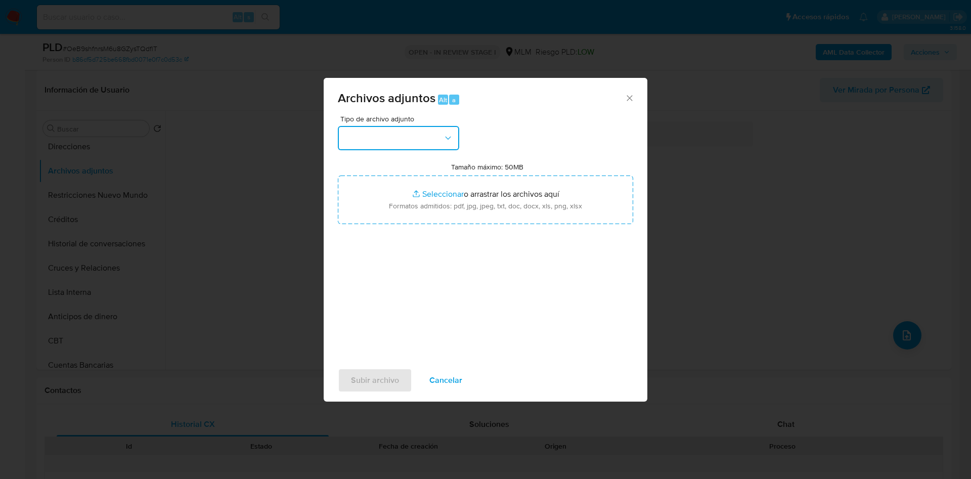
click at [445, 131] on button "button" at bounding box center [398, 138] width 121 height 24
click at [445, 127] on button "button" at bounding box center [398, 138] width 121 height 24
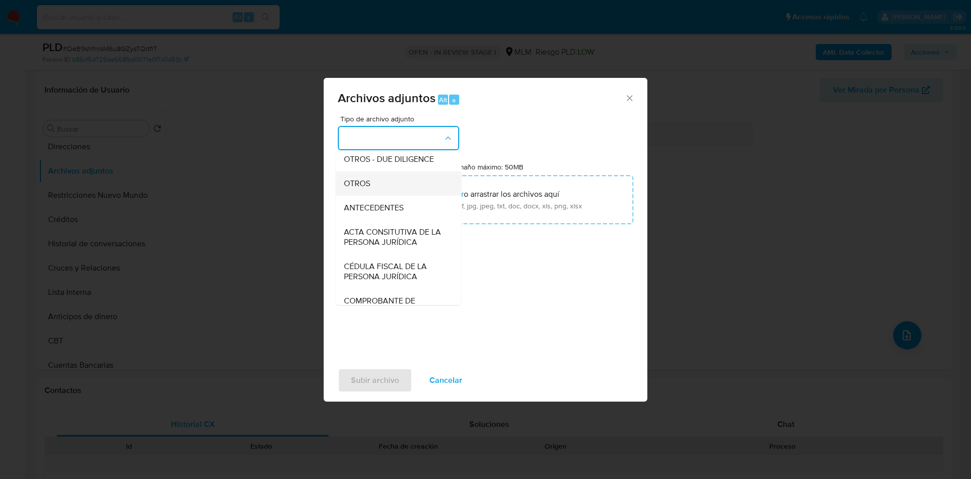
click at [373, 189] on div "OTROS" at bounding box center [395, 183] width 103 height 24
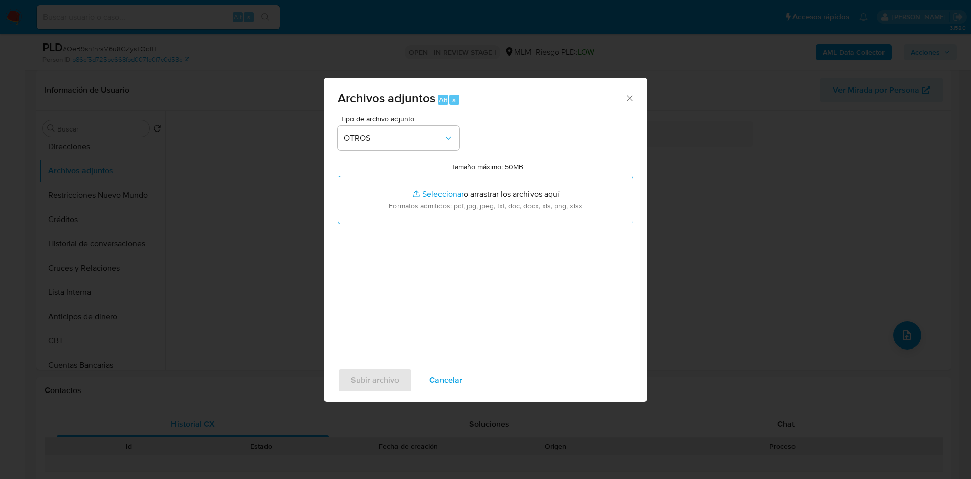
click at [539, 300] on div "Tipo de archivo adjunto OTROS Tamaño máximo: 50MB Seleccionar archivos Seleccio…" at bounding box center [485, 234] width 295 height 239
click at [372, 385] on span "Subir archivo" at bounding box center [375, 380] width 48 height 22
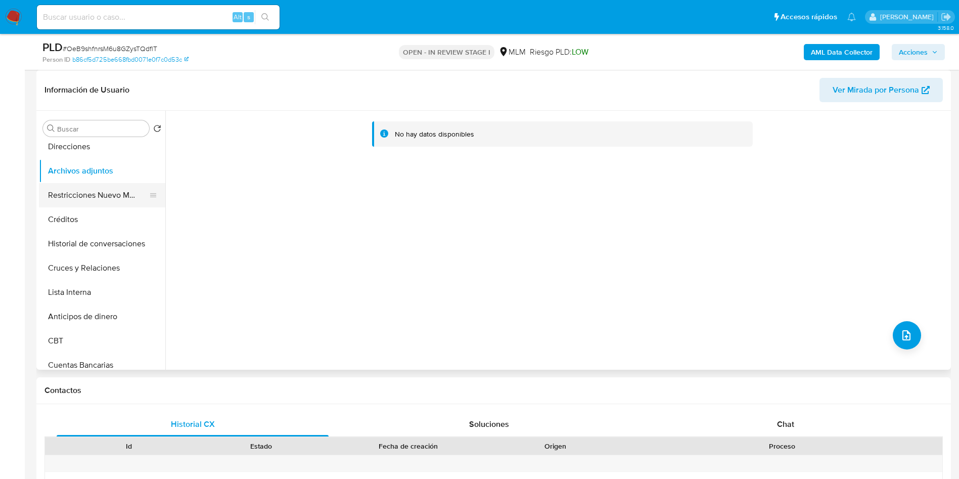
click at [98, 189] on button "Restricciones Nuevo Mundo" at bounding box center [98, 195] width 118 height 24
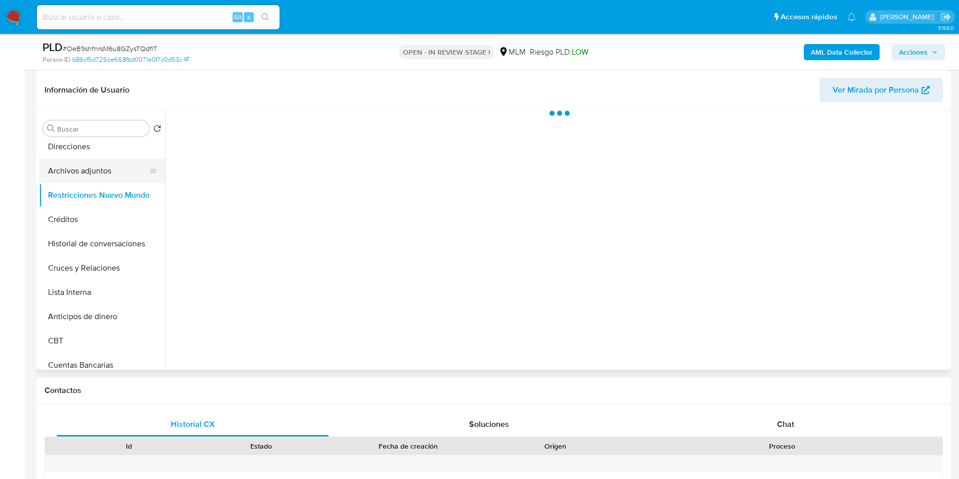
click at [95, 169] on button "Archivos adjuntos" at bounding box center [98, 171] width 118 height 24
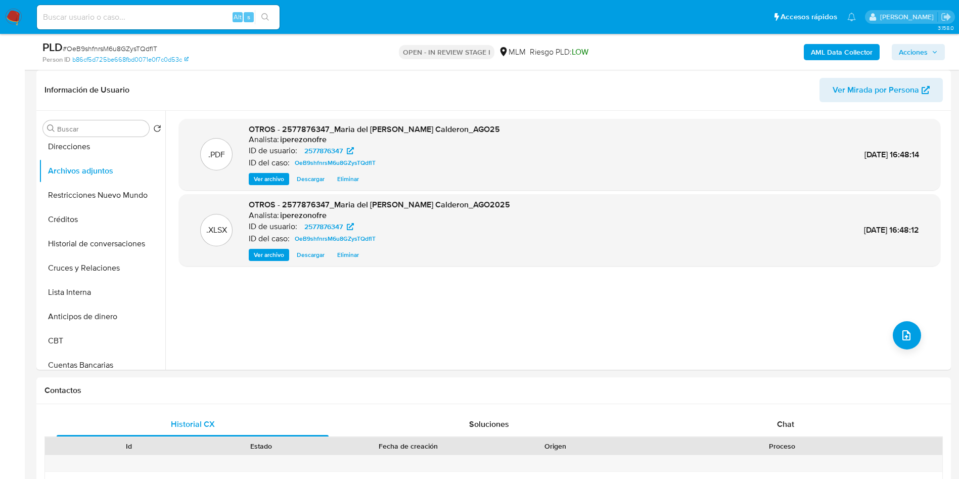
click at [926, 53] on span "Acciones" at bounding box center [913, 52] width 29 height 16
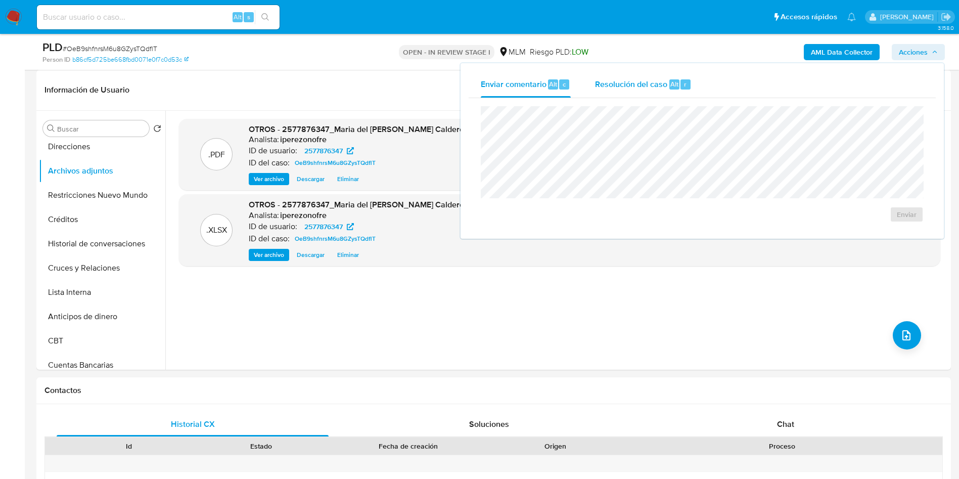
click at [625, 78] on span "Resolución del caso" at bounding box center [631, 84] width 72 height 12
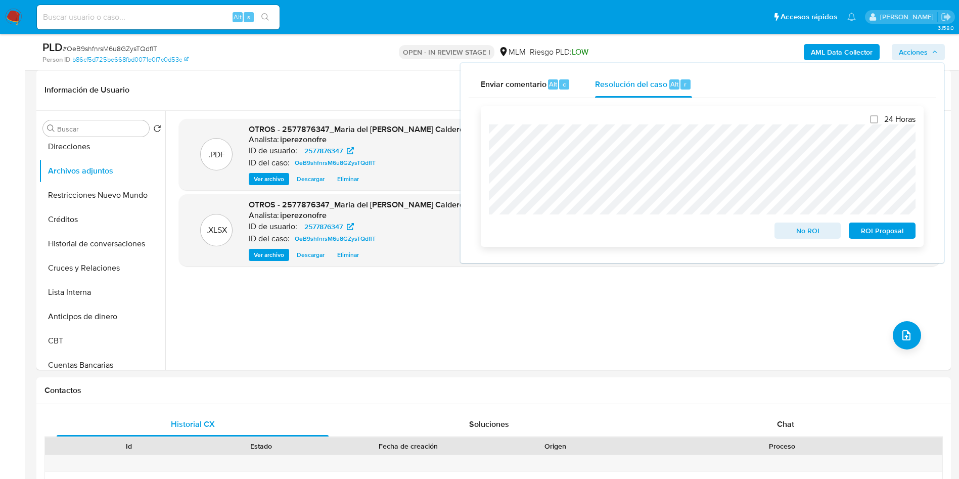
click at [890, 234] on span "ROI Proposal" at bounding box center [882, 230] width 53 height 14
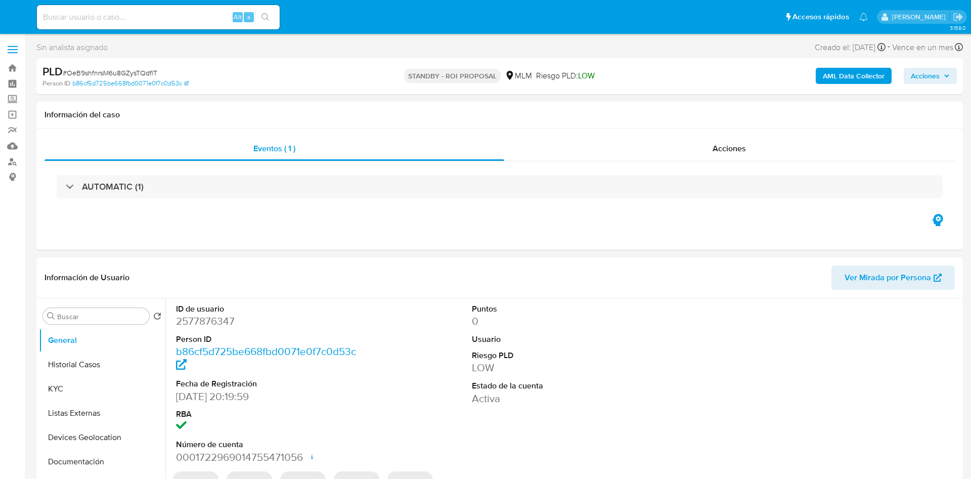
select select "10"
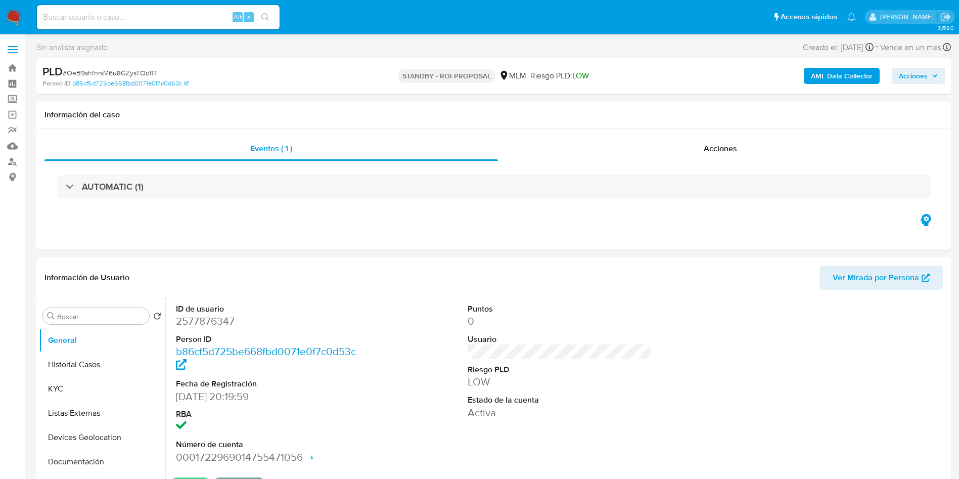
click at [126, 18] on input at bounding box center [158, 17] width 243 height 13
paste input "2437441752"
type input "2437441752"
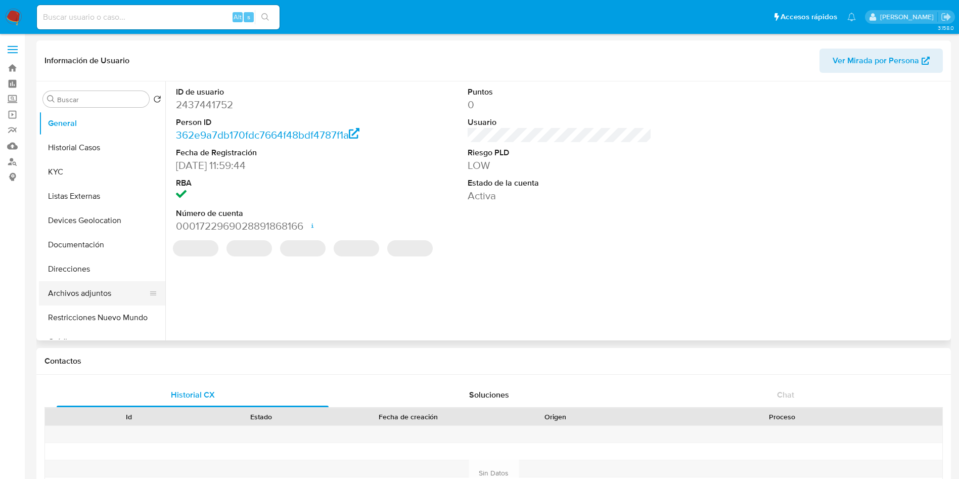
select select "10"
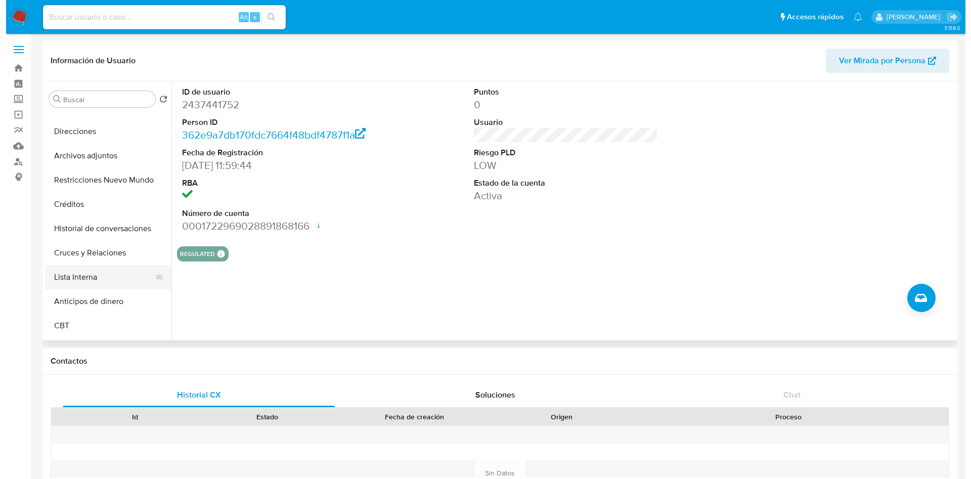
scroll to position [152, 0]
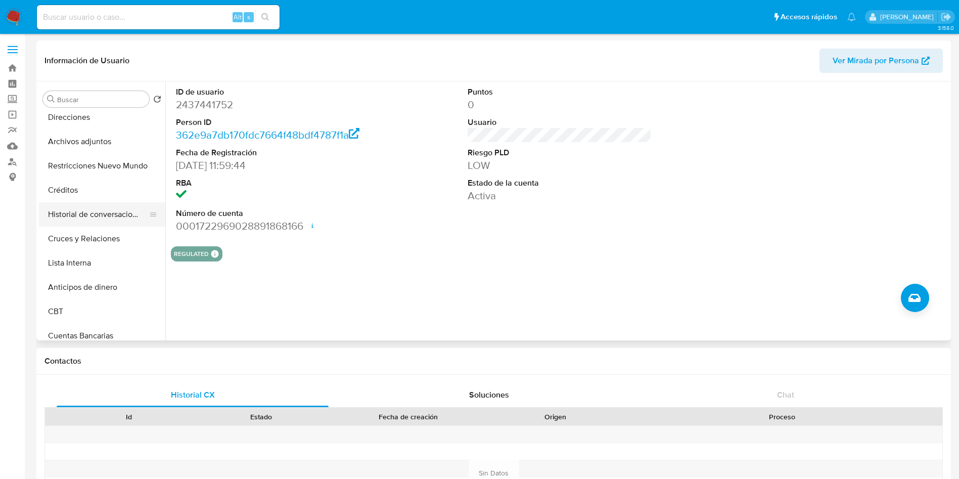
click at [109, 214] on button "Historial de conversaciones" at bounding box center [98, 214] width 118 height 24
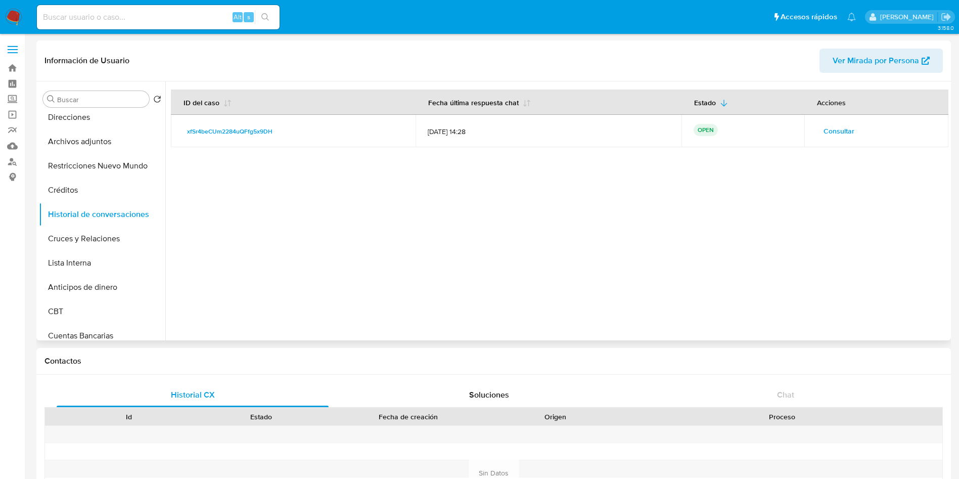
click at [848, 126] on span "Consultar" at bounding box center [839, 131] width 31 height 14
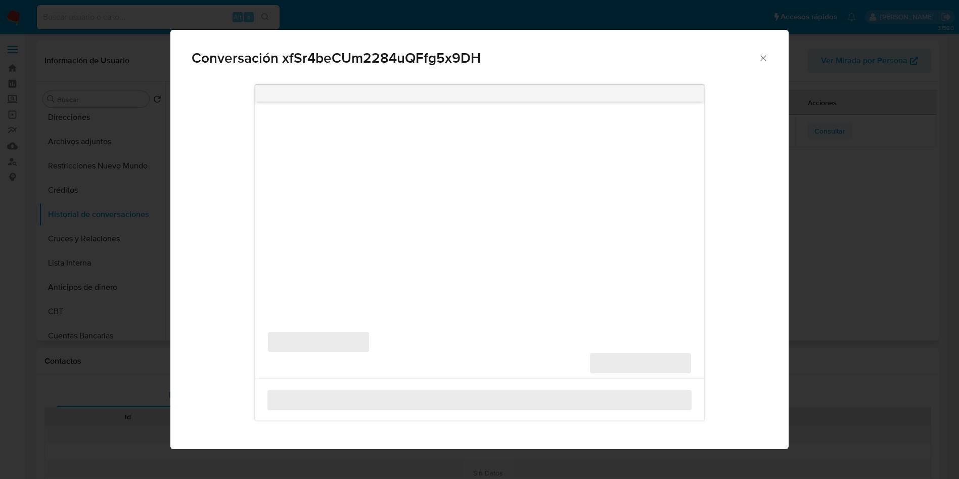
click at [848, 126] on div "Conversación xfSr4beCUm2284uQFfg5x9DH ‌ ‌ ‌ ‌" at bounding box center [479, 239] width 959 height 479
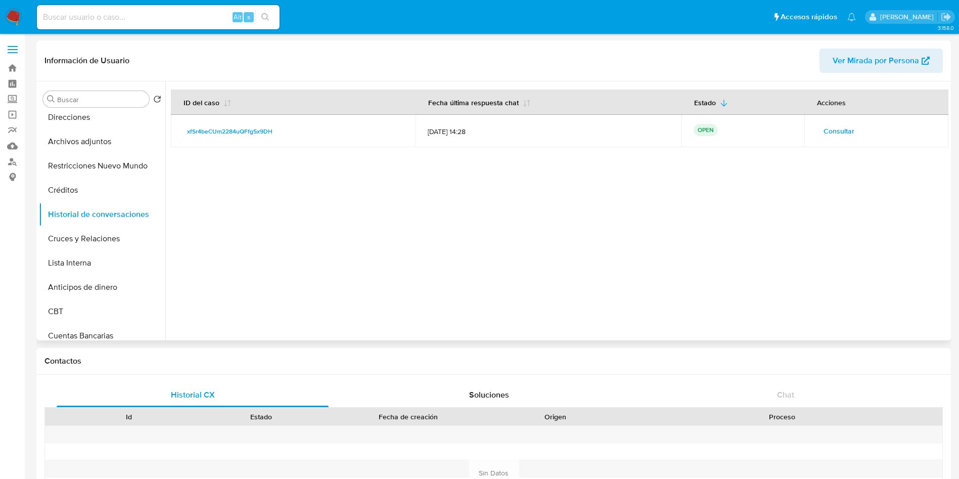
click at [826, 131] on span "Consultar" at bounding box center [839, 131] width 31 height 14
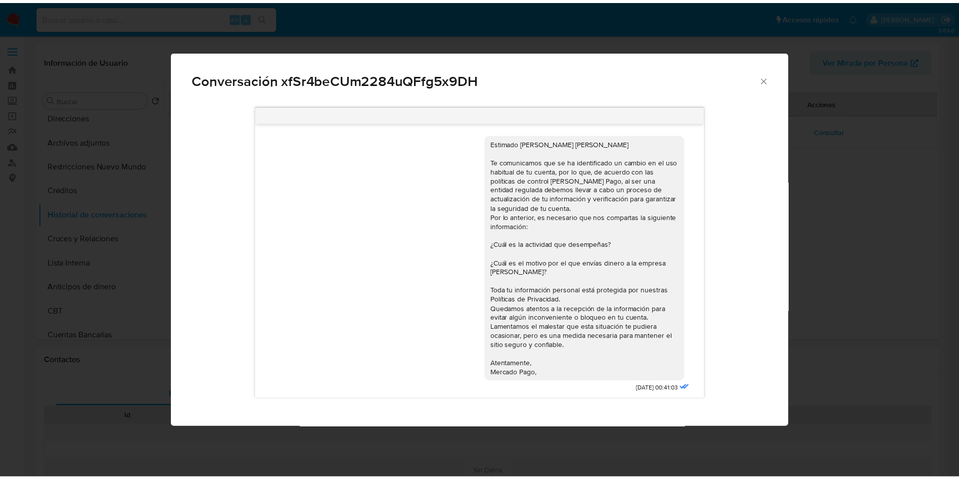
scroll to position [42, 0]
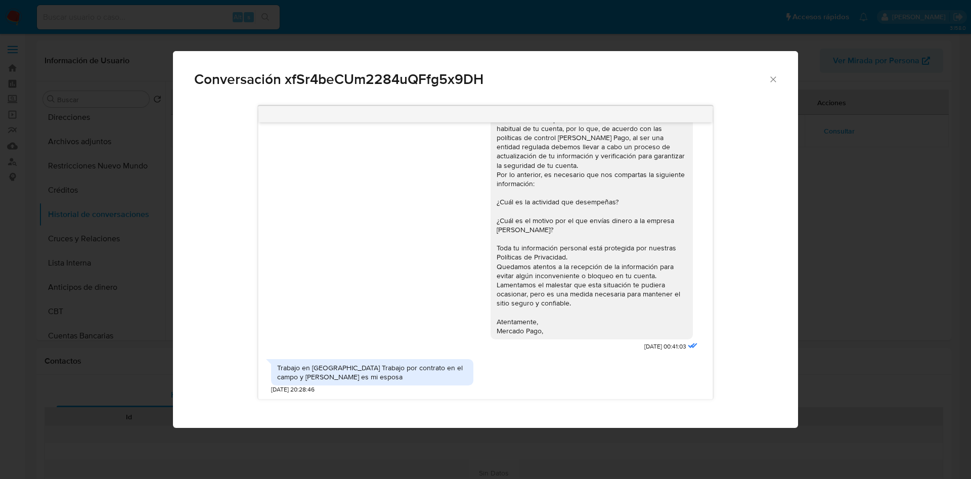
drag, startPoint x: 302, startPoint y: 371, endPoint x: 292, endPoint y: 374, distance: 10.4
click at [301, 371] on div "Trabajo en estados unidos Trabajo por contrato en el campo y alondra soledad ju…" at bounding box center [372, 372] width 190 height 18
drag, startPoint x: 280, startPoint y: 367, endPoint x: 429, endPoint y: 380, distance: 149.7
click at [429, 380] on div "Trabajo en estados unidos Trabajo por contrato en el campo y alondra soledad ju…" at bounding box center [372, 372] width 202 height 26
click at [429, 380] on div "Trabajo en estados unidos Trabajo por contrato en el campo y alondra soledad ju…" at bounding box center [372, 372] width 190 height 18
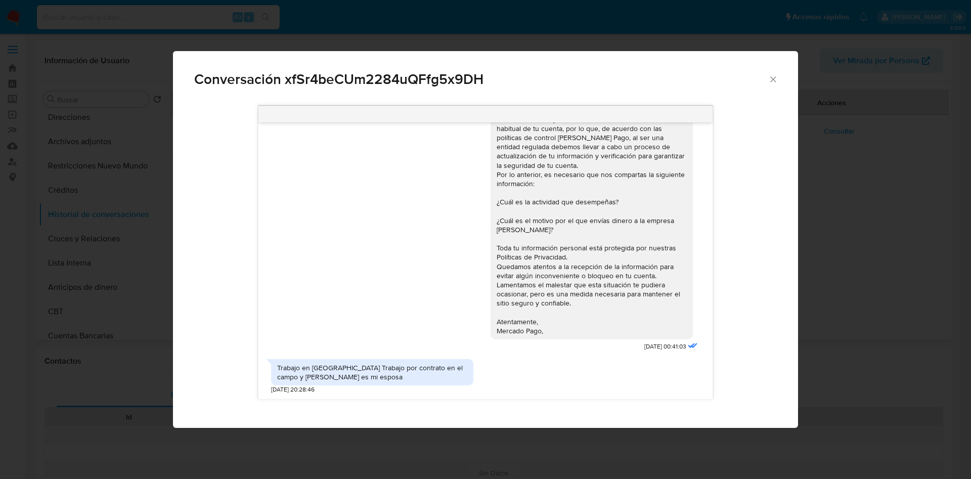
drag, startPoint x: 431, startPoint y: 376, endPoint x: 343, endPoint y: 373, distance: 88.0
click at [422, 376] on div "Trabajo en estados unidos Trabajo por contrato en el campo y alondra soledad ju…" at bounding box center [372, 372] width 190 height 18
drag, startPoint x: 343, startPoint y: 373, endPoint x: 277, endPoint y: 367, distance: 66.6
click at [277, 367] on div "Trabajo en estados unidos Trabajo por contrato en el campo y alondra soledad ju…" at bounding box center [372, 372] width 190 height 18
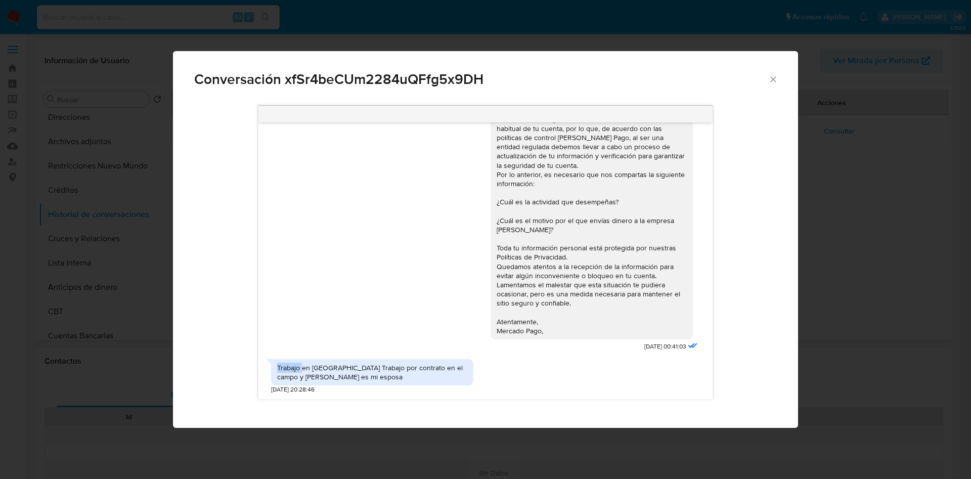
click at [277, 367] on div "Trabajo en estados unidos Trabajo por contrato en el campo y alondra soledad ju…" at bounding box center [372, 372] width 190 height 18
click at [277, 366] on div "Trabajo en estados unidos Trabajo por contrato en el campo y alondra soledad ju…" at bounding box center [372, 372] width 202 height 26
copy div "Trabajo en estados unidos Trabajo por contrato en el campo y alondra soledad ju…"
drag, startPoint x: 772, startPoint y: 77, endPoint x: 599, endPoint y: 9, distance: 186.6
click at [759, 74] on div "Conversación xfSr4beCUm2284uQFfg5x9DH" at bounding box center [485, 75] width 625 height 48
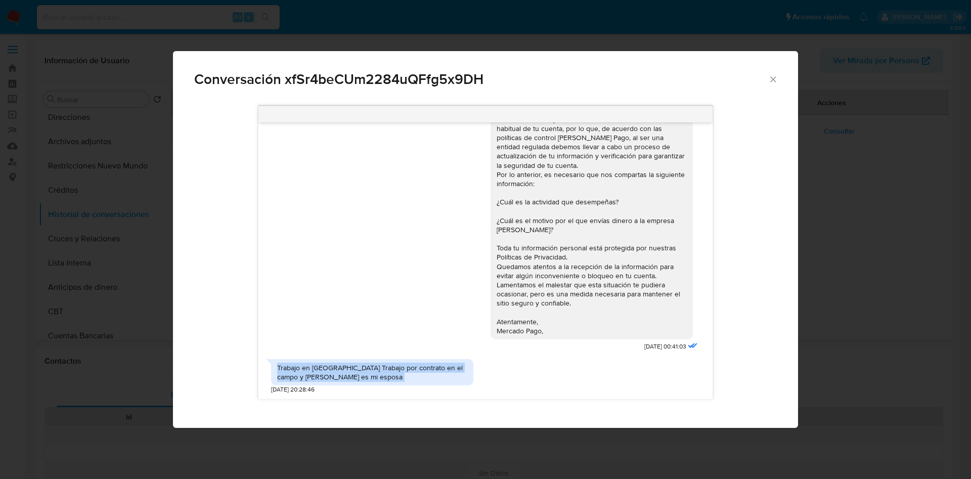
click at [775, 79] on icon "Cerrar" at bounding box center [773, 79] width 10 height 10
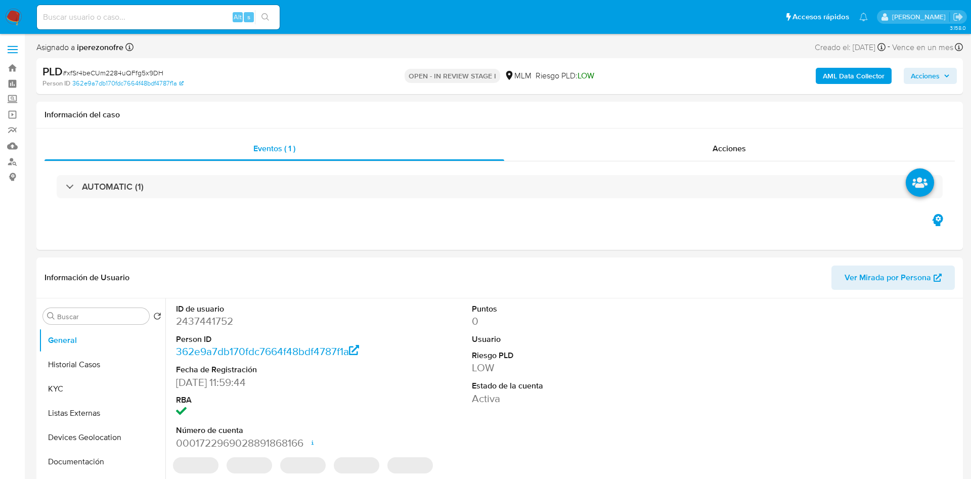
select select "10"
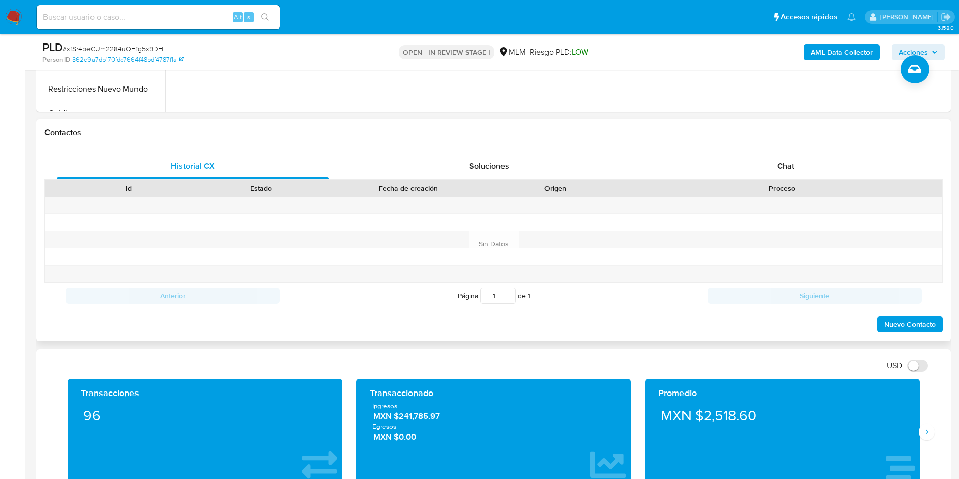
scroll to position [303, 0]
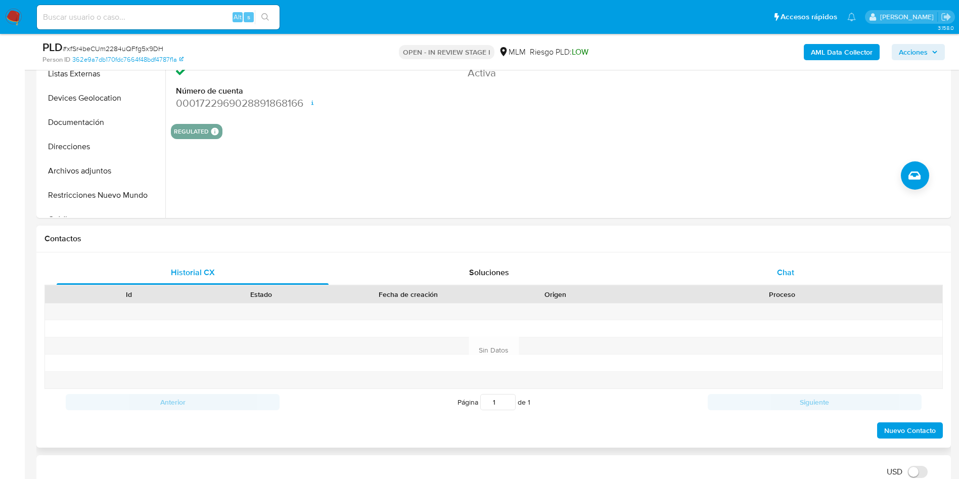
click at [788, 277] on span "Chat" at bounding box center [785, 272] width 17 height 12
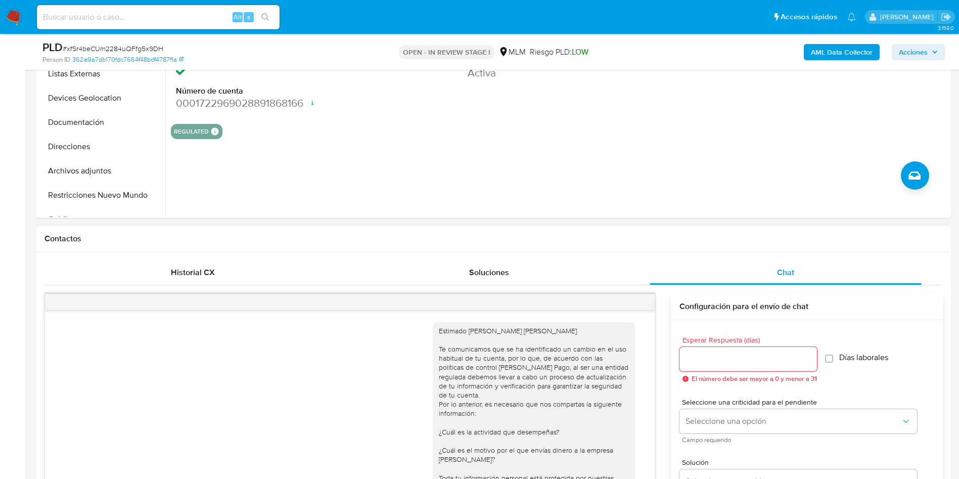
scroll to position [42, 0]
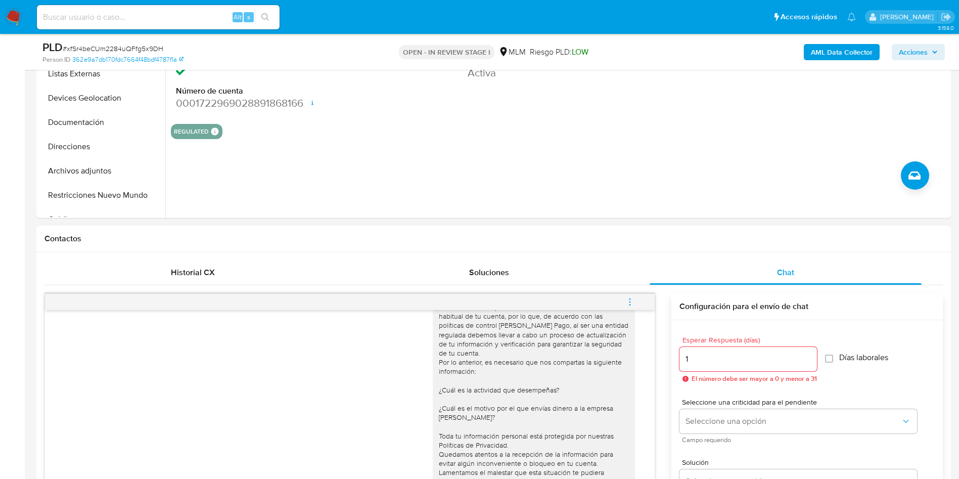
click at [807, 354] on input "1" at bounding box center [749, 358] width 138 height 13
click at [804, 362] on input "1" at bounding box center [746, 358] width 132 height 13
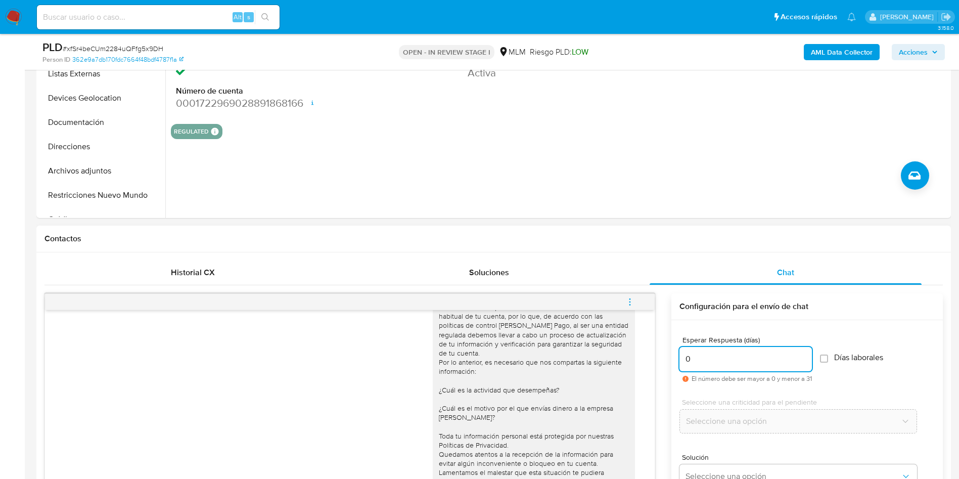
type input "0"
click at [807, 362] on input "0" at bounding box center [746, 358] width 132 height 13
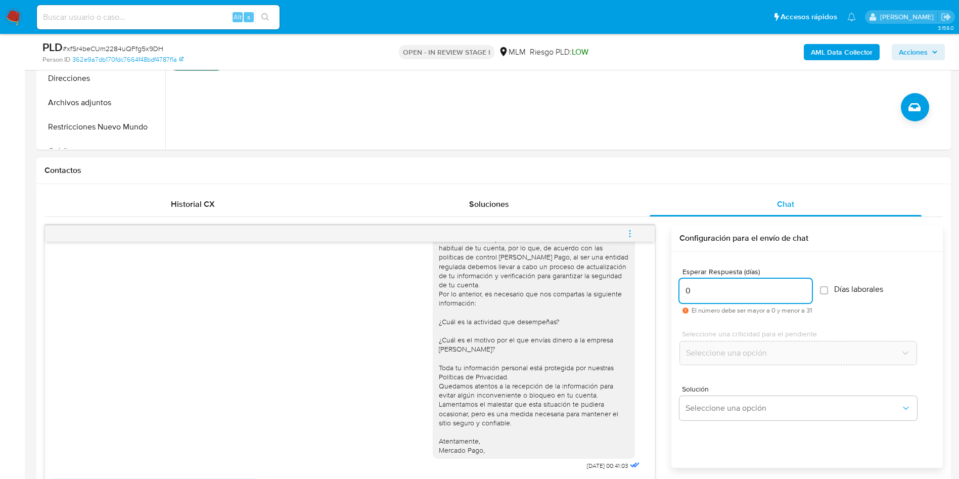
scroll to position [531, 0]
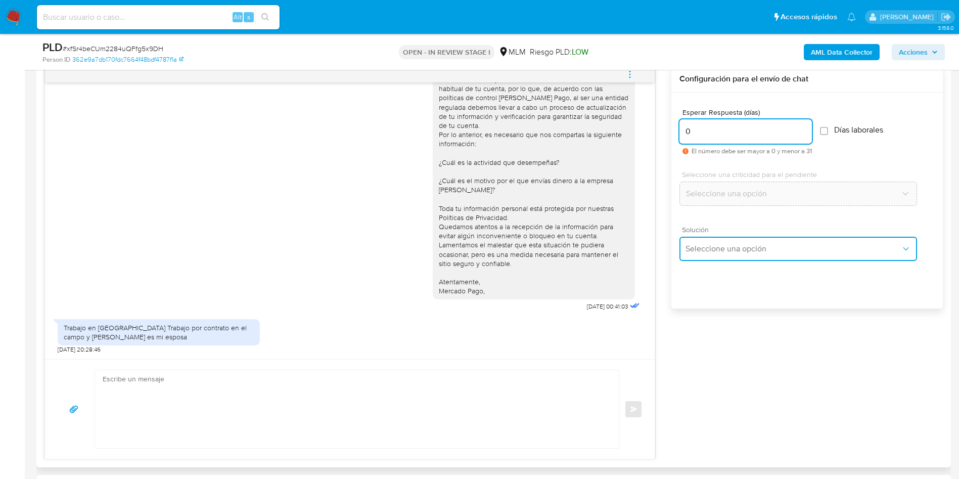
click at [770, 259] on button "Seleccione una opción" at bounding box center [799, 249] width 238 height 24
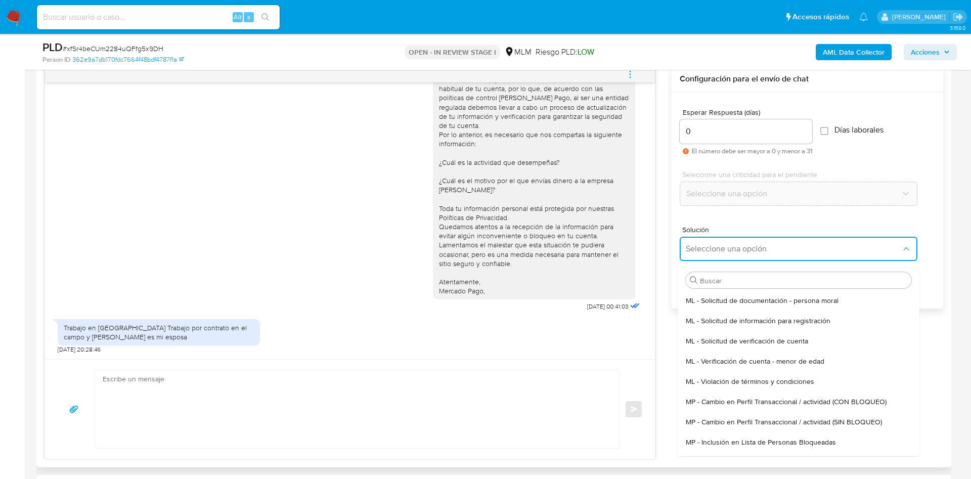
click at [816, 423] on span "MP - Cambio en Perfil Transaccional / actividad (SIN BLOQUEO)" at bounding box center [784, 421] width 196 height 9
type textarea "Estimado ,Te comunicamos que se ha identificado un cambio en el uso habitual de…"
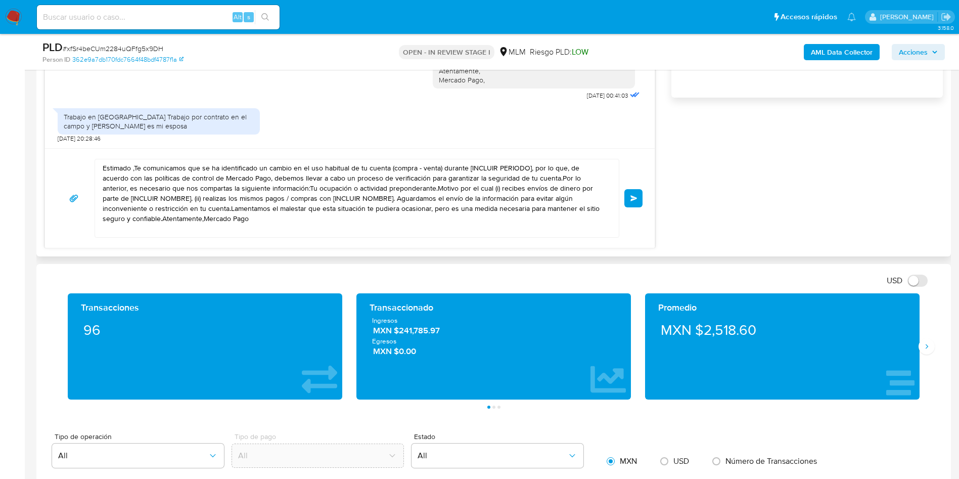
scroll to position [758, 0]
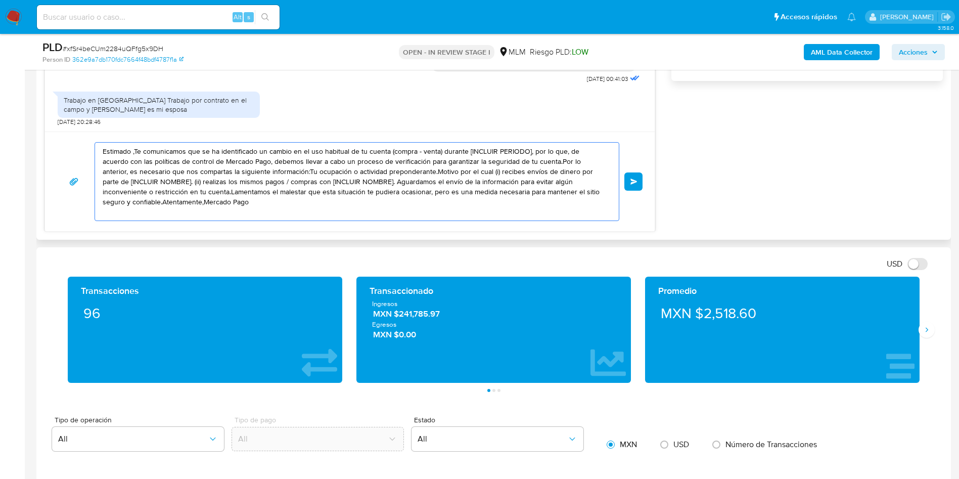
drag, startPoint x: 239, startPoint y: 210, endPoint x: 77, endPoint y: 144, distance: 175.3
click at [77, 144] on div "Estimado ,Te comunicamos que se ha identificado un cambio en el uso habitual de…" at bounding box center [349, 181] width 585 height 79
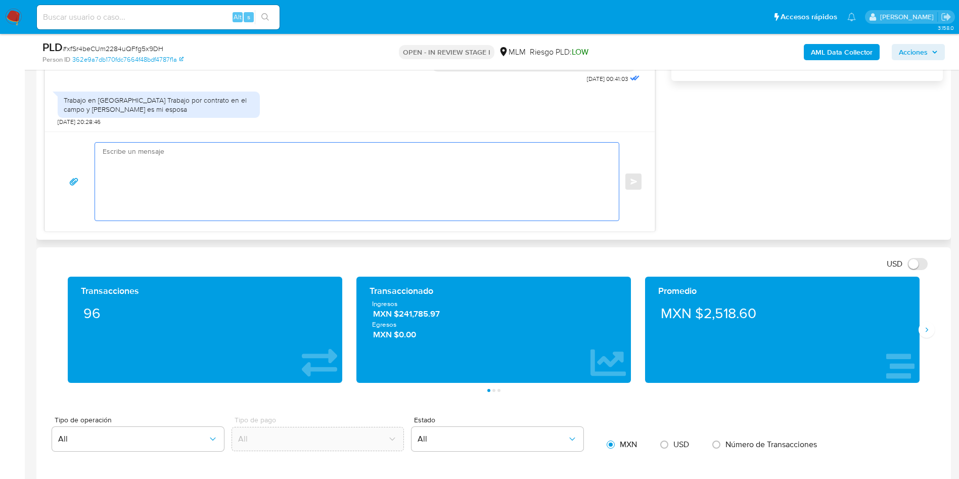
paste textarea "Agradecemos mucho tus respuestas. Para la institución es importante conocer a s…"
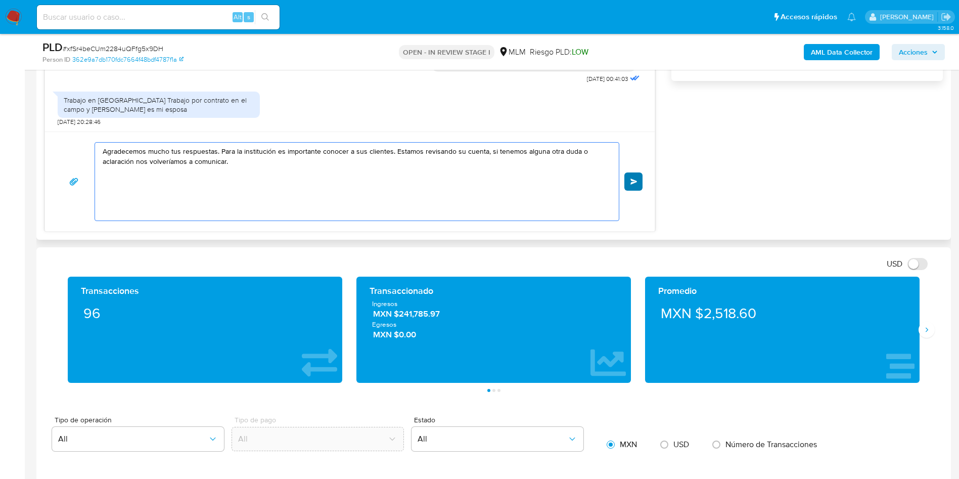
type textarea "Agradecemos mucho tus respuestas. Para la institución es importante conocer a s…"
click at [636, 176] on button "Enviar" at bounding box center [633, 181] width 18 height 18
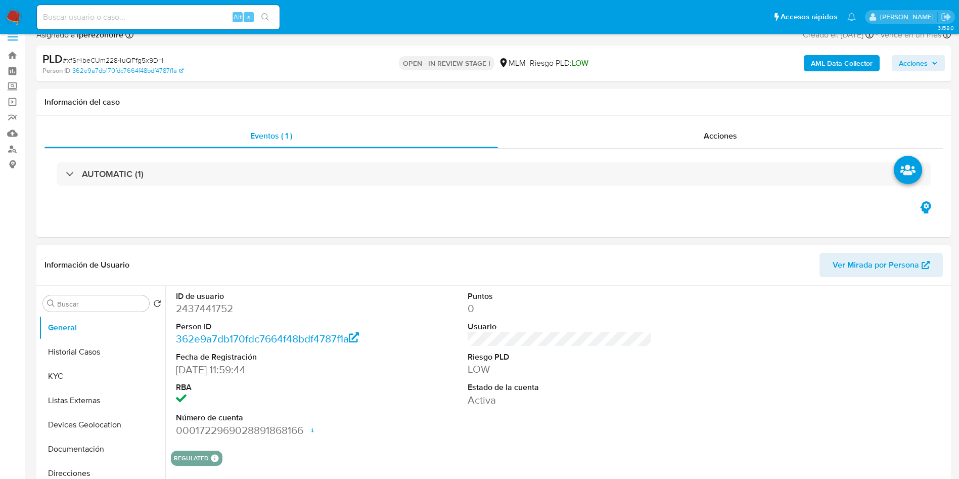
scroll to position [0, 0]
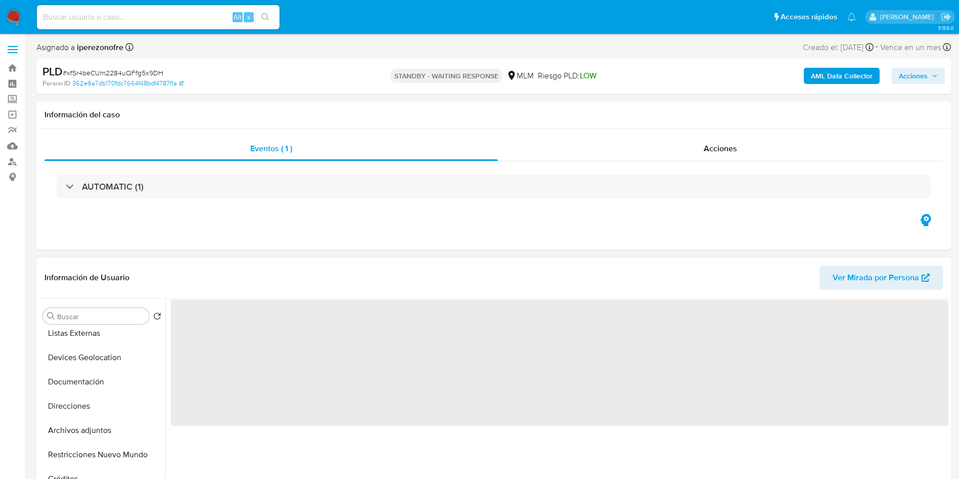
scroll to position [152, 0]
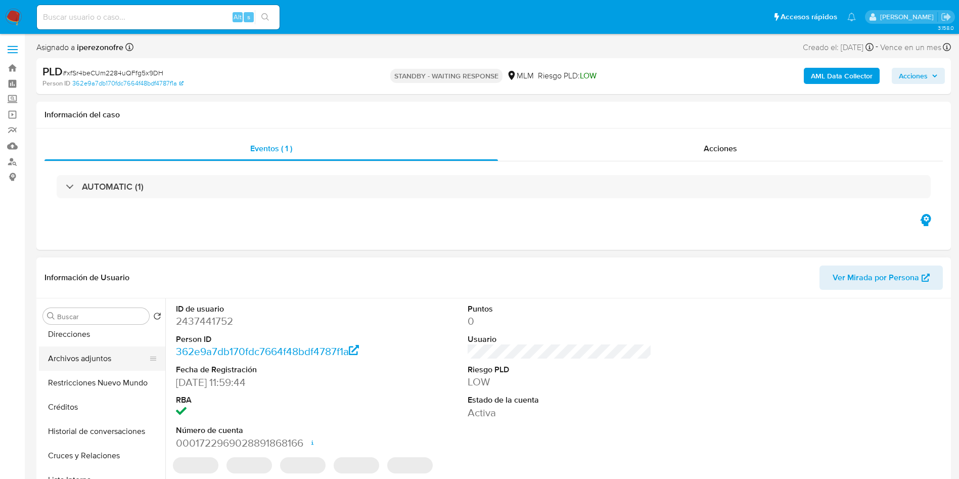
click at [97, 357] on button "Archivos adjuntos" at bounding box center [98, 358] width 118 height 24
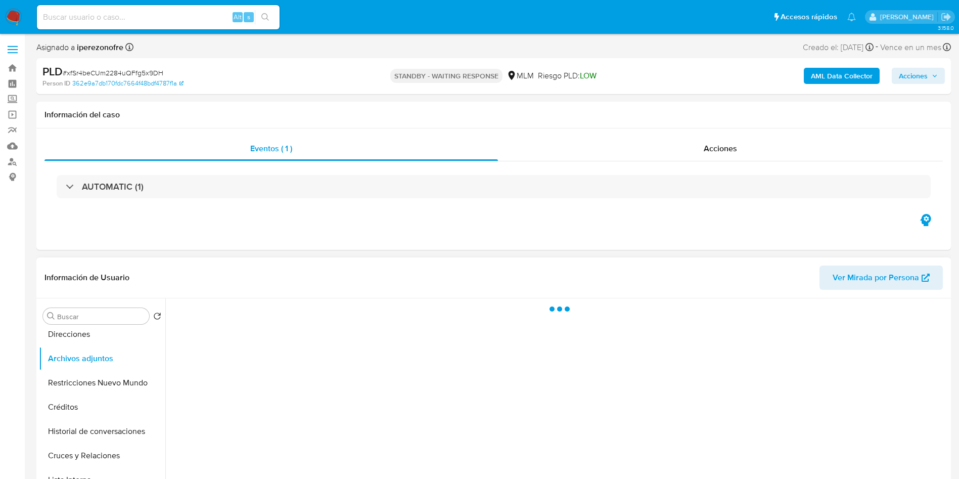
select select "10"
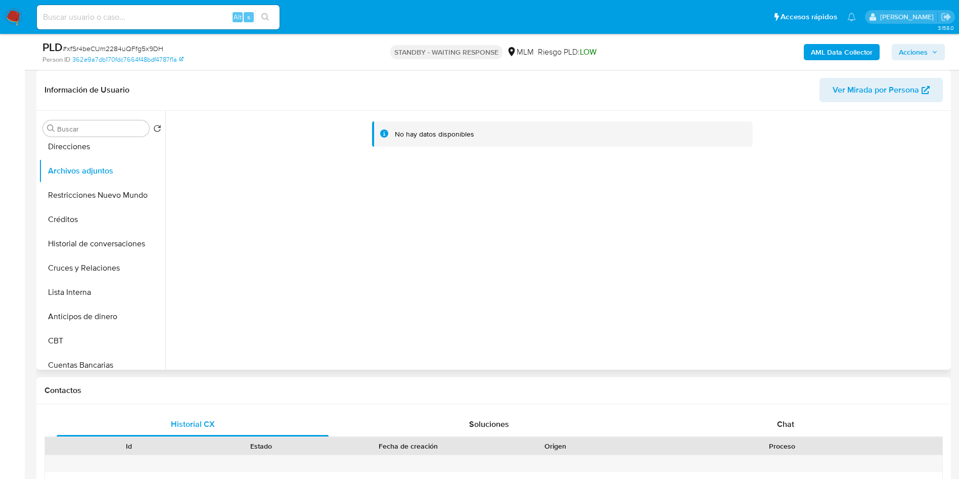
click at [543, 286] on div "No hay datos disponibles" at bounding box center [556, 240] width 783 height 259
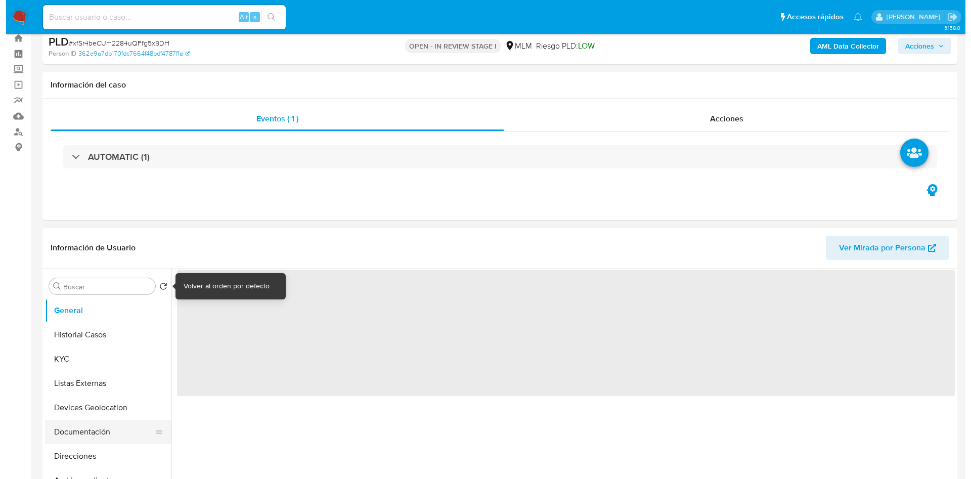
scroll to position [76, 0]
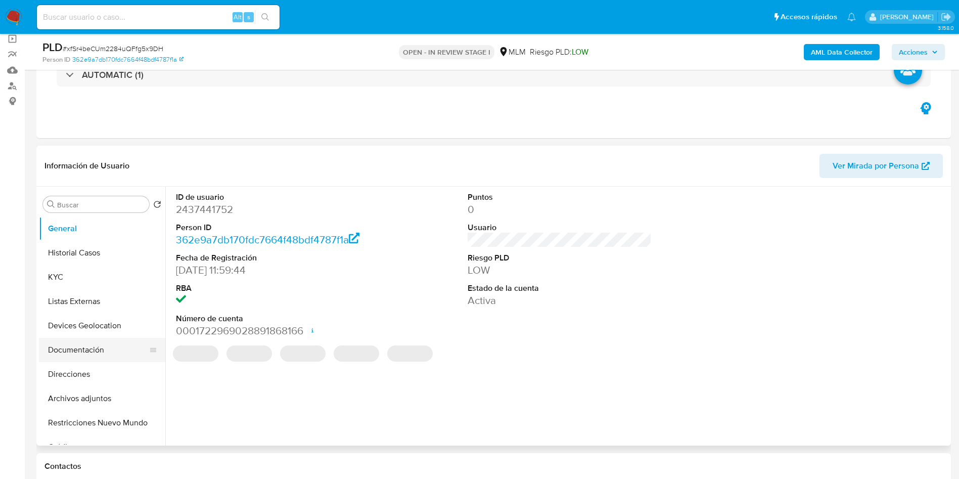
select select "10"
click at [101, 396] on button "Archivos adjuntos" at bounding box center [98, 398] width 118 height 24
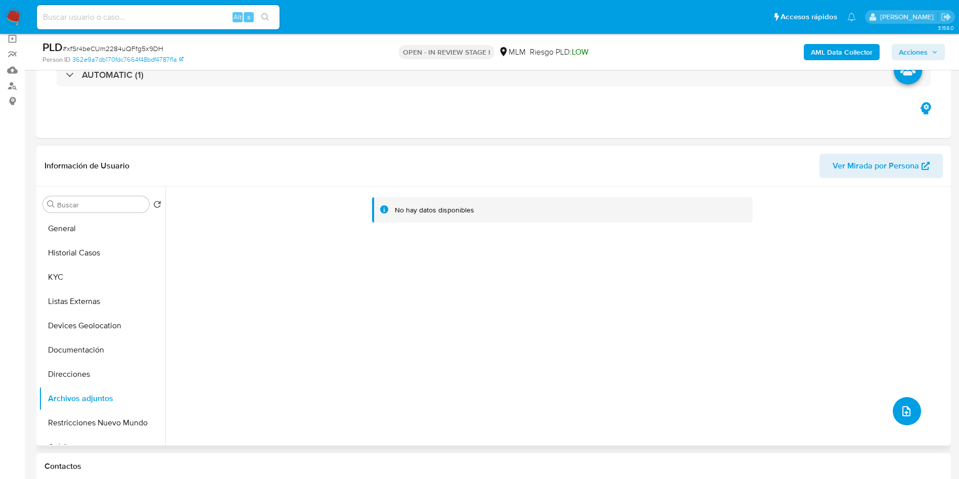
click at [912, 410] on button "upload-file" at bounding box center [907, 411] width 28 height 28
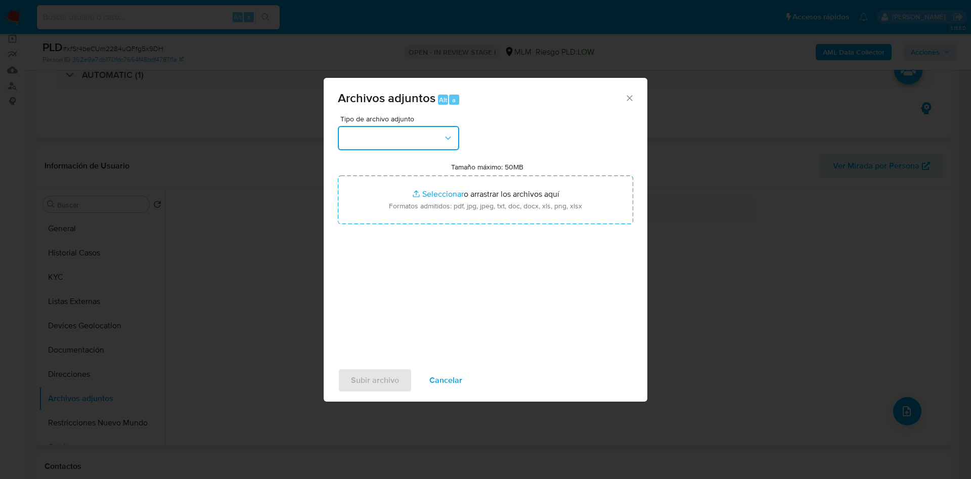
click at [438, 149] on button "button" at bounding box center [398, 138] width 121 height 24
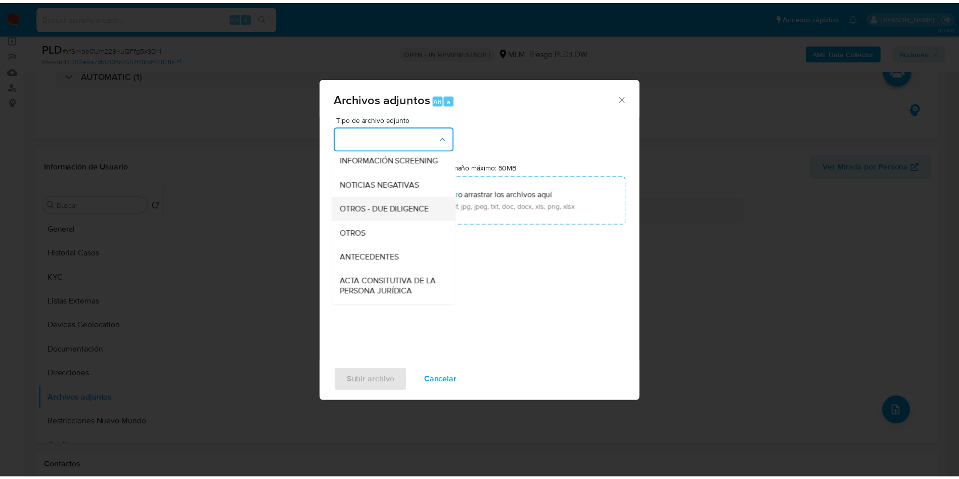
scroll to position [152, 0]
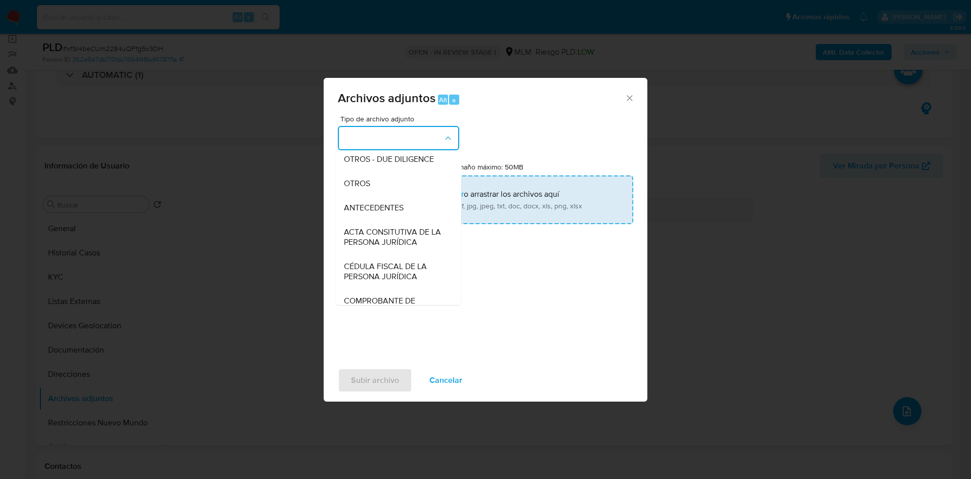
click at [375, 191] on div "OTROS" at bounding box center [395, 183] width 103 height 24
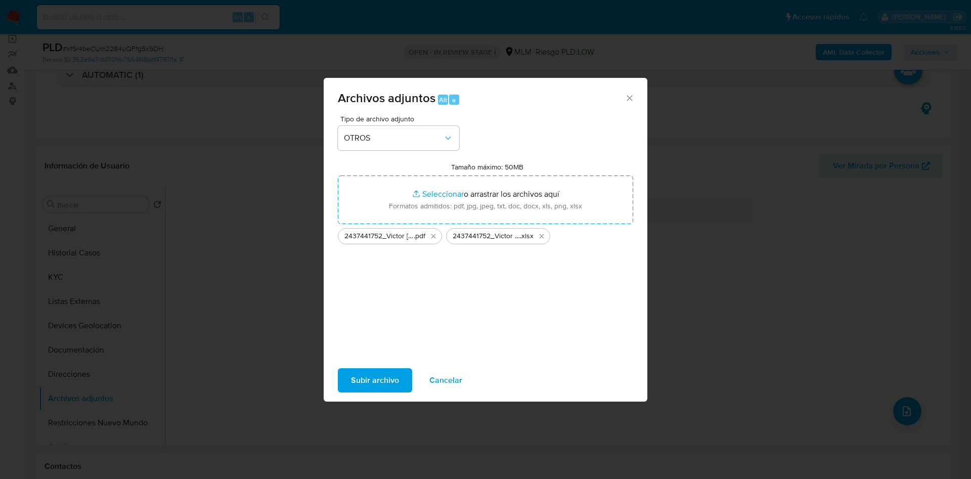
click at [370, 377] on span "Subir archivo" at bounding box center [375, 380] width 48 height 22
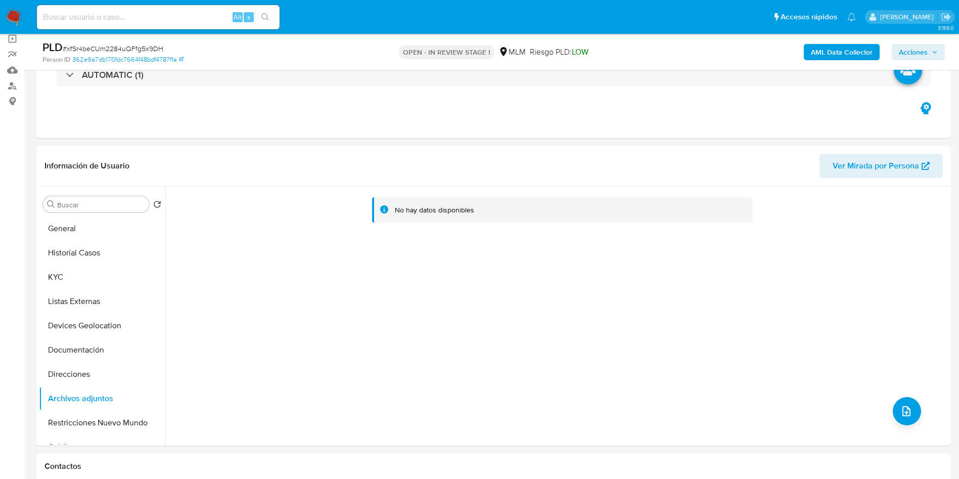
click at [78, 372] on button "Direcciones" at bounding box center [102, 374] width 126 height 24
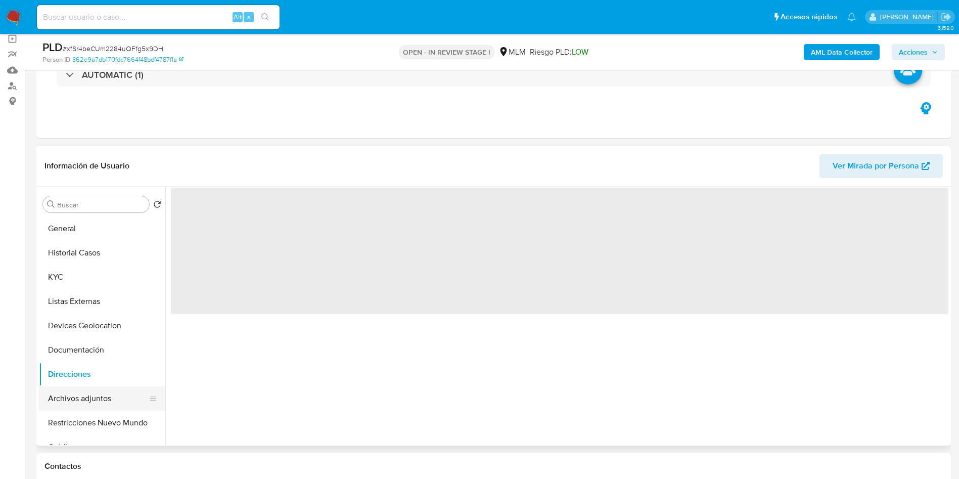
click at [88, 395] on button "Archivos adjuntos" at bounding box center [98, 398] width 118 height 24
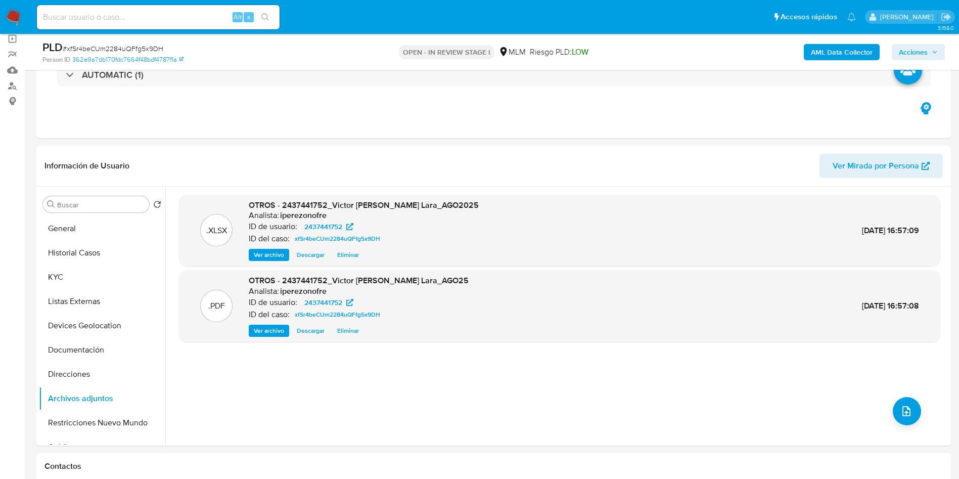
click at [932, 50] on icon "button" at bounding box center [935, 52] width 6 height 6
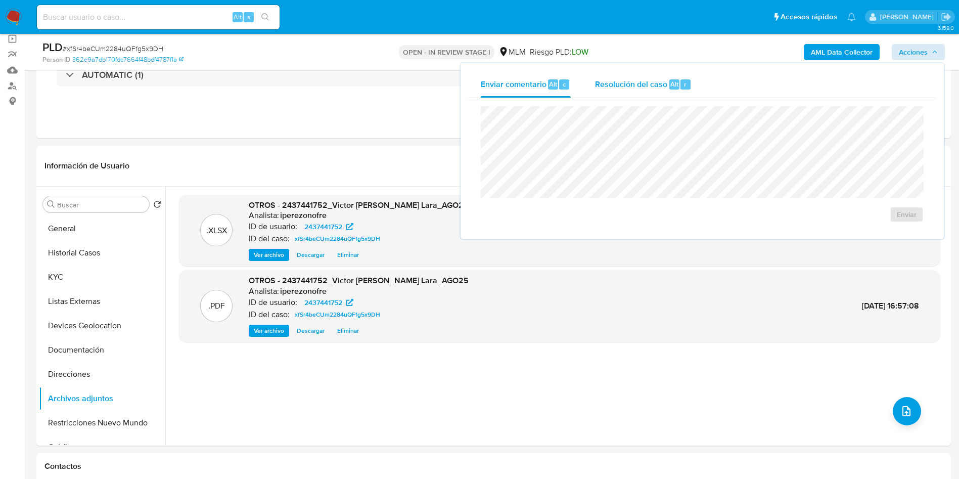
click at [614, 83] on span "Resolución del caso" at bounding box center [631, 84] width 72 height 12
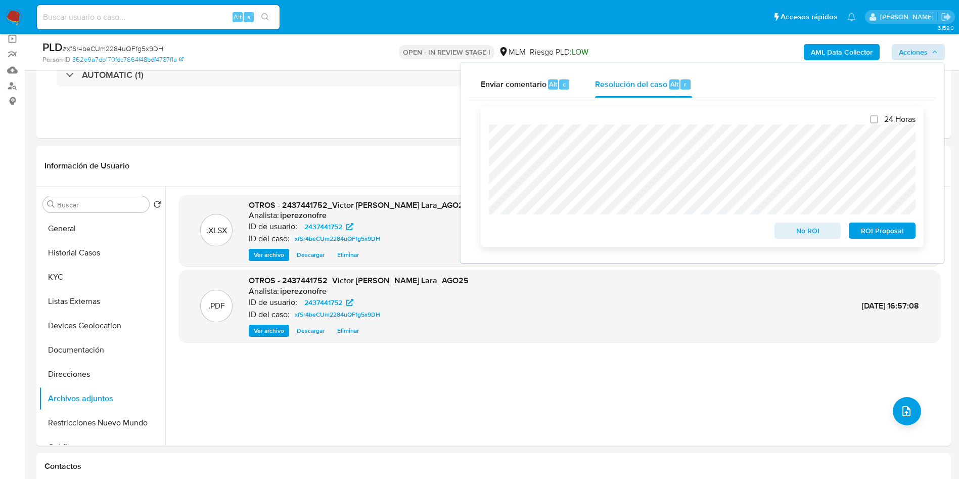
click at [804, 229] on span "No ROI" at bounding box center [808, 230] width 53 height 14
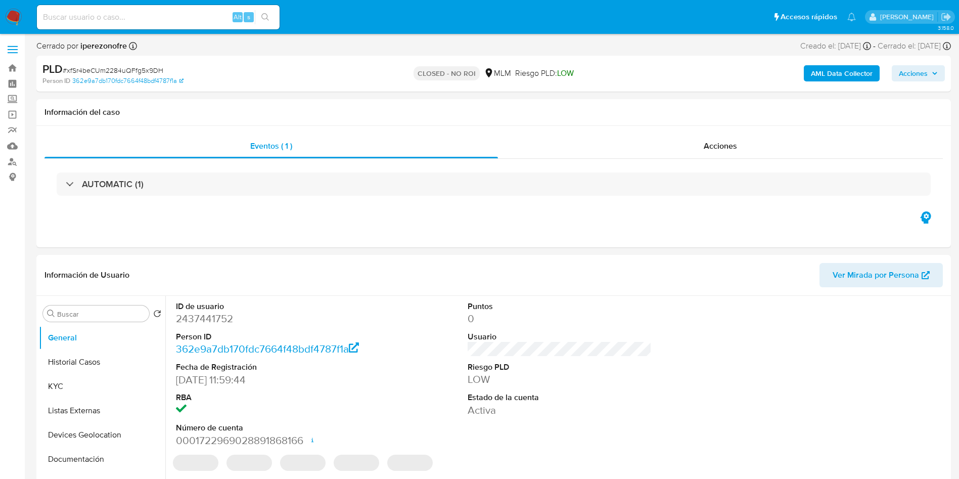
select select "10"
click at [172, 12] on input at bounding box center [158, 17] width 243 height 13
paste input "1434176277"
type input "1434176277"
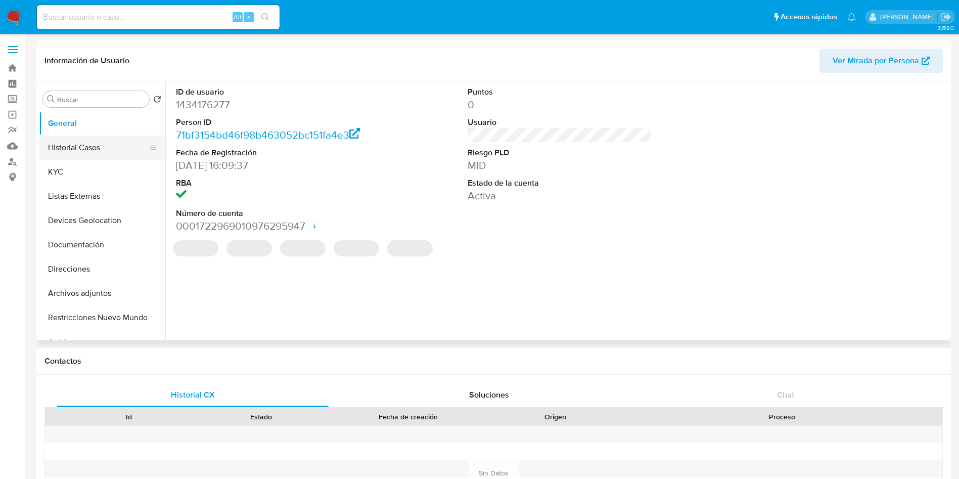
select select "10"
click at [63, 148] on button "Historial Casos" at bounding box center [98, 147] width 118 height 24
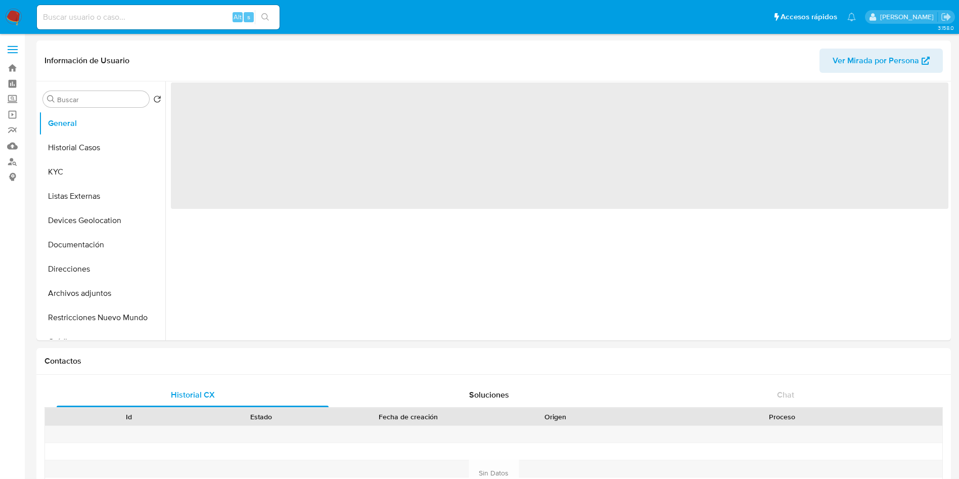
click at [13, 17] on img at bounding box center [13, 17] width 17 height 17
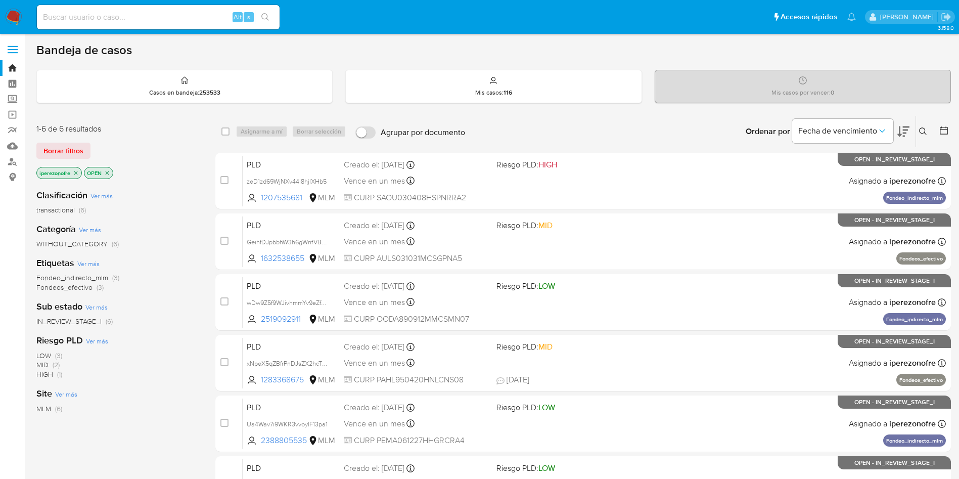
click at [921, 123] on div "Ingrese ID de usuario o caso Buscar Borrar filtros" at bounding box center [924, 131] width 17 height 31
click at [922, 127] on icon at bounding box center [923, 131] width 8 height 8
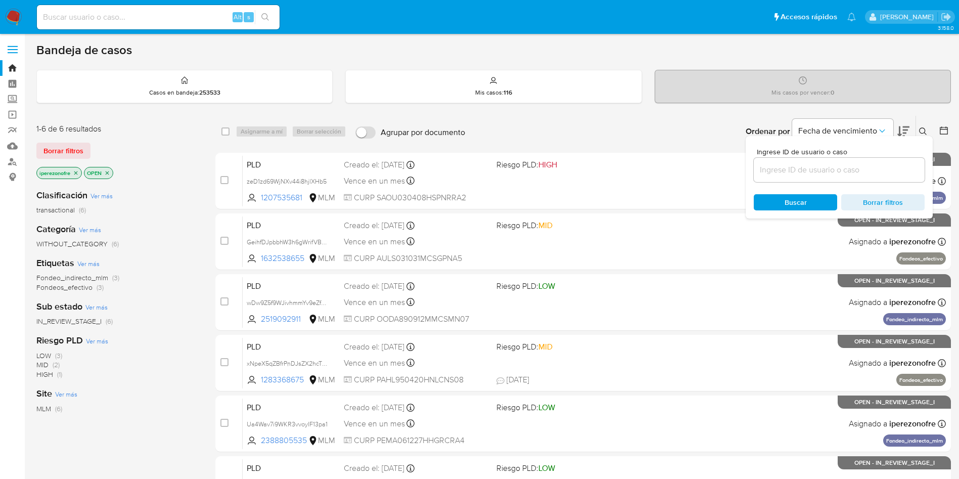
click at [865, 171] on input at bounding box center [839, 169] width 171 height 13
type input "1207535681"
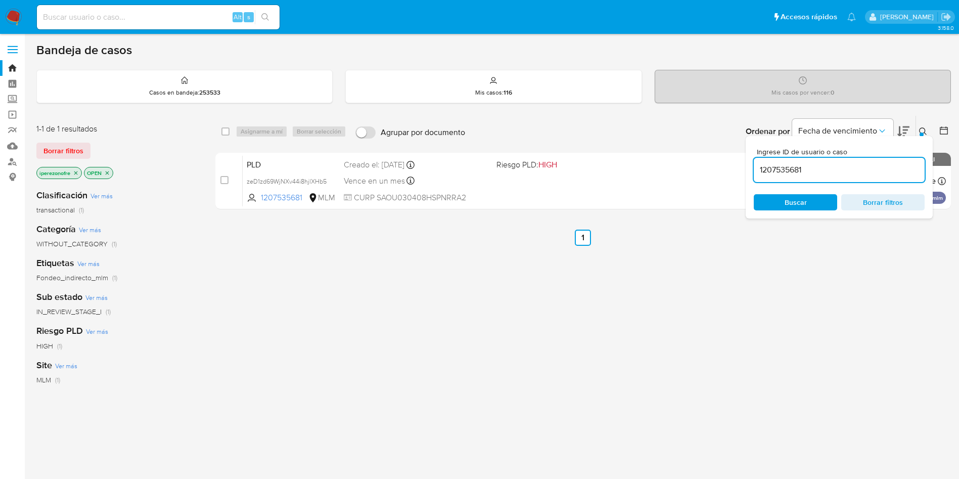
click at [791, 201] on span "Buscar" at bounding box center [796, 202] width 22 height 16
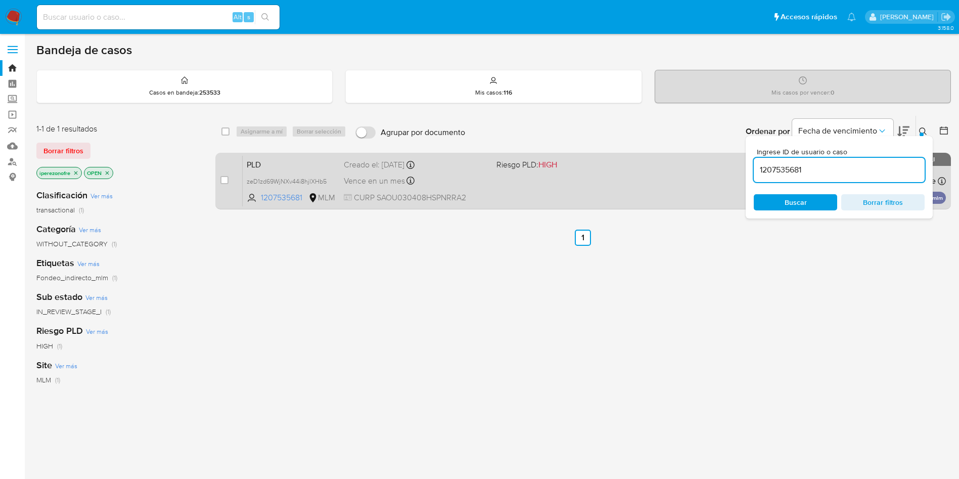
click at [464, 197] on span "CURP SAOU030408HSPNRRA2" at bounding box center [416, 197] width 145 height 11
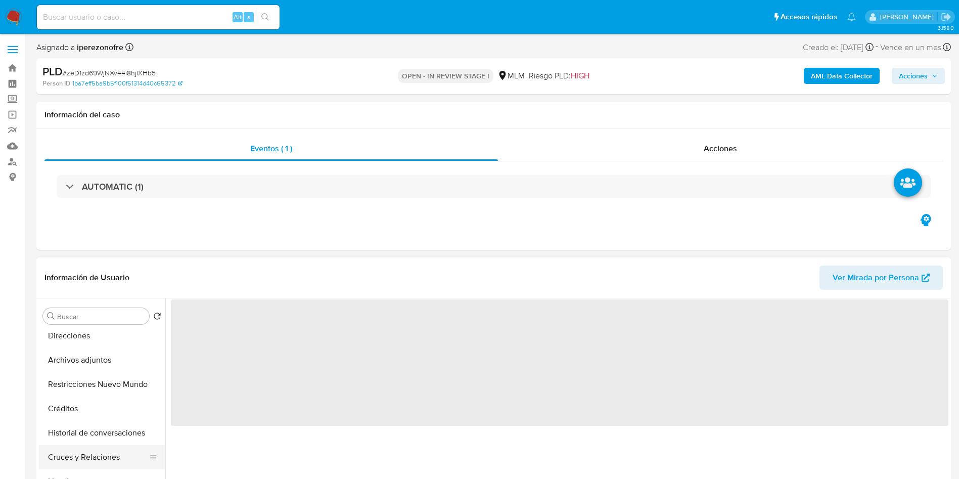
scroll to position [152, 0]
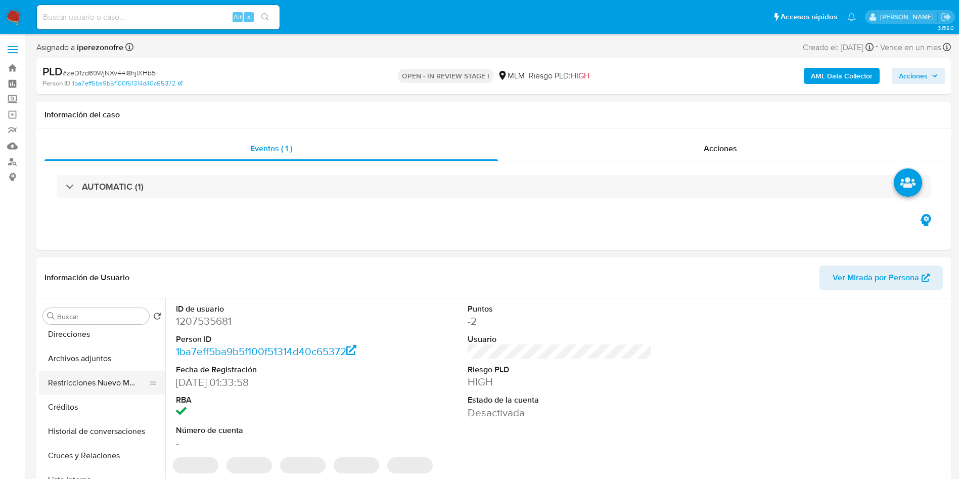
select select "10"
click at [94, 362] on button "Archivos adjuntos" at bounding box center [98, 358] width 118 height 24
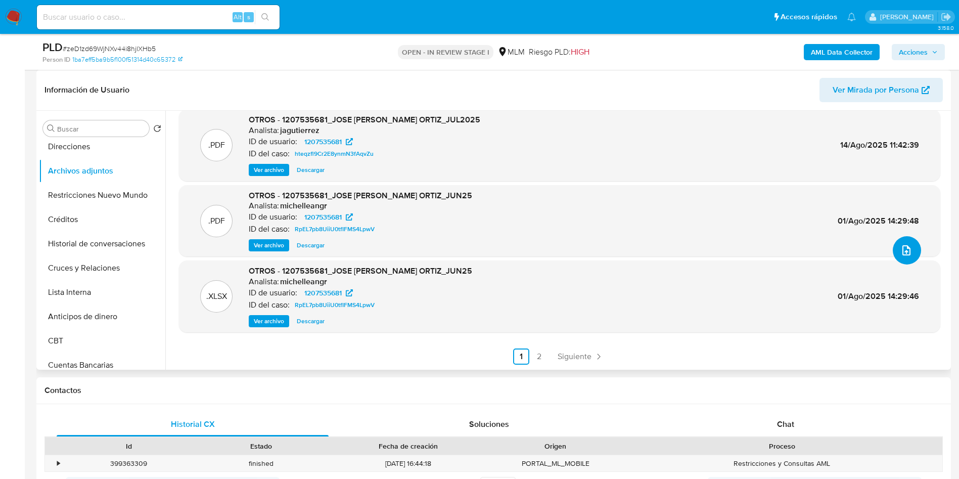
click at [908, 249] on icon "upload-file" at bounding box center [906, 250] width 12 height 12
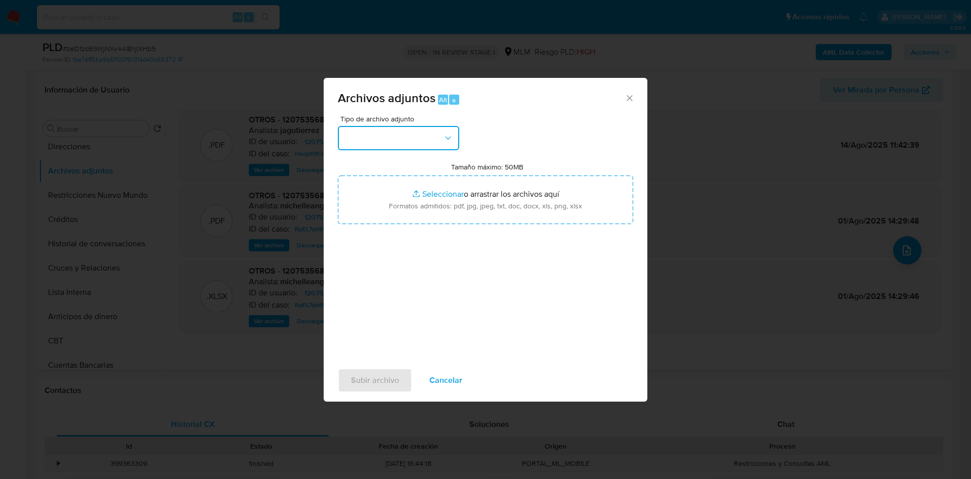
click at [428, 130] on button "button" at bounding box center [398, 138] width 121 height 24
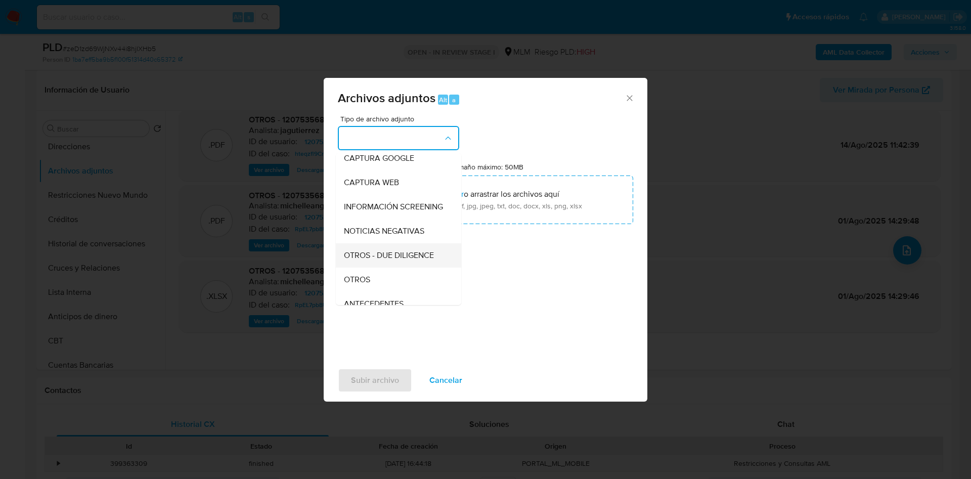
scroll to position [76, 0]
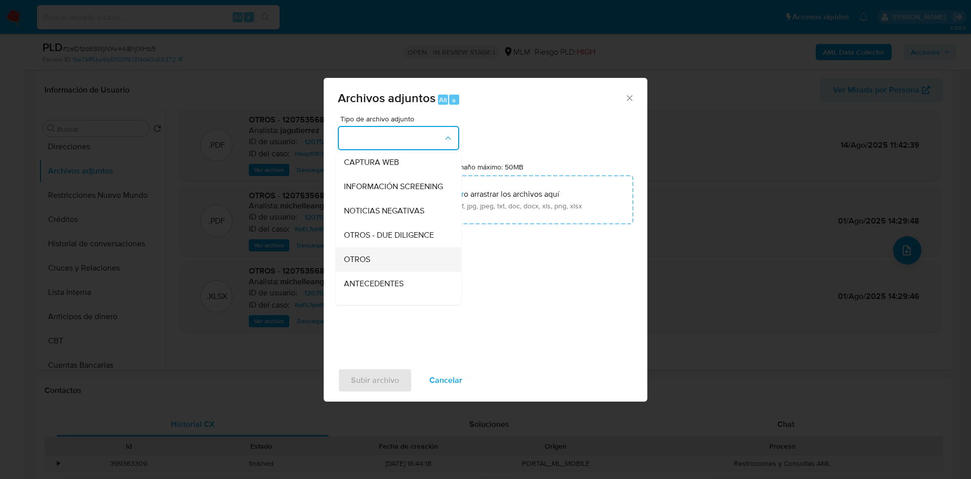
click at [383, 272] on div "OTROS" at bounding box center [395, 259] width 103 height 24
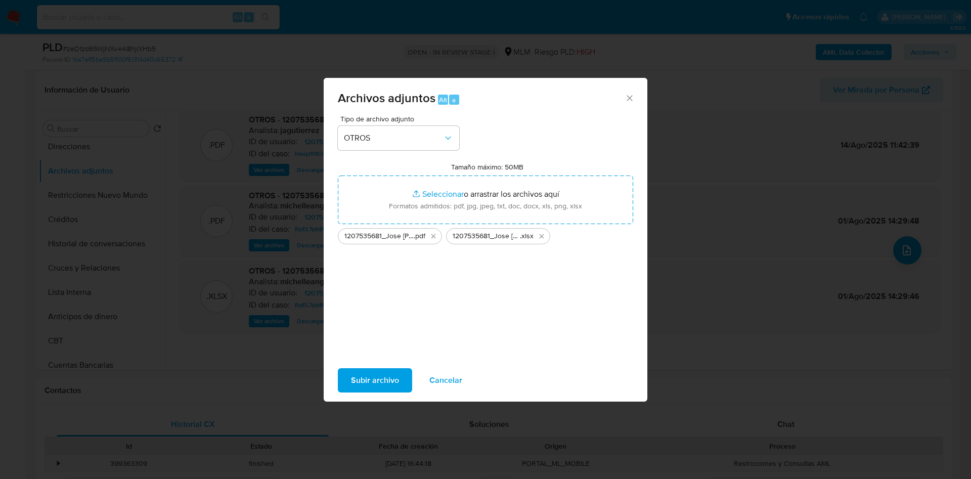
click at [392, 371] on span "Subir archivo" at bounding box center [375, 380] width 48 height 22
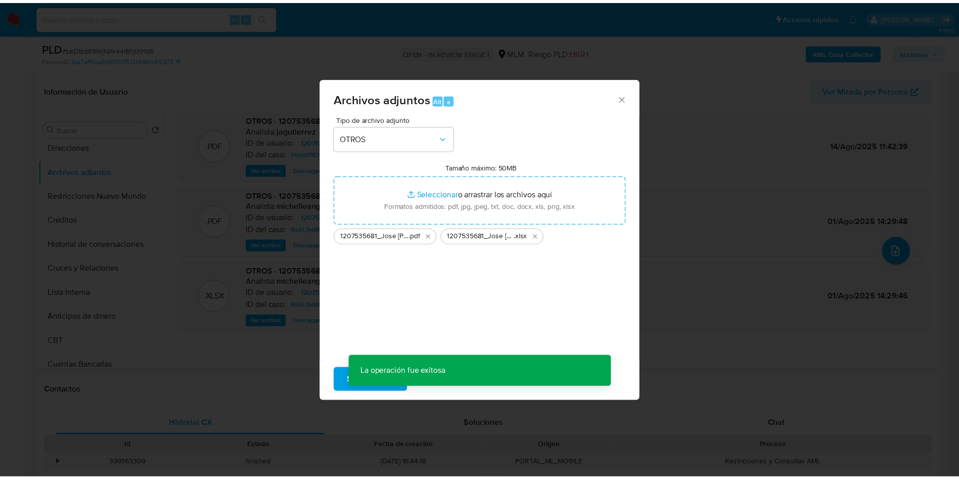
scroll to position [61, 0]
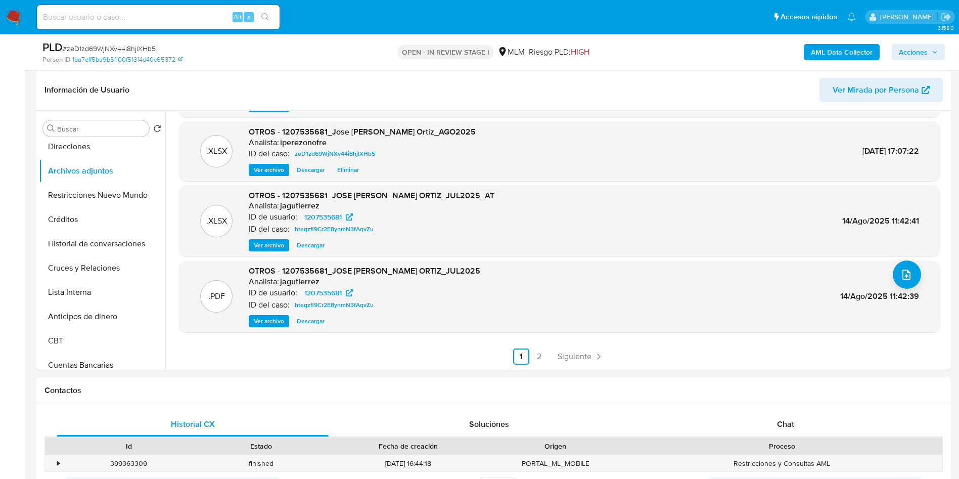
click at [932, 45] on span "Acciones" at bounding box center [918, 52] width 39 height 14
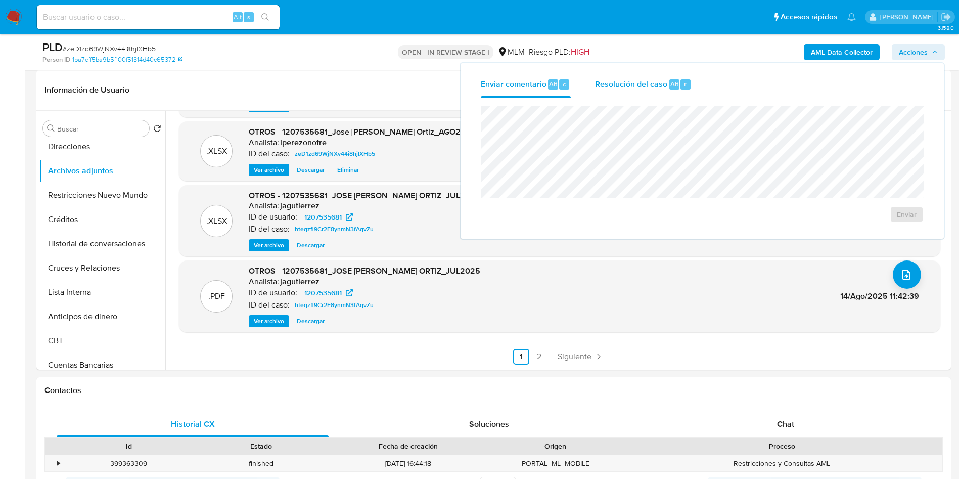
click at [610, 89] on span "Resolución del caso" at bounding box center [631, 84] width 72 height 12
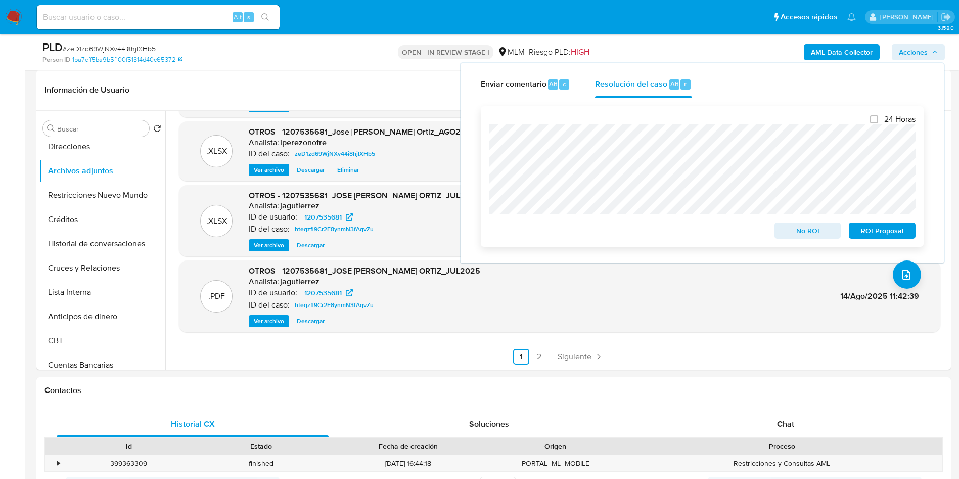
click at [891, 232] on span "ROI Proposal" at bounding box center [882, 230] width 53 height 14
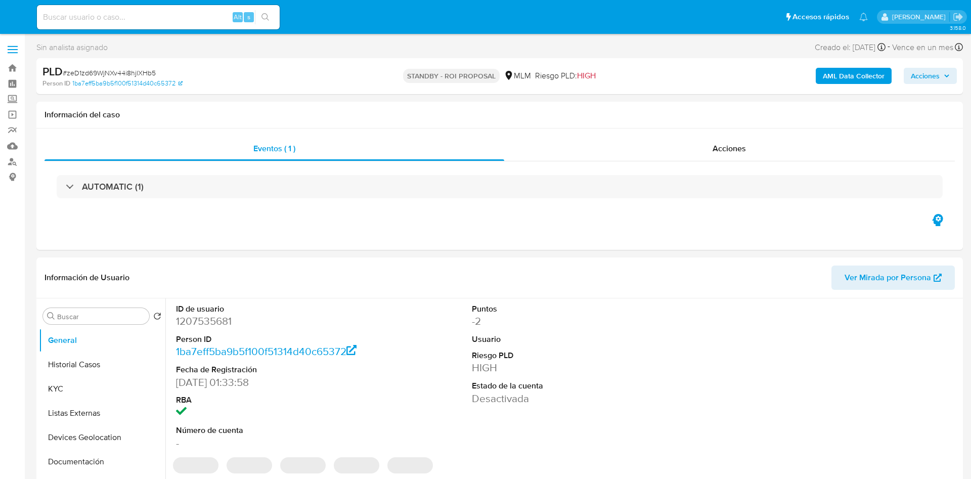
select select "10"
